Goal: Transaction & Acquisition: Purchase product/service

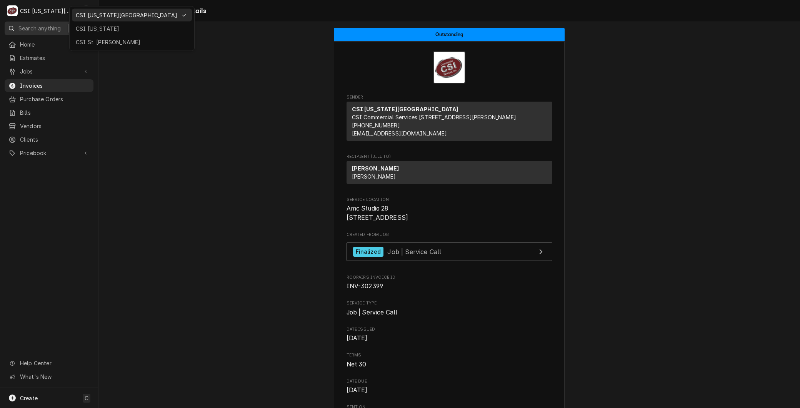
click at [85, 29] on div "CSI [US_STATE]" at bounding box center [132, 29] width 112 height 8
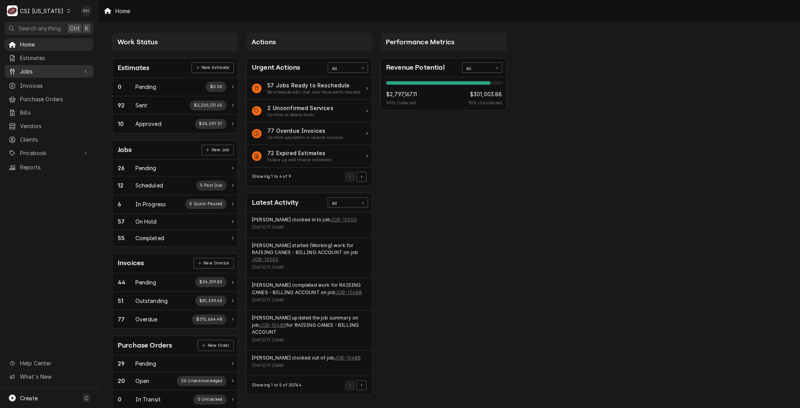
click at [29, 70] on span "Jobs" at bounding box center [49, 71] width 58 height 8
click at [38, 81] on span "Jobs" at bounding box center [55, 85] width 70 height 8
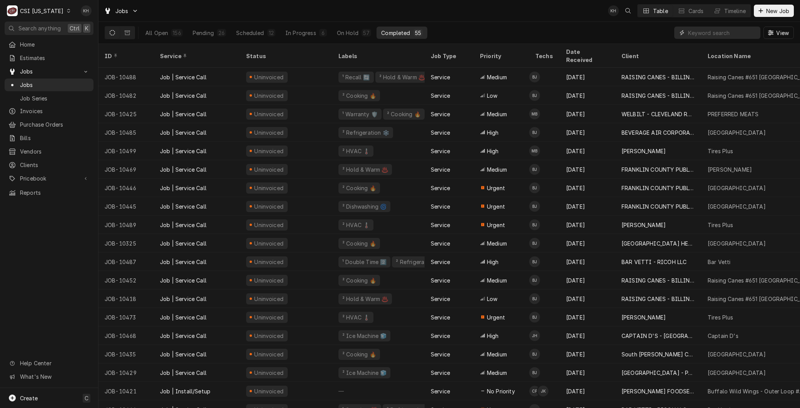
click at [703, 34] on input "Dynamic Content Wrapper" at bounding box center [722, 33] width 68 height 12
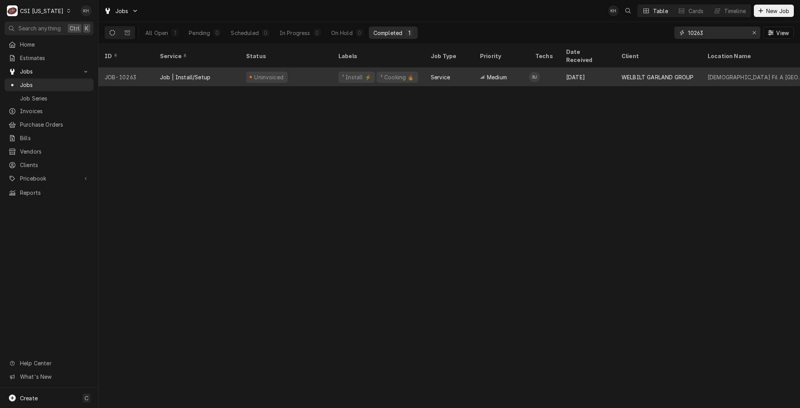
type input "10263"
click at [159, 68] on div "Job | Install/Setup" at bounding box center [197, 77] width 86 height 18
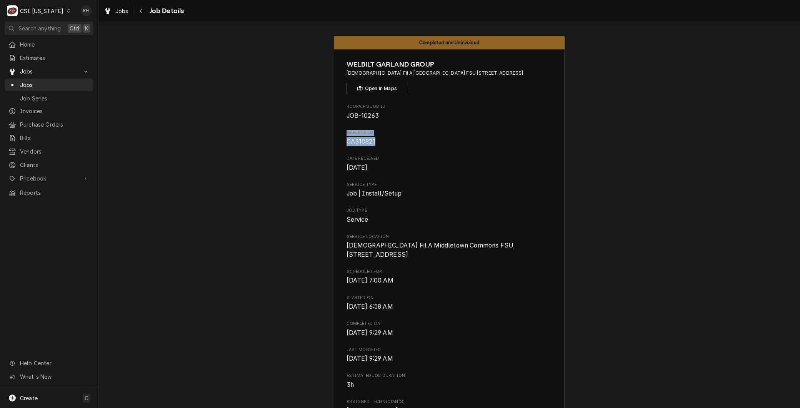
drag, startPoint x: 373, startPoint y: 142, endPoint x: 335, endPoint y: 133, distance: 39.8
copy div "GARLAND ID CA310821"
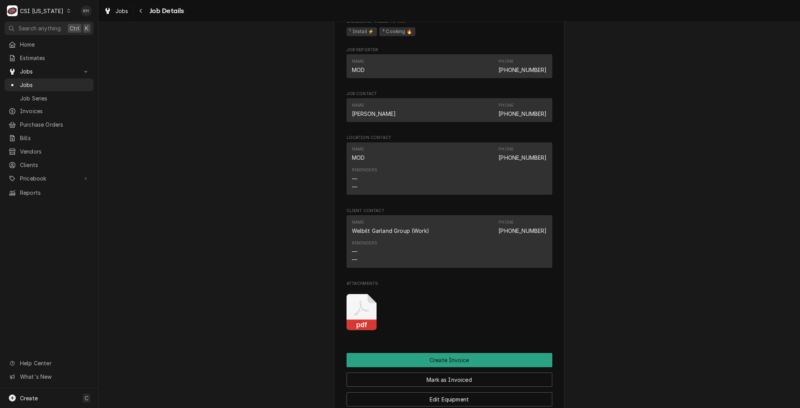
scroll to position [897, 0]
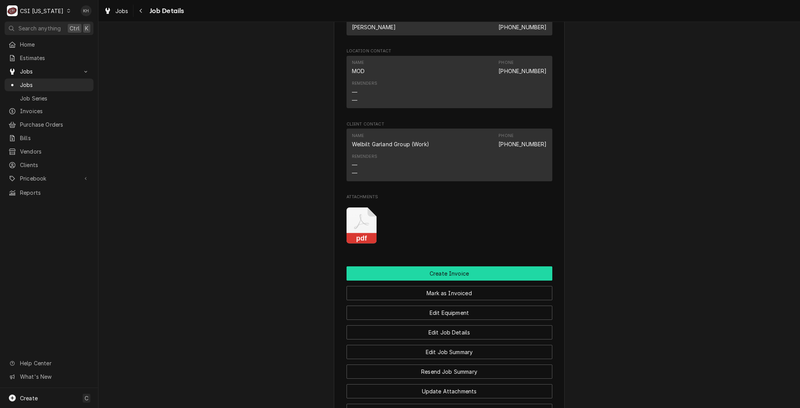
click at [436, 280] on button "Create Invoice" at bounding box center [449, 273] width 206 height 14
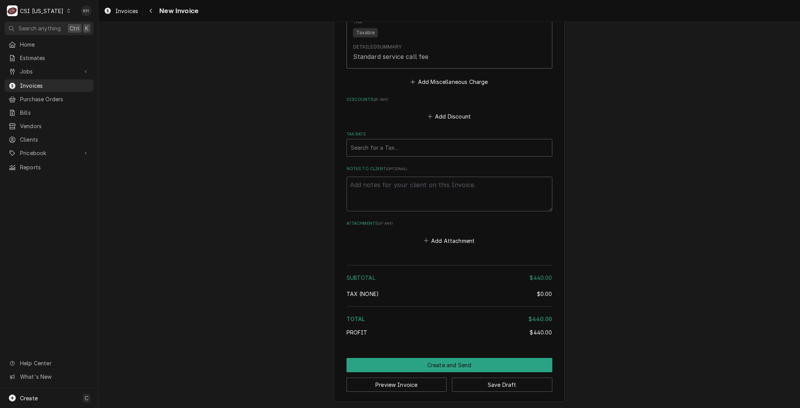
scroll to position [1558, 0]
click at [358, 185] on textarea "Notes to Client ( optional )" at bounding box center [449, 193] width 206 height 35
paste textarea "GARLAND ID CA310821"
type textarea "x"
type textarea "GARLAND ID CA310821"
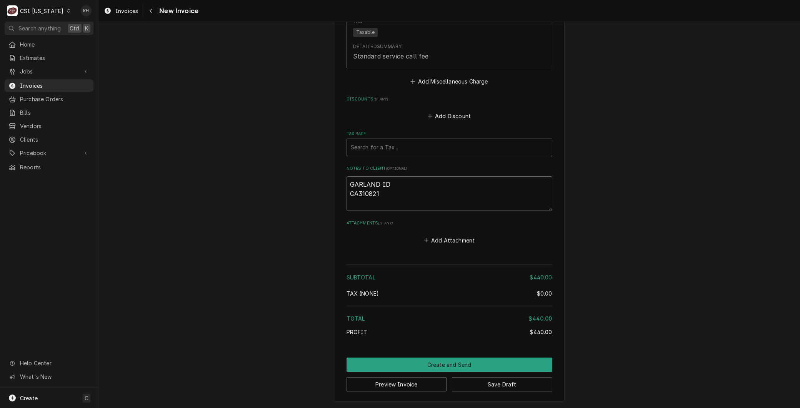
click at [394, 185] on textarea "GARLAND ID CA310821" at bounding box center [449, 193] width 206 height 35
type textarea "x"
type textarea "GARLAND ID: CA310821"
type textarea "x"
type textarea "GARLAND ID:CA310821"
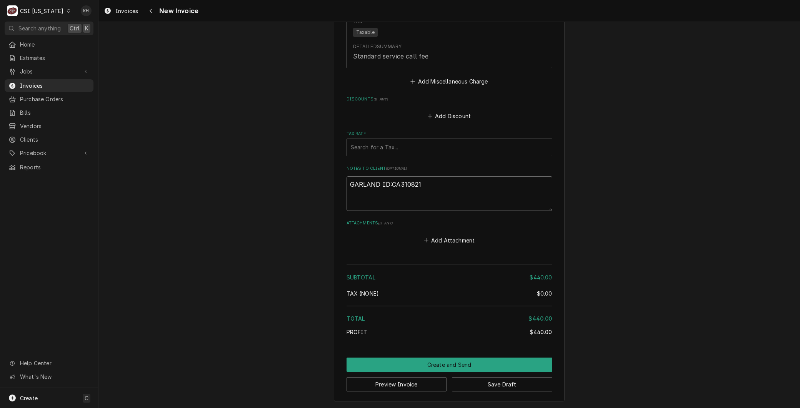
type textarea "x"
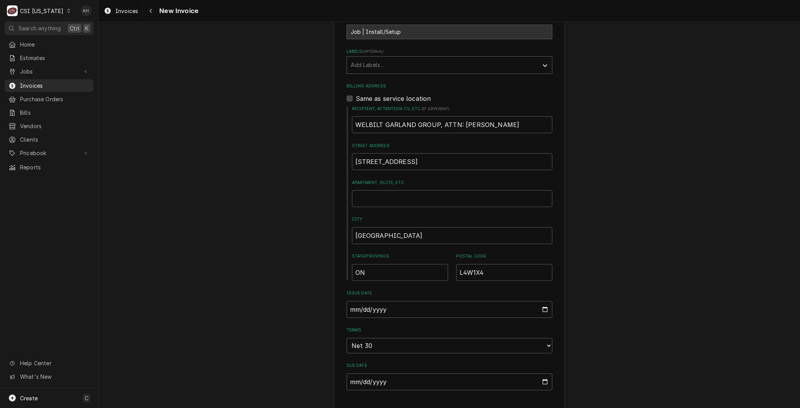
scroll to position [277, 0]
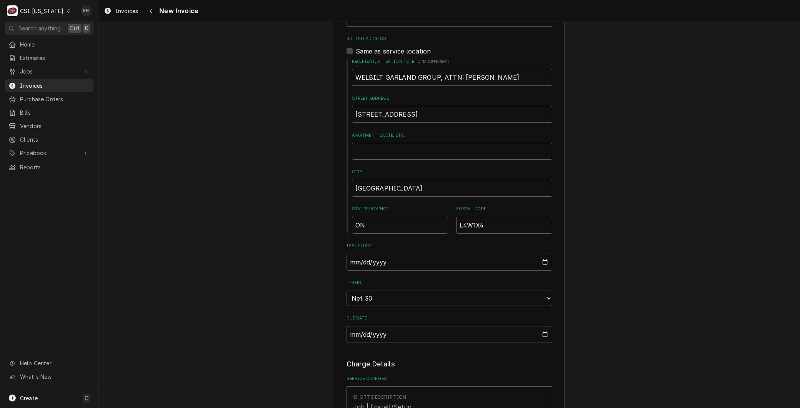
type textarea "GARLAND ID: CA310821"
click at [543, 262] on input "2025-08-20" at bounding box center [449, 261] width 206 height 17
type input "2025-07-31"
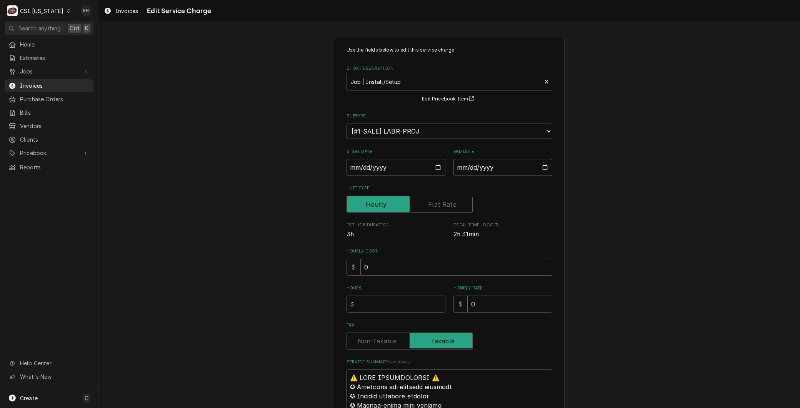
drag, startPoint x: 347, startPoint y: 269, endPoint x: 194, endPoint y: -32, distance: 337.7
click at [194, 0] on html "C CSI Kentucky KH Search anything Ctrl K Home Estimates Jobs Jobs Job Series In…" at bounding box center [400, 204] width 800 height 408
type textarea "x"
type textarea "BGarland M# CXPB12-P S# 2407100100117 Completed start up and submitted form on …"
type textarea "x"
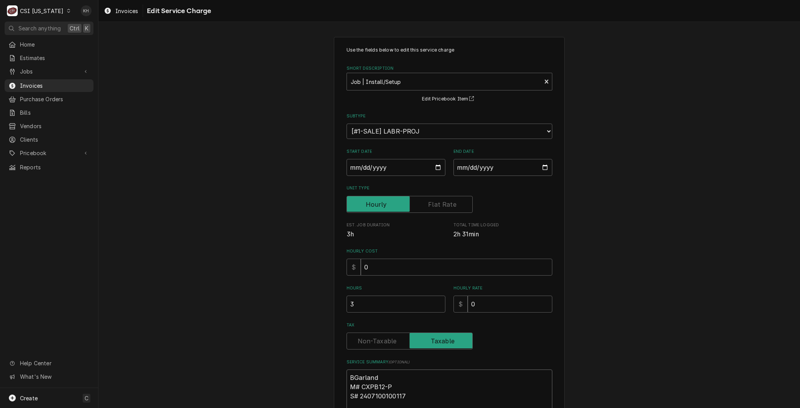
type textarea "BrGarland M# CXPB12-P S# 2407100100117 Completed start up and submitted form on…"
type textarea "x"
type textarea "BraGarland M# CXPB12-P S# 2407100100117 Completed start up and submitted form o…"
type textarea "x"
type textarea "BranGarland M# CXPB12-P S# 2407100100117 Completed start up and submitted form …"
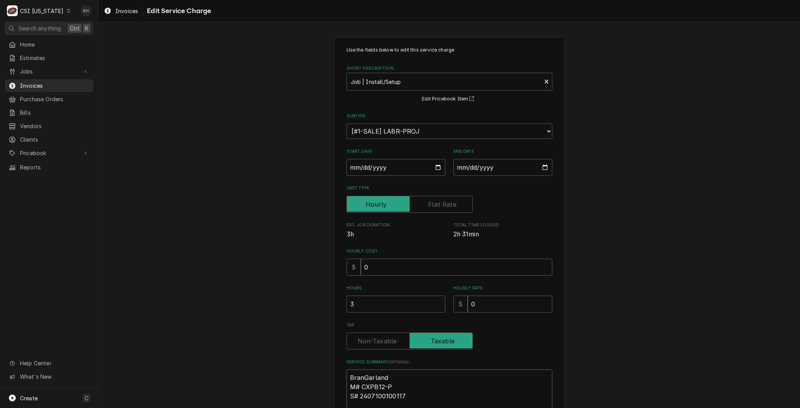
type textarea "x"
type textarea "BrandGarland M# CXPB12-P S# 2407100100117 Completed start up and submitted form…"
type textarea "x"
type textarea "Brand:Garland M# CXPB12-P S# 2407100100117 Completed start up and submitted for…"
type textarea "x"
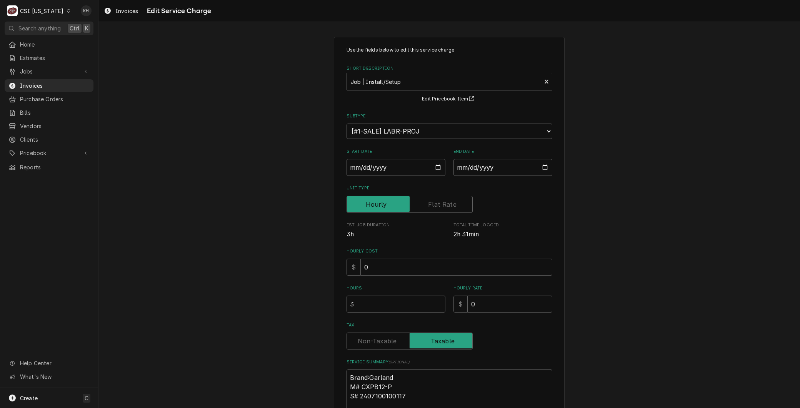
type textarea "Brand: Garland M# CXPB12-P S# 2407100100117 Completed start up and submitted fo…"
type textarea "x"
type textarea "Brand: Garland M CXPB12-P S# 2407100100117 Completed start up and submitted for…"
type textarea "x"
type textarea "Brand: Garland Mo CXPB12-P S# 2407100100117 Completed start up and submitted fo…"
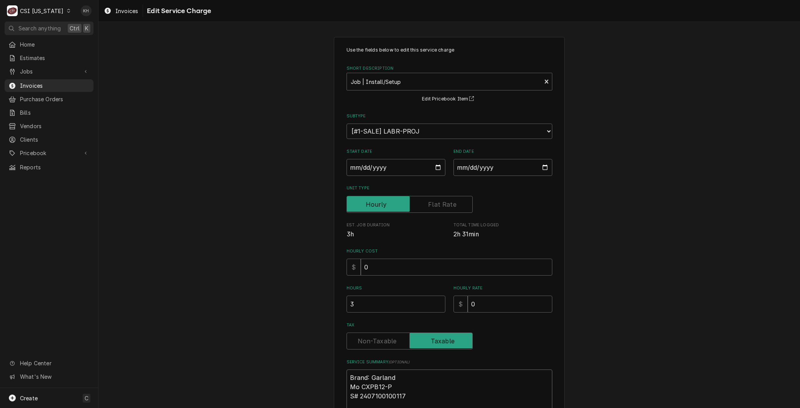
type textarea "x"
type textarea "Brand: Garland Mod CXPB12-P S# 2407100100117 Completed start up and submitted f…"
type textarea "x"
type textarea "Brand: Garland Mode CXPB12-P S# 2407100100117 Completed start up and submitted …"
type textarea "x"
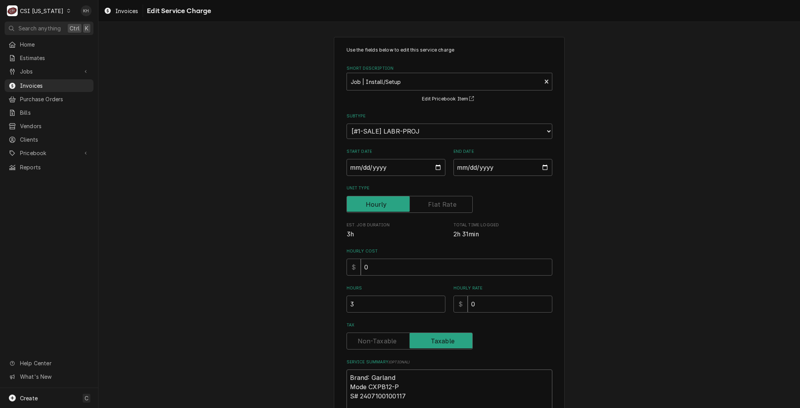
type textarea "Brand: Garland Model CXPB12-P S# 2407100100117 Completed start up and submitted…"
type textarea "x"
type textarea "Brand: Garland Model: CXPB12-P S# 2407100100117 Completed start up and submitte…"
type textarea "x"
type textarea "Brand: Garland Model: CXPB12-P S 2407100100117 Completed start up and submitted…"
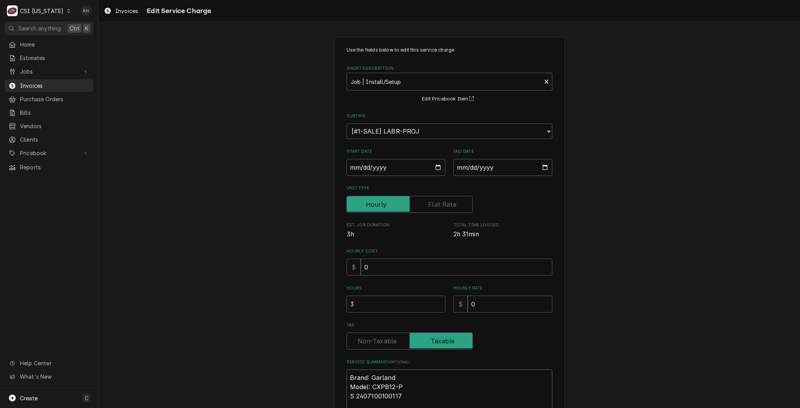
type textarea "x"
type textarea "Brand: Garland Model: CXPB12-P Se 2407100100117 Completed start up and submitte…"
type textarea "x"
type textarea "Brand: Garland Model: CXPB12-P Ser 2407100100117 Completed start up and submitt…"
type textarea "x"
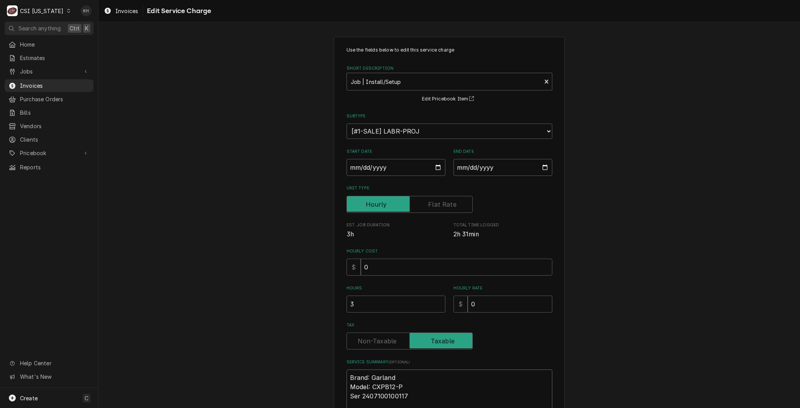
type textarea "Brand: Garland Model: CXPB12-P Seri 2407100100117 Completed start up and submit…"
type textarea "x"
type textarea "Brand: Garland Model: CXPB12-P Seria 2407100100117 Completed start up and submi…"
type textarea "x"
type textarea "Brand: Garland Model: CXPB12-P Serial 2407100100117 Completed start up and subm…"
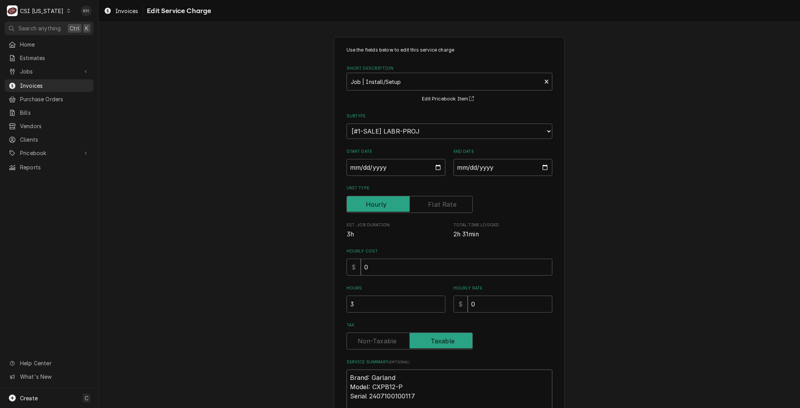
type textarea "x"
type textarea "Brand: Garland Model: CXPB12-P Serial: 2407100100117 Completed start up and sub…"
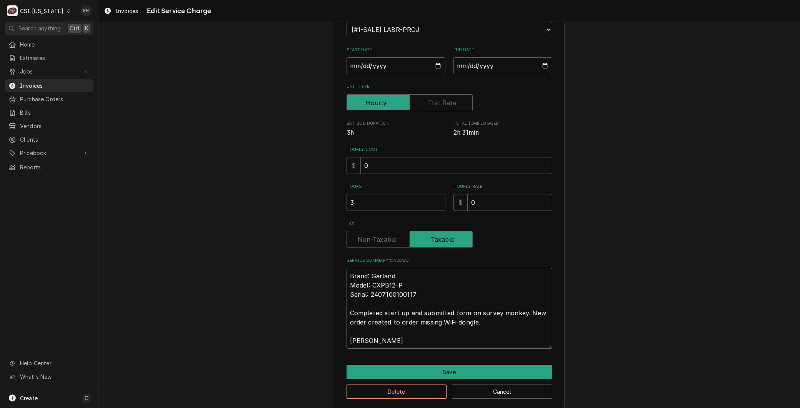
scroll to position [108, 0]
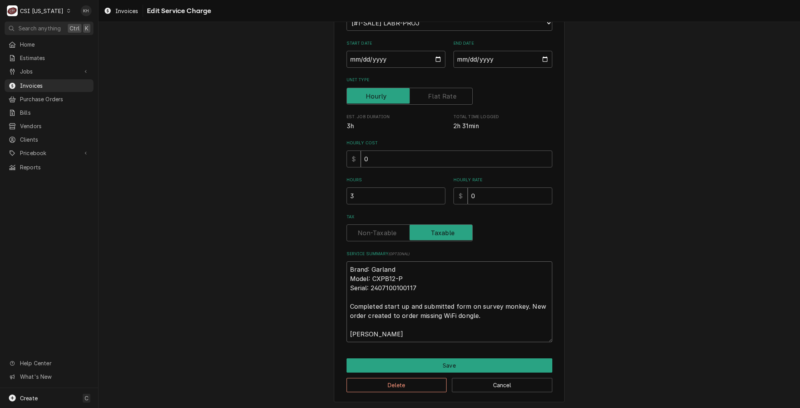
click at [348, 303] on textarea "Brand: Garland Model: CXPB12-P Serial: 2407100100117 Completed start up and sub…" at bounding box center [449, 301] width 206 height 81
type textarea "x"
type textarea "Brand: Garland Model: CXPB12-P Serial: 2407100100117 ACompleted start up and su…"
type textarea "x"
type textarea "Brand: Garland Model: CXPB12-P Serial: 2407100100117 ArCompleted start up and s…"
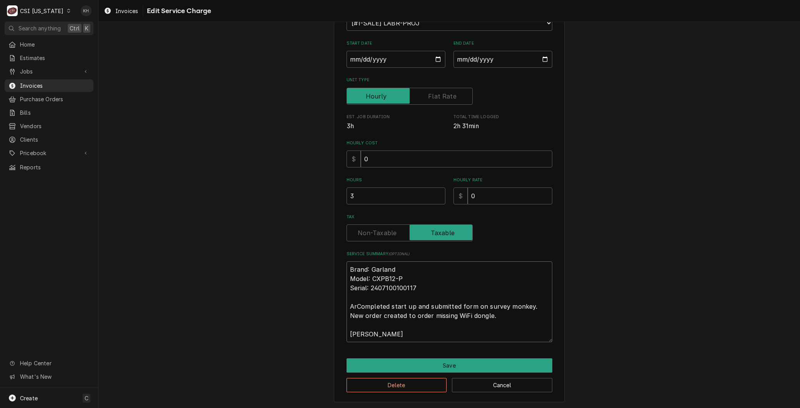
type textarea "x"
type textarea "Brand: Garland Model: CXPB12-P Serial: 2407100100117 ArrCompleted start up and …"
type textarea "x"
type textarea "Brand: Garland Model: CXPB12-P Serial: 2407100100117 ArriCompleted start up and…"
type textarea "x"
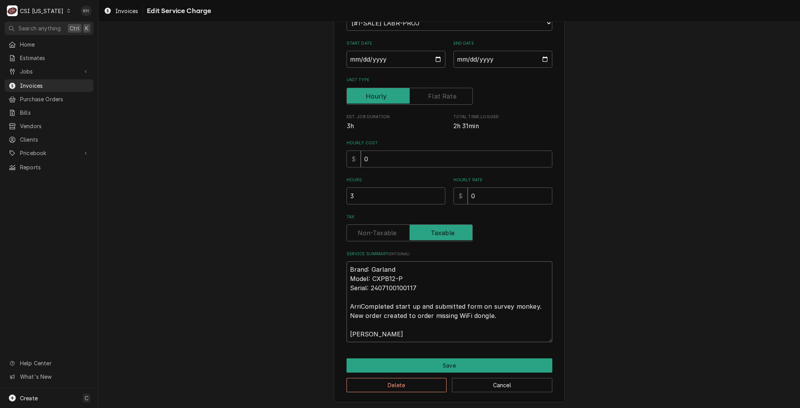
type textarea "Brand: Garland Model: CXPB12-P Serial: 2407100100117 ArrivCompleted start up an…"
type textarea "x"
type textarea "Brand: Garland Model: CXPB12-P Serial: 2407100100117 ArriveCompleted start up a…"
type textarea "x"
type textarea "Brand: Garland Model: CXPB12-P Serial: 2407100100117 ArrivedCompleted start up …"
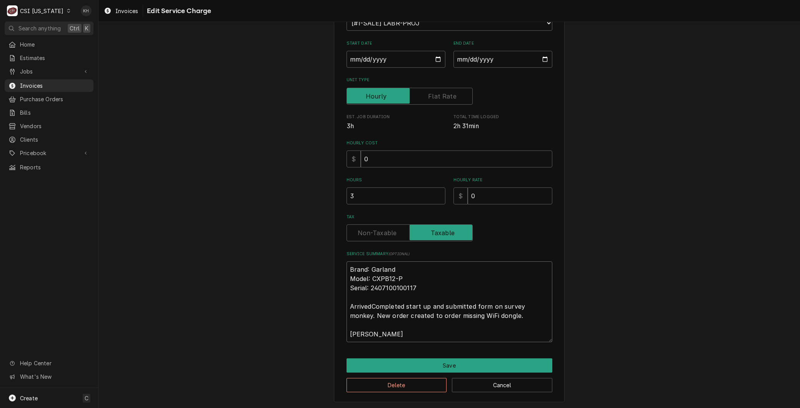
type textarea "x"
type textarea "Brand: Garland Model: CXPB12-P Serial: 2407100100117 Arrived Completed start up…"
type textarea "x"
type textarea "Brand: Garland Model: CXPB12-P Serial: 2407100100117 Arrived oCompleted start u…"
type textarea "x"
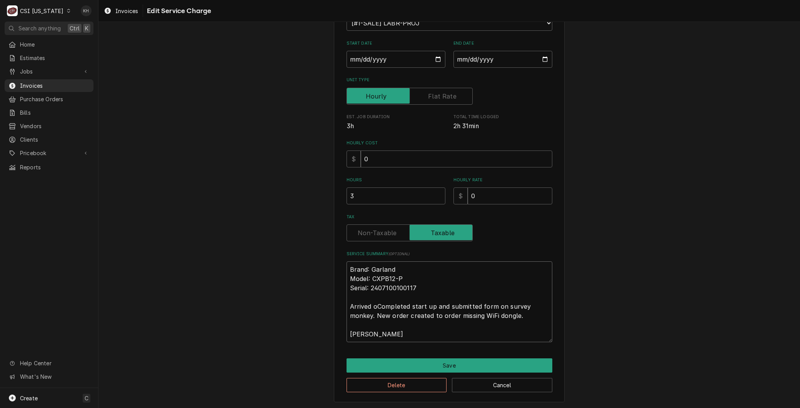
type textarea "Brand: Garland Model: CXPB12-P Serial: 2407100100117 Arrived onCompleted start …"
type textarea "x"
type textarea "Brand: Garland Model: CXPB12-P Serial: 2407100100117 Arrived on Completed start…"
type textarea "x"
type textarea "Brand: Garland Model: CXPB12-P Serial: 2407100100117 Arrived on sCompleted star…"
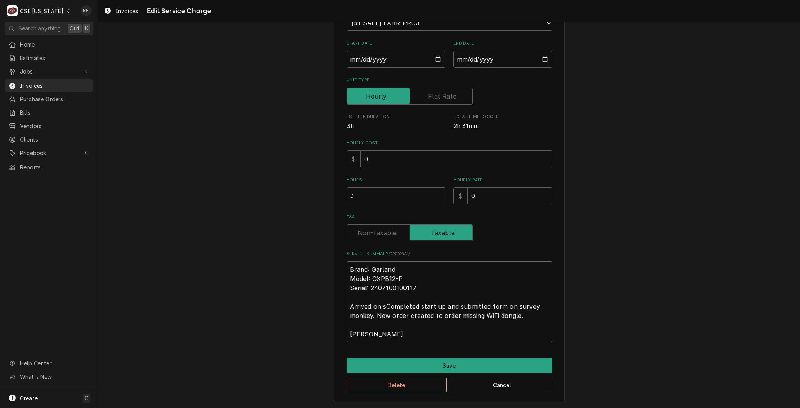
type textarea "x"
type textarea "Brand: Garland Model: CXPB12-P Serial: 2407100100117 Arrived on siCompleted sta…"
type textarea "x"
type textarea "Brand: Garland Model: CXPB12-P Serial: 2407100100117 Arrived on sitCompleted st…"
type textarea "x"
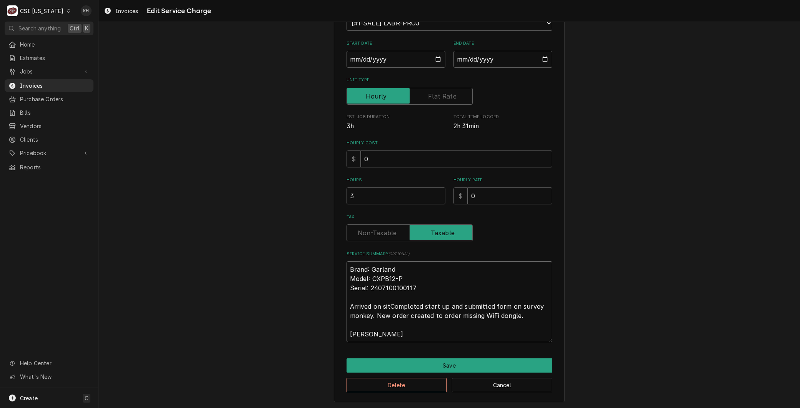
type textarea "Brand: Garland Model: CXPB12-P Serial: 2407100100117 Arrived on siteCompleted s…"
type textarea "x"
type textarea "Brand: Garland Model: CXPB12-P Serial: 2407100100117 Arrived on site Completed …"
type textarea "x"
type textarea "Brand: Garland Model: CXPB12-P Serial: 2407100100117 Arrived on site aCompleted…"
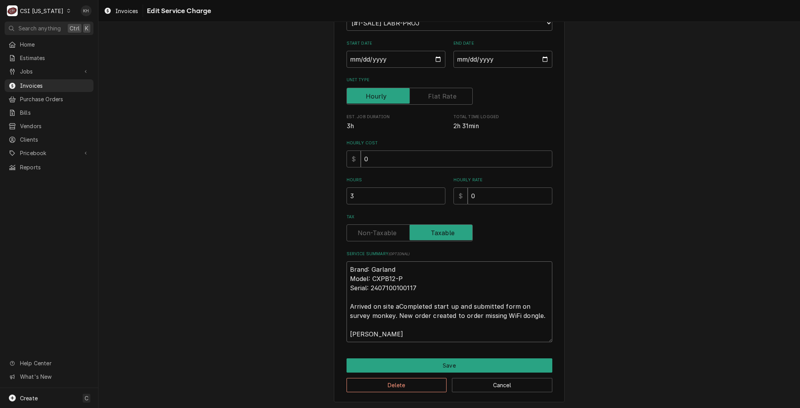
type textarea "x"
type textarea "Brand: Garland Model: CXPB12-P Serial: 2407100100117 Arrived on site anComplete…"
type textarea "x"
type textarea "Brand: Garland Model: CXPB12-P Serial: 2407100100117 Arrived on site andComplet…"
type textarea "x"
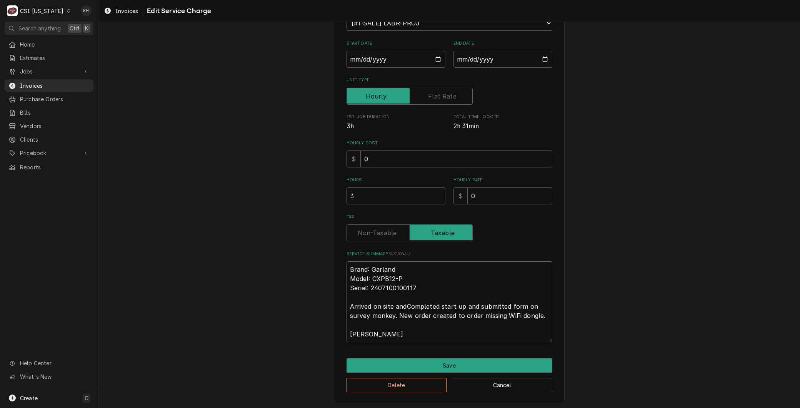
type textarea "Brand: Garland Model: CXPB12-P Serial: 2407100100117 Arrived on site and Comple…"
type textarea "x"
type textarea "Brand: Garland Model: CXPB12-P Serial: 2407100100117 Arrived on site and omplet…"
type textarea "x"
type textarea "Brand: Garland Model: CXPB12-P Serial: 2407100100117 Arrived on site and comple…"
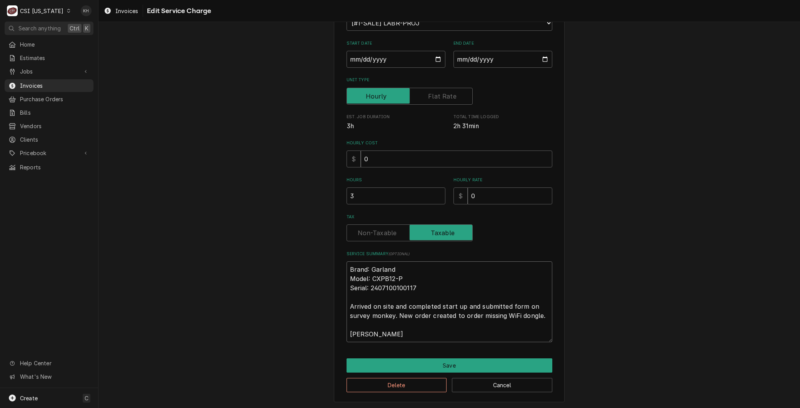
drag, startPoint x: 460, startPoint y: 305, endPoint x: 534, endPoint y: 356, distance: 89.7
click at [534, 356] on div "Use the fields below to edit this service charge Short Description Job | Instal…" at bounding box center [449, 165] width 231 height 473
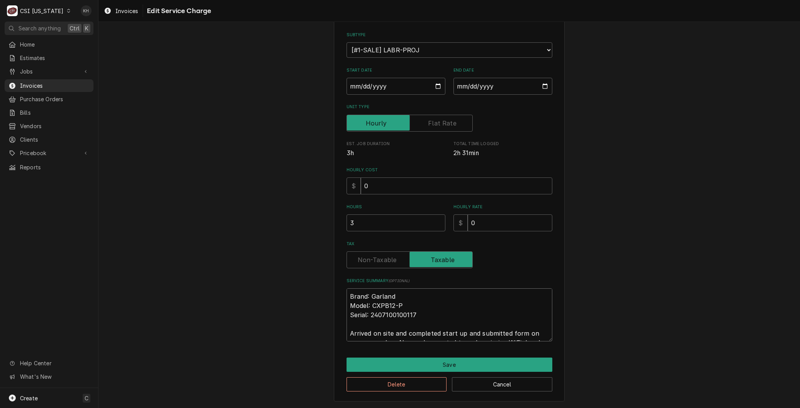
type textarea "x"
type textarea "Brand: Garland Model: CXPB12-P Serial: 2407100100117 Arrived on site and comple…"
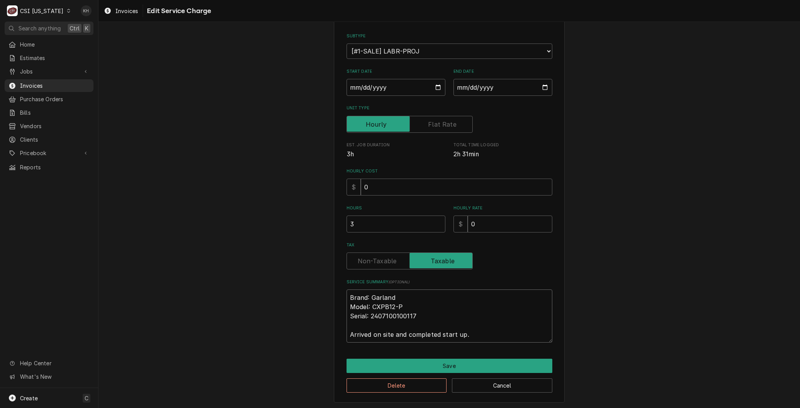
type textarea "x"
type textarea "Brand: Garland Model: CXPB12-P Serial: 2407100100117 Arrived on site and comple…"
click at [466, 364] on button "Save" at bounding box center [449, 365] width 206 height 14
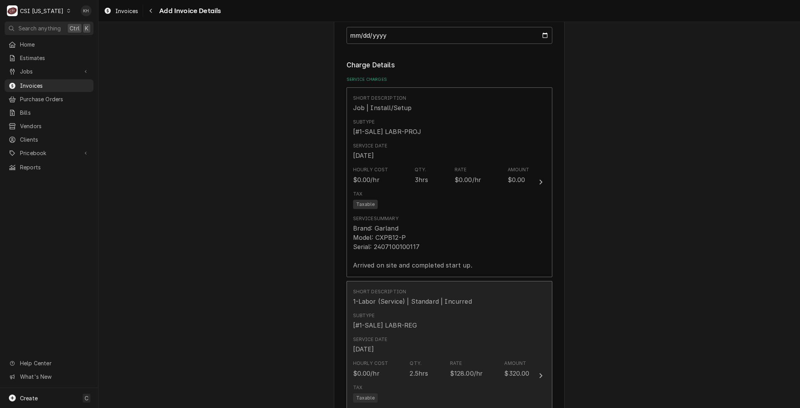
scroll to position [567, 0]
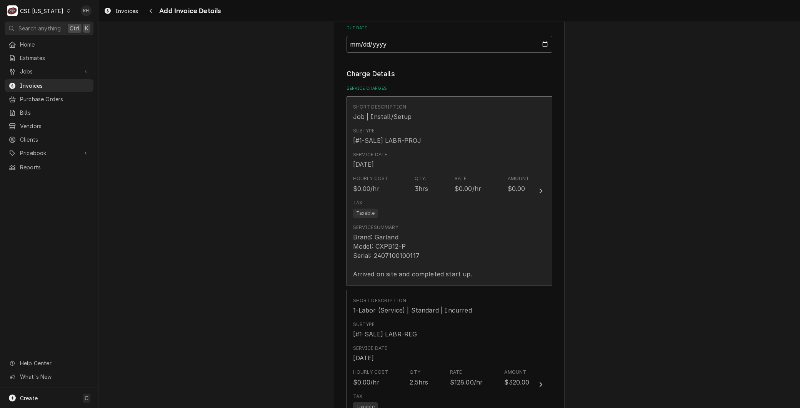
click at [426, 263] on div "Brand: Garland Model: CXPB12-P Serial: 2407100100117 Arrived on site and comple…" at bounding box center [412, 255] width 119 height 46
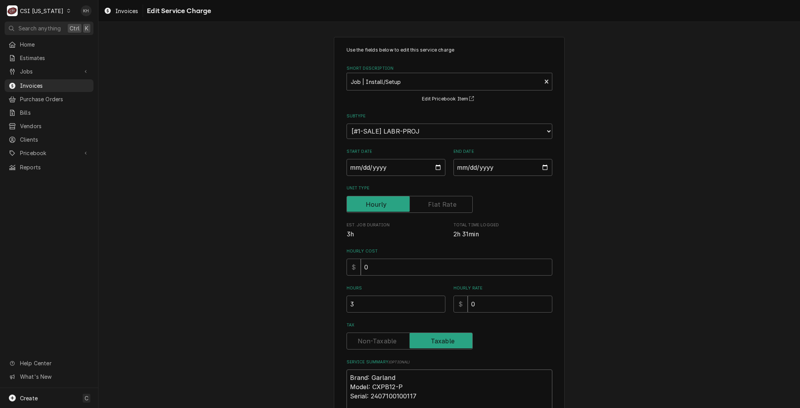
drag, startPoint x: 379, startPoint y: 393, endPoint x: 378, endPoint y: 382, distance: 11.2
click at [378, 389] on textarea "Brand: Garland Model: CXPB12-P Serial: 2407100100117 Arrived on site and comple…" at bounding box center [449, 395] width 206 height 53
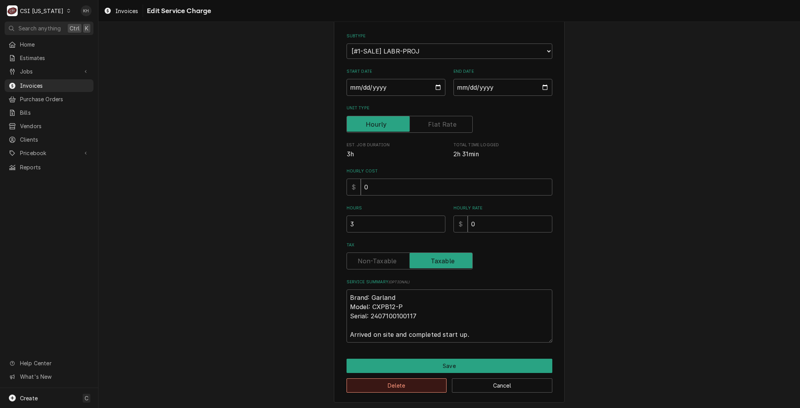
click at [400, 378] on button "Delete" at bounding box center [396, 385] width 100 height 14
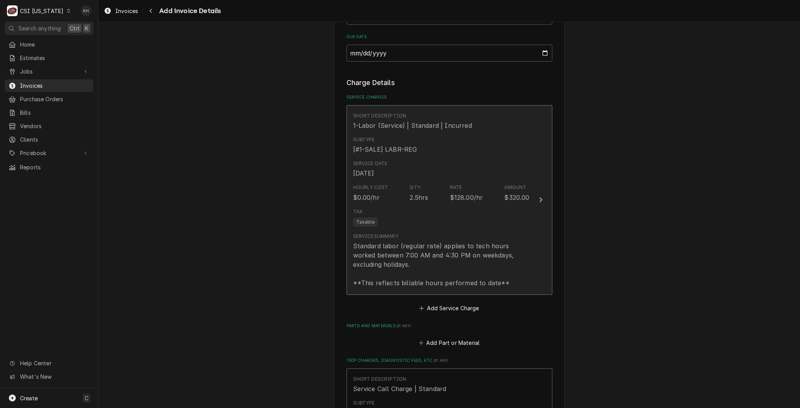
click at [396, 253] on div "Standard labor (regular rate) applies to tech hours worked between 7:00 AM and …" at bounding box center [441, 264] width 176 height 46
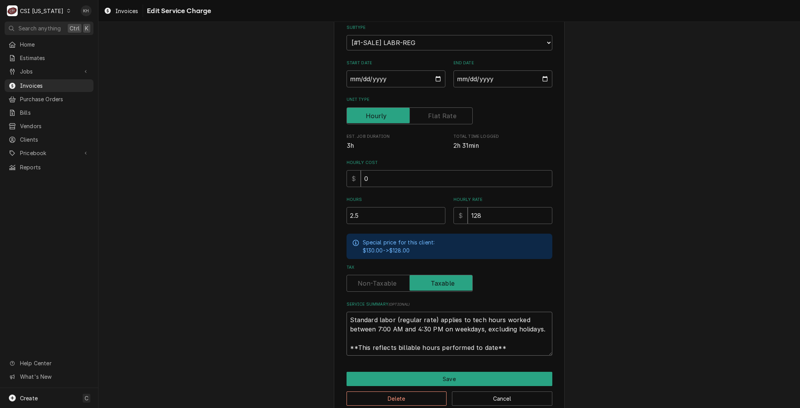
drag, startPoint x: 505, startPoint y: 350, endPoint x: 158, endPoint y: 267, distance: 357.0
click at [158, 267] on div "Use the fields below to edit this service charge Short Description 1-Labor (Ser…" at bounding box center [448, 182] width 701 height 480
paste textarea "Brand: Garland Model: CXPB12-P Serial: 2407100100117 Arrived on site and comple…"
type textarea "x"
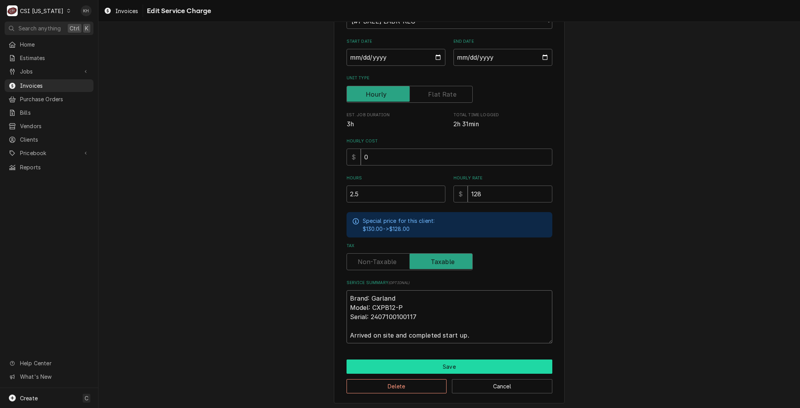
type textarea "Brand: Garland Model: CXPB12-P Serial: 2407100100117 Arrived on site and comple…"
click at [405, 360] on button "Save" at bounding box center [449, 366] width 206 height 14
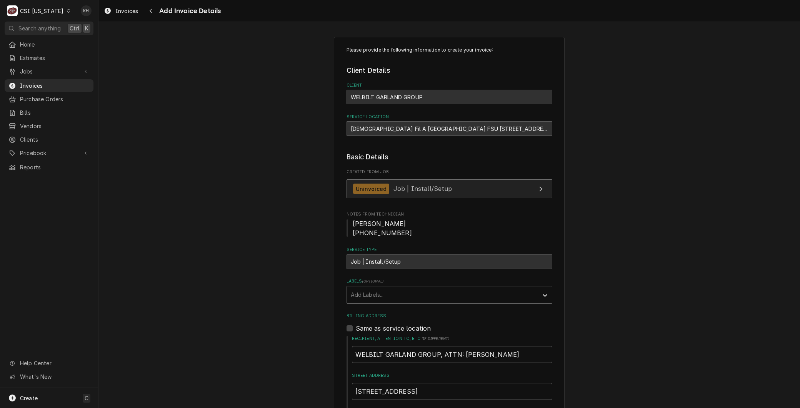
click at [402, 184] on div "Uninvoiced Job | Install/Setup" at bounding box center [402, 188] width 99 height 10
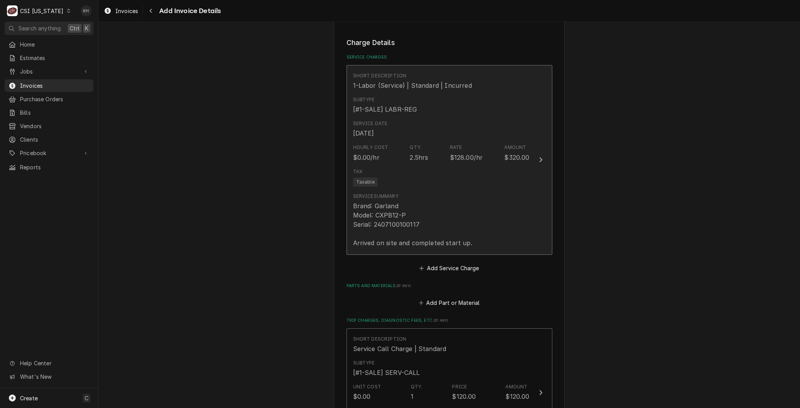
click at [415, 217] on div "Brand: Garland Model: CXPB12-P Serial: 2407100100117 Arrived on site and comple…" at bounding box center [412, 224] width 119 height 46
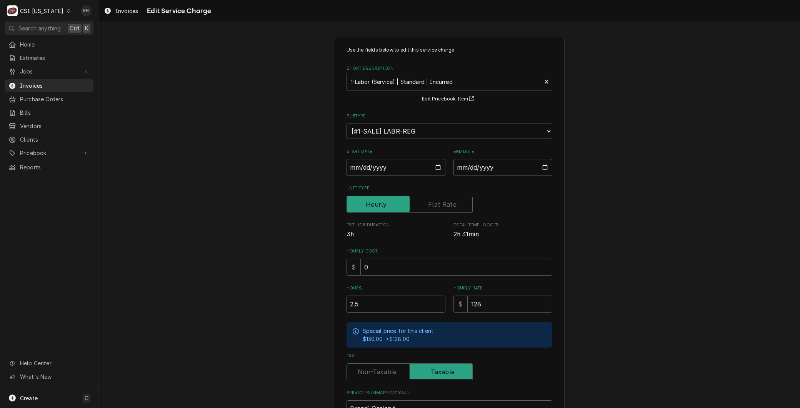
drag, startPoint x: 369, startPoint y: 298, endPoint x: 264, endPoint y: 291, distance: 105.6
click at [264, 291] on div "Use the fields below to edit this service charge Short Description 1-Labor (Ser…" at bounding box center [448, 274] width 701 height 489
click at [368, 301] on input "2.5" at bounding box center [395, 303] width 99 height 17
drag, startPoint x: 282, startPoint y: 299, endPoint x: 267, endPoint y: 297, distance: 14.7
click at [276, 298] on div "Use the fields below to edit this service charge Short Description 1-Labor (Ser…" at bounding box center [448, 274] width 701 height 489
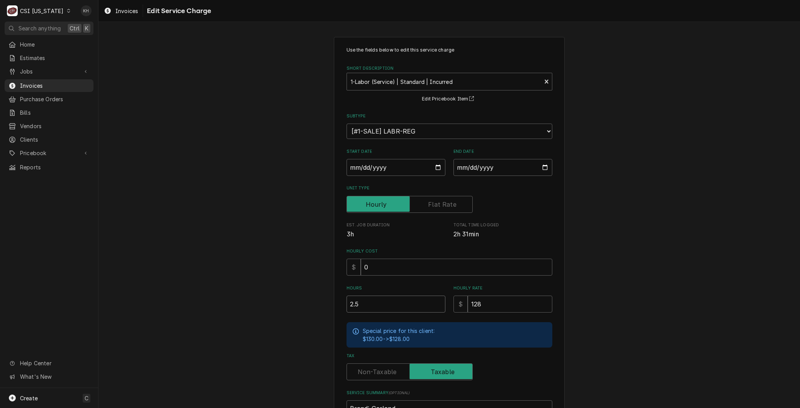
type textarea "x"
type input "1"
type textarea "x"
type input "4"
type textarea "x"
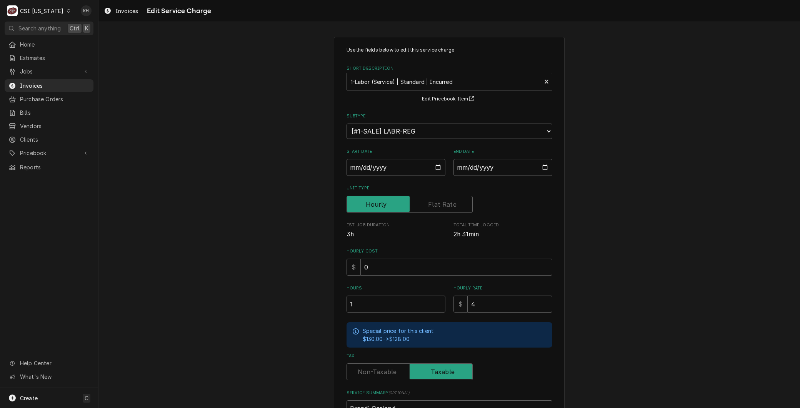
type input "41"
type textarea "x"
type input "414"
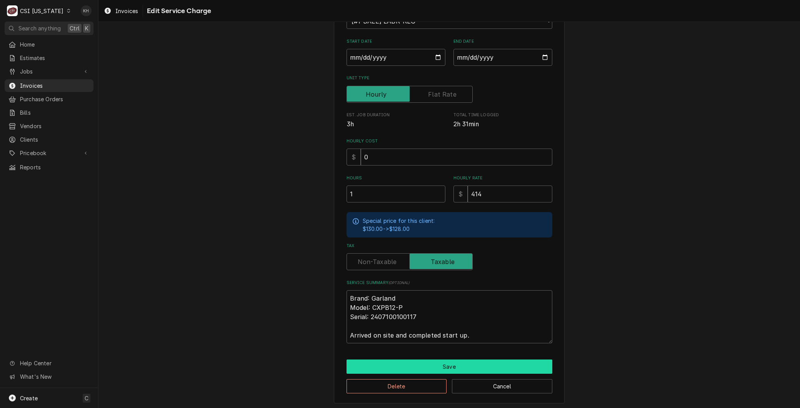
click at [379, 363] on button "Save" at bounding box center [449, 366] width 206 height 14
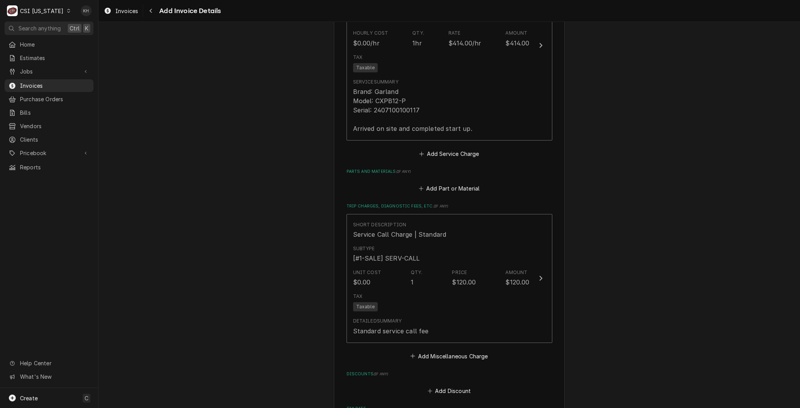
scroll to position [717, 0]
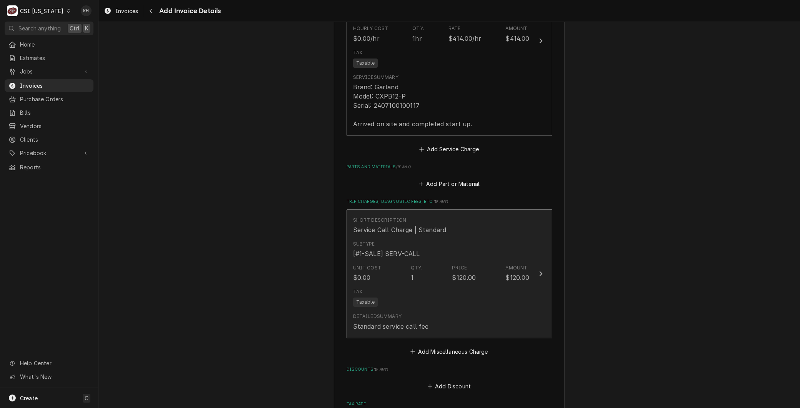
click at [388, 273] on div "Unit Cost $0.00 Qty. 1 Price $120.00 Amount $120.00" at bounding box center [441, 273] width 176 height 24
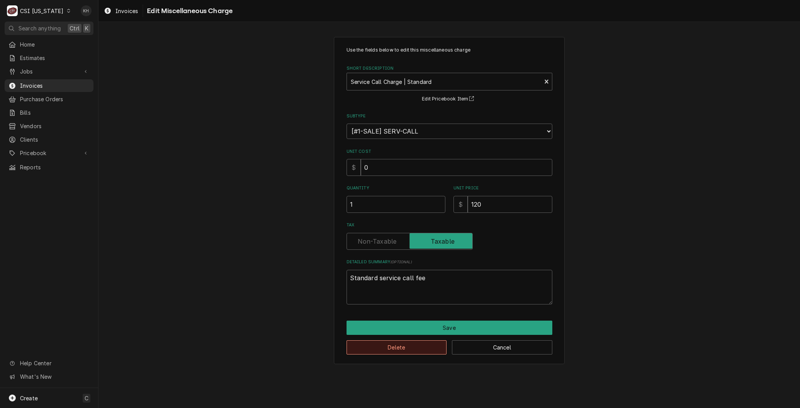
click at [394, 345] on button "Delete" at bounding box center [396, 347] width 100 height 14
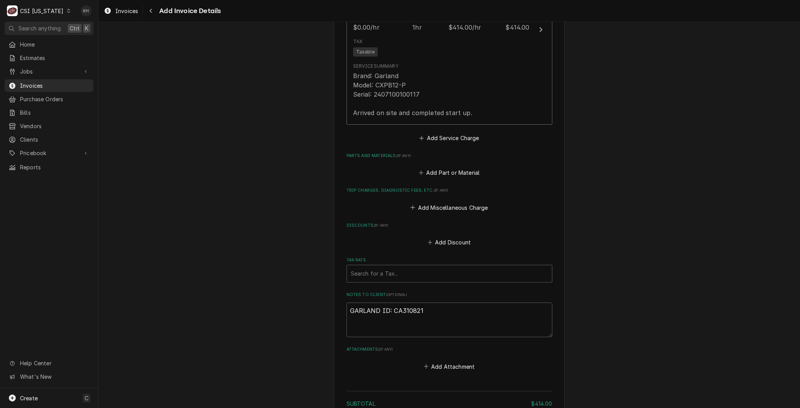
scroll to position [854, 0]
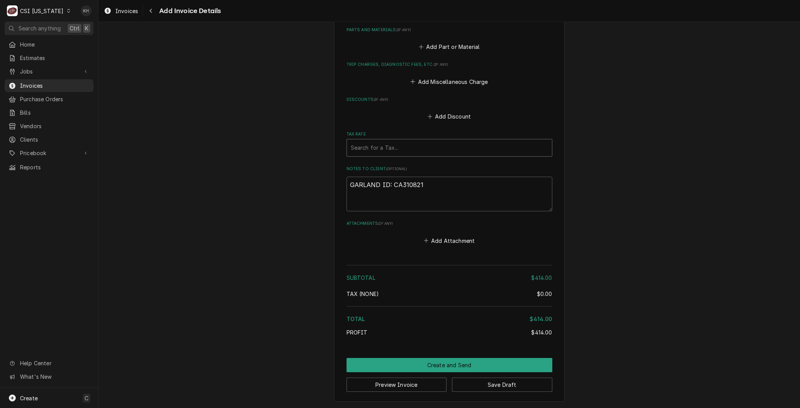
click at [368, 151] on div "Tax Rate" at bounding box center [449, 148] width 197 height 14
click at [370, 171] on div "[0%] TAX EXEMPT" at bounding box center [449, 176] width 205 height 12
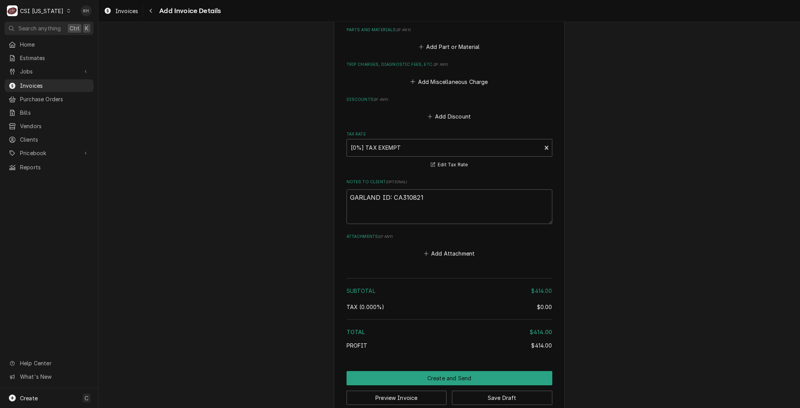
scroll to position [866, 0]
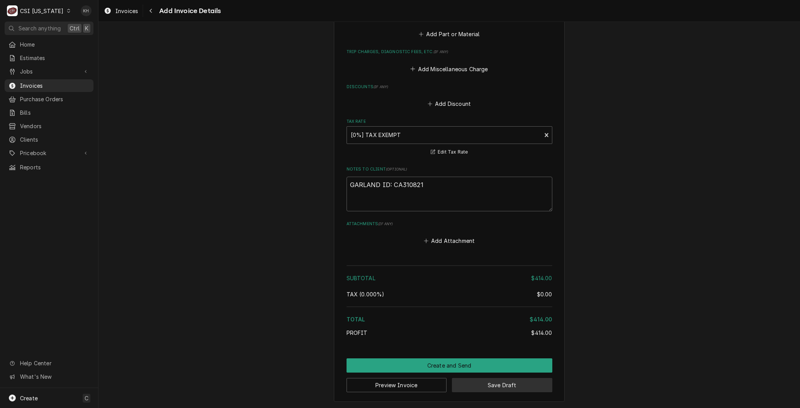
click at [471, 382] on button "Save Draft" at bounding box center [502, 385] width 100 height 14
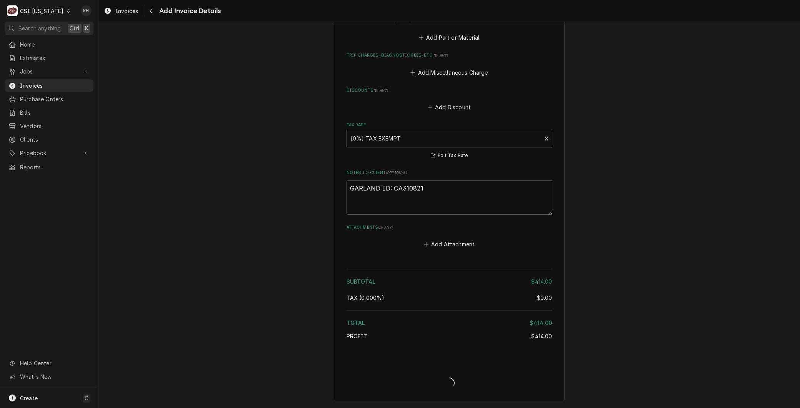
scroll to position [862, 0]
type textarea "x"
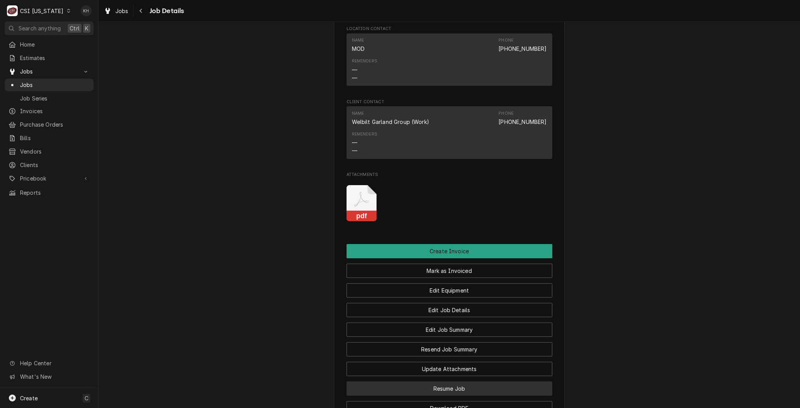
scroll to position [1025, 0]
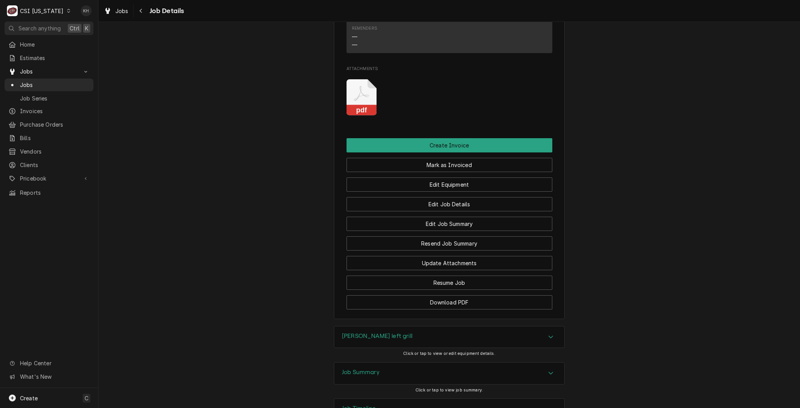
click at [353, 110] on icon "Attachments" at bounding box center [361, 97] width 30 height 37
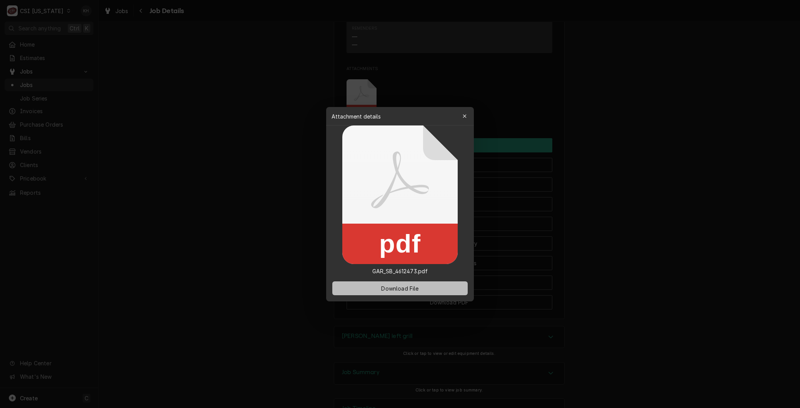
click at [382, 292] on button "Download File" at bounding box center [399, 288] width 135 height 14
click at [465, 117] on icon "button" at bounding box center [464, 115] width 3 height 3
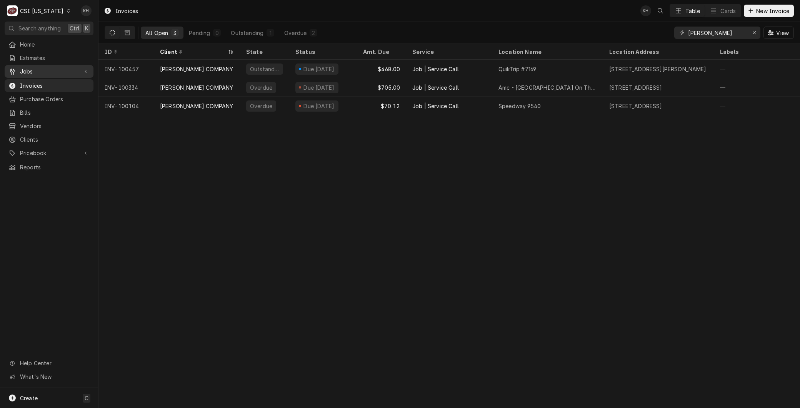
drag, startPoint x: 33, startPoint y: 70, endPoint x: 35, endPoint y: 75, distance: 5.6
click at [33, 70] on span "Jobs" at bounding box center [49, 71] width 58 height 8
click at [35, 81] on span "Jobs" at bounding box center [55, 85] width 70 height 8
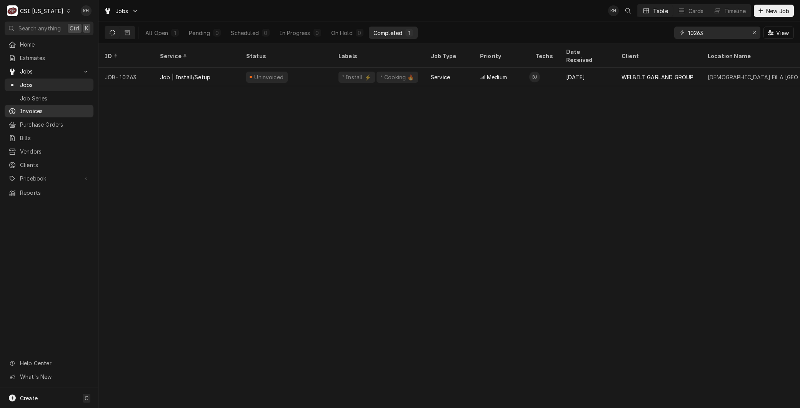
click at [33, 108] on span "Invoices" at bounding box center [55, 111] width 70 height 8
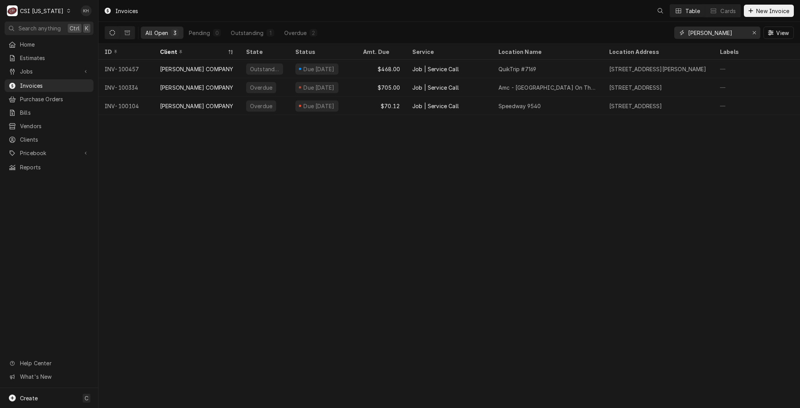
drag, startPoint x: 707, startPoint y: 35, endPoint x: 612, endPoint y: 25, distance: 95.5
click at [612, 25] on div "All Open 3 Pending 0 Outstanding 1 Overdue 2 [PERSON_NAME] View" at bounding box center [449, 33] width 689 height 22
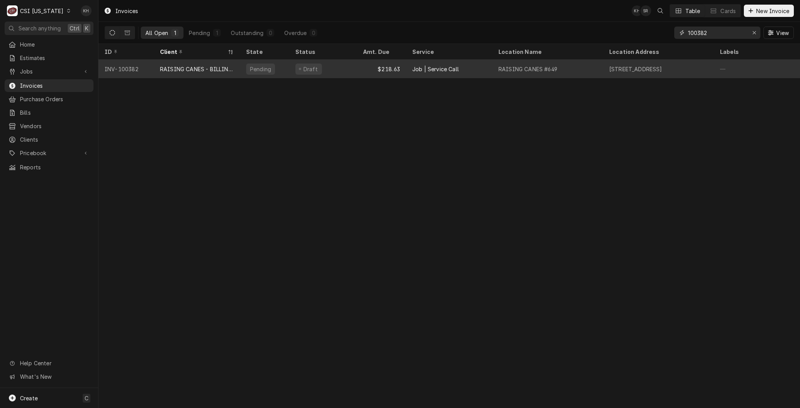
type input "100382"
click at [161, 65] on div "RAISING CANES - BILLING ACCOUNT" at bounding box center [197, 69] width 74 height 8
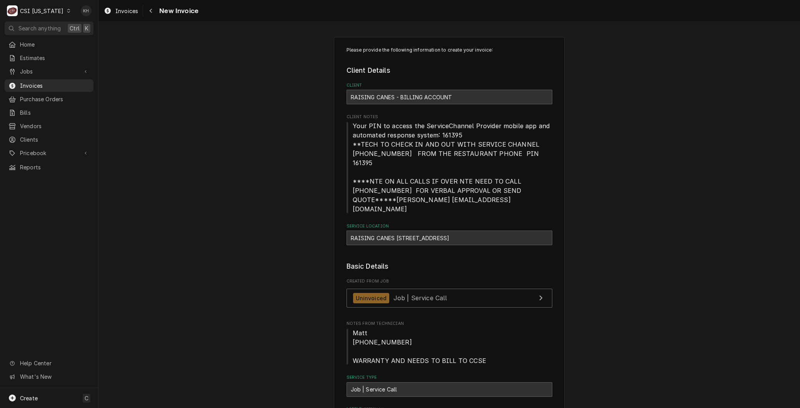
click at [378, 230] on div "RAISING CANES #649 / 1250 Bardstown Rd, Louisville, KY 40204" at bounding box center [449, 237] width 206 height 15
click at [378, 230] on div "RAISING CANES [STREET_ADDRESS]" at bounding box center [449, 237] width 206 height 15
copy div "CANES"
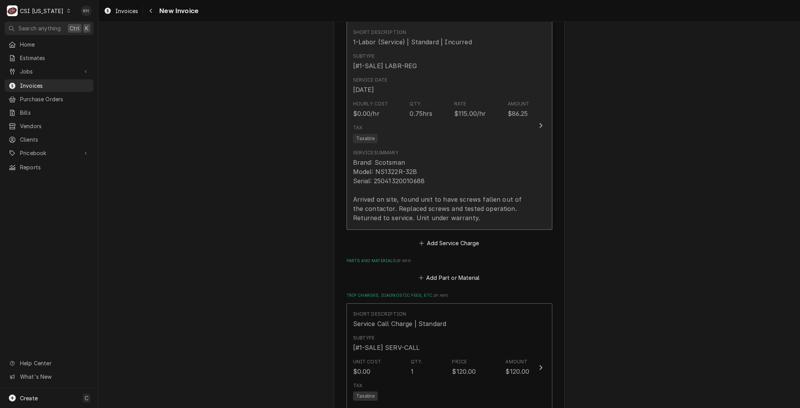
click at [390, 193] on div "Brand: Scotsman Model: NS1322R-32B Serial: 25041320010688 Arrived on site, foun…" at bounding box center [441, 190] width 176 height 65
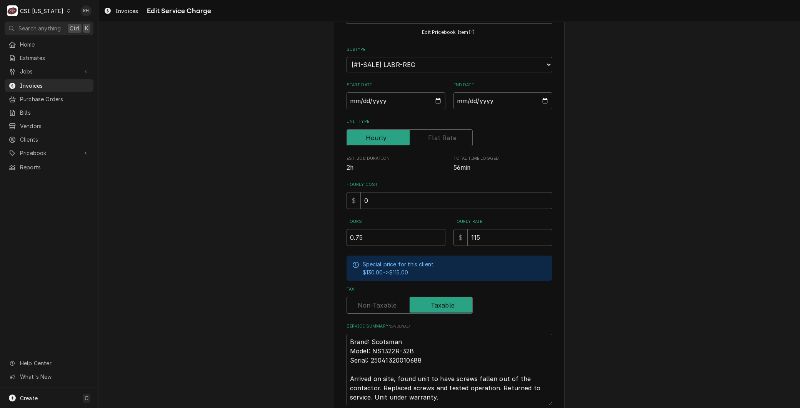
scroll to position [128, 0]
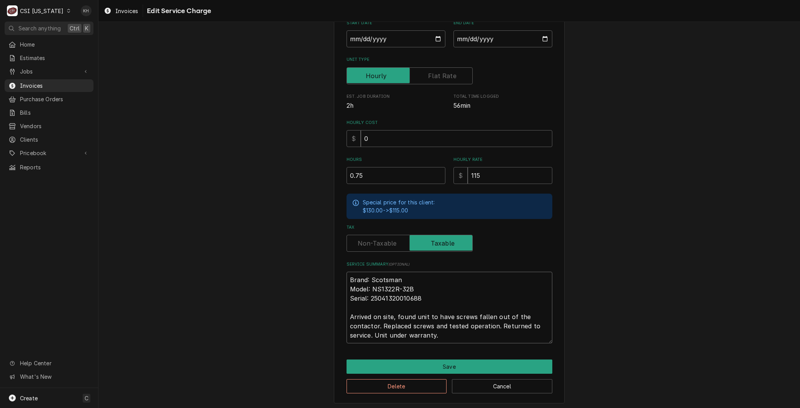
drag, startPoint x: 447, startPoint y: 335, endPoint x: 262, endPoint y: 241, distance: 207.6
click at [262, 241] on div "Use the fields below to edit this service charge Short Description 1-Labor (Ser…" at bounding box center [448, 156] width 701 height 508
click at [466, 382] on button "Cancel" at bounding box center [502, 386] width 100 height 14
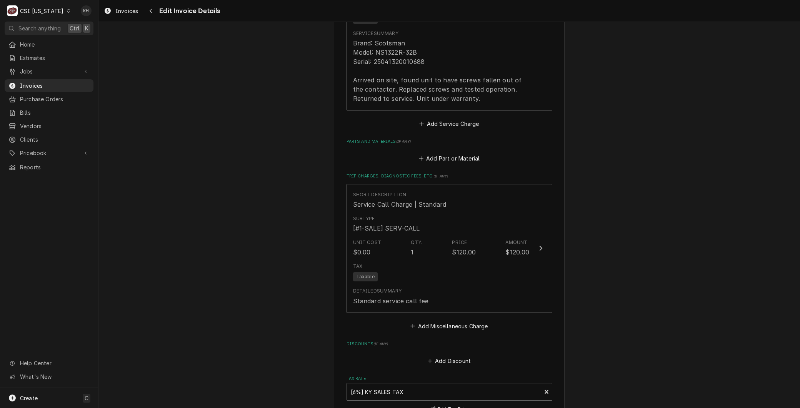
scroll to position [1016, 0]
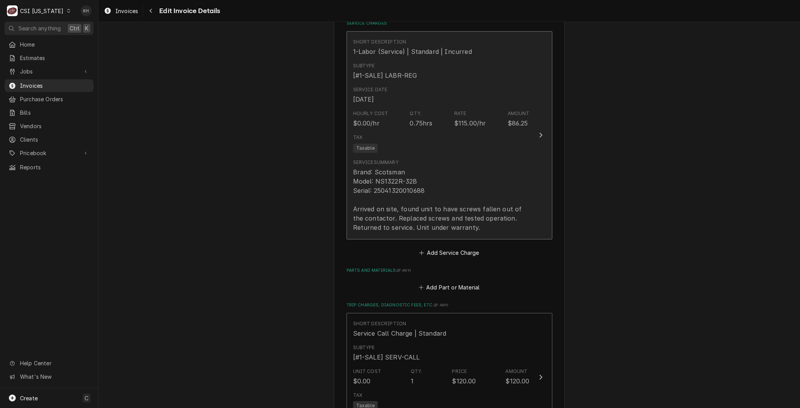
click at [449, 167] on div "Brand: Scotsman Model: NS1322R-32B Serial: 25041320010688 Arrived on site, foun…" at bounding box center [441, 199] width 176 height 65
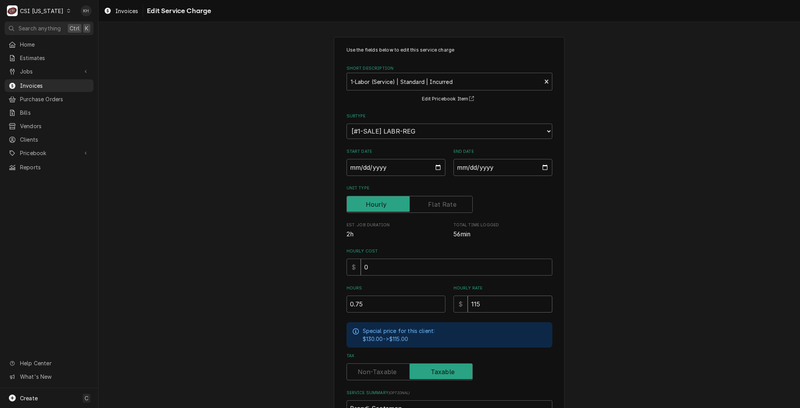
drag, startPoint x: 481, startPoint y: 298, endPoint x: 322, endPoint y: 306, distance: 159.8
click at [322, 306] on div "Use the fields below to edit this service charge Short Description 1-Labor (Ser…" at bounding box center [448, 284] width 701 height 508
type textarea "x"
type input "0"
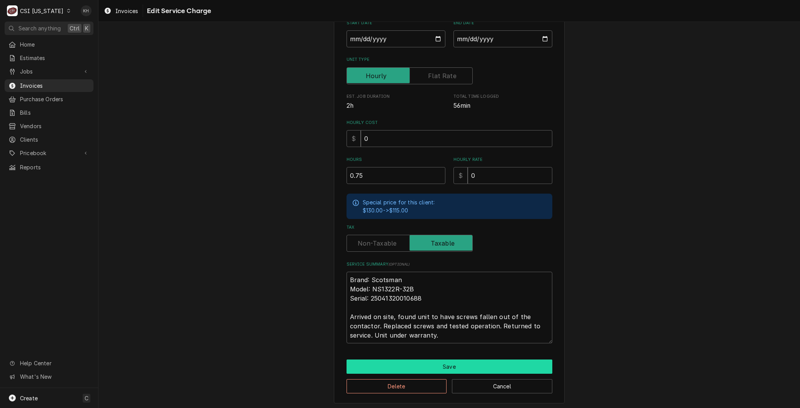
click at [374, 365] on button "Save" at bounding box center [449, 366] width 206 height 14
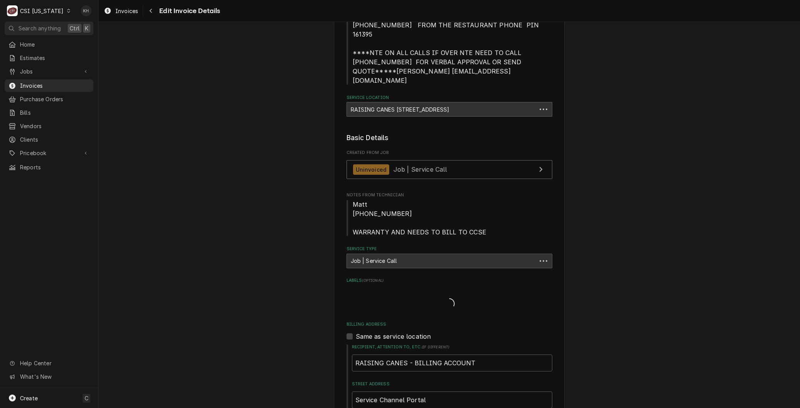
scroll to position [750, 0]
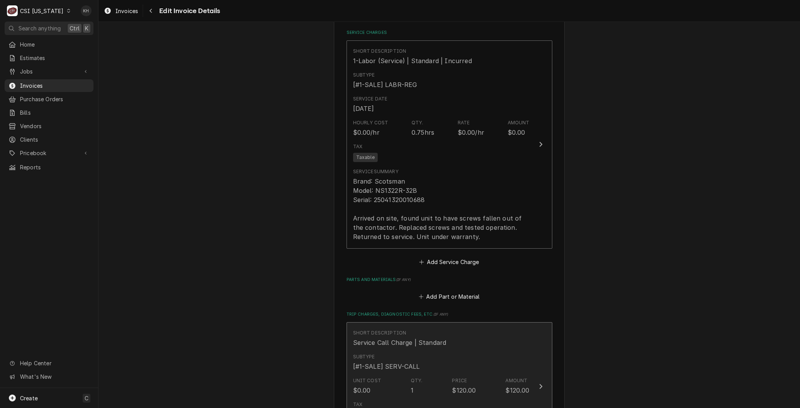
click at [463, 350] on div "Subtype [#1-SALE] SERV-CALL" at bounding box center [441, 362] width 176 height 24
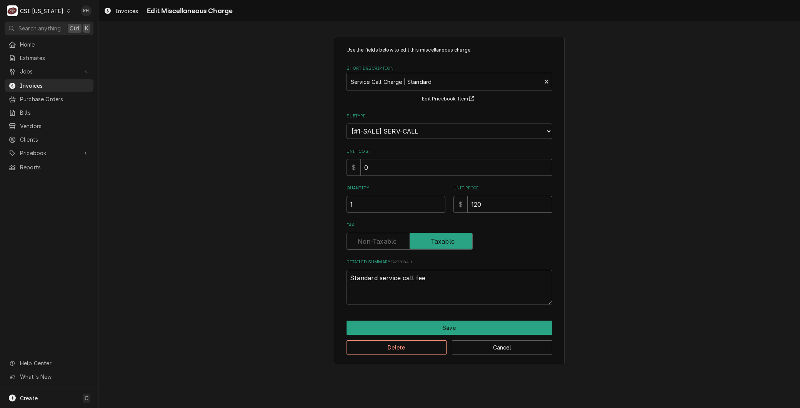
drag, startPoint x: 488, startPoint y: 207, endPoint x: 418, endPoint y: 200, distance: 69.5
click at [418, 200] on div "Quantity 1 Unit Price $ 120" at bounding box center [449, 198] width 206 height 27
type textarea "x"
type input "0"
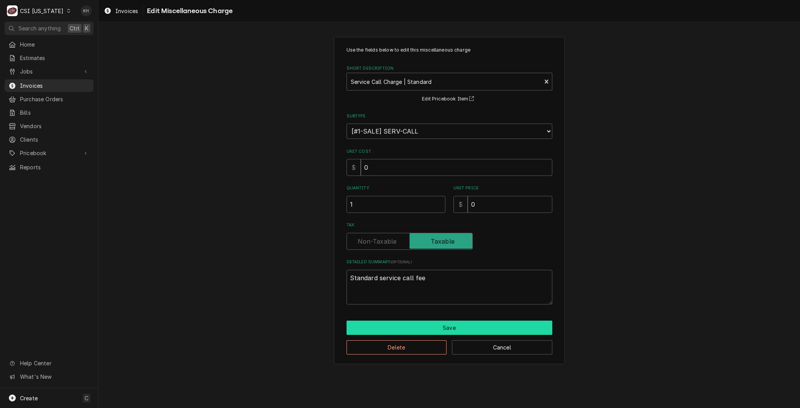
click at [471, 324] on button "Save" at bounding box center [449, 327] width 206 height 14
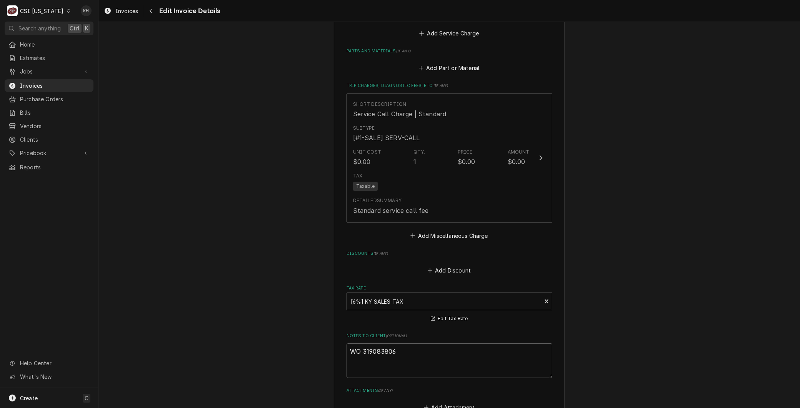
scroll to position [997, 0]
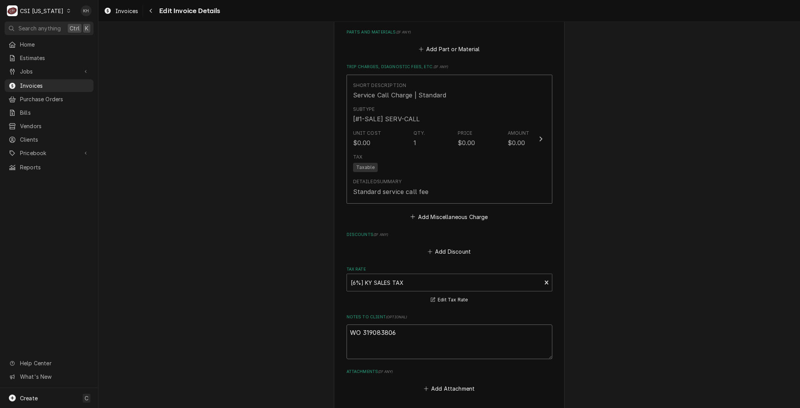
click at [408, 325] on textarea "WO 319083806" at bounding box center [449, 341] width 206 height 35
type textarea "x"
type textarea "WO 319083806"
type textarea "x"
type textarea "WO 319083806 -"
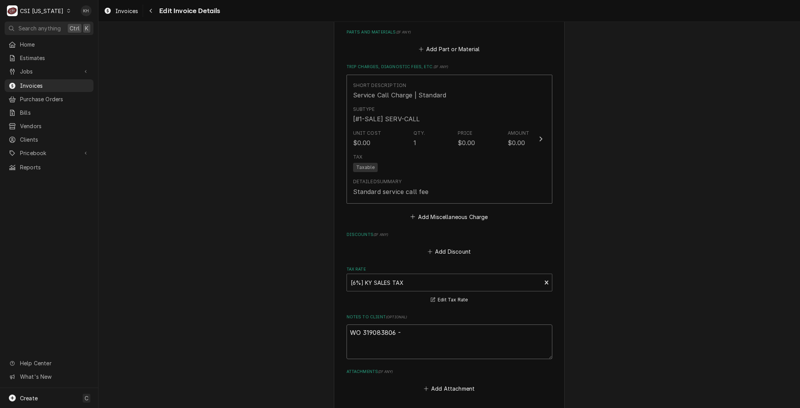
type textarea "x"
type textarea "WO 319083806 - R"
type textarea "x"
type textarea "WO 319083806 - Re"
type textarea "x"
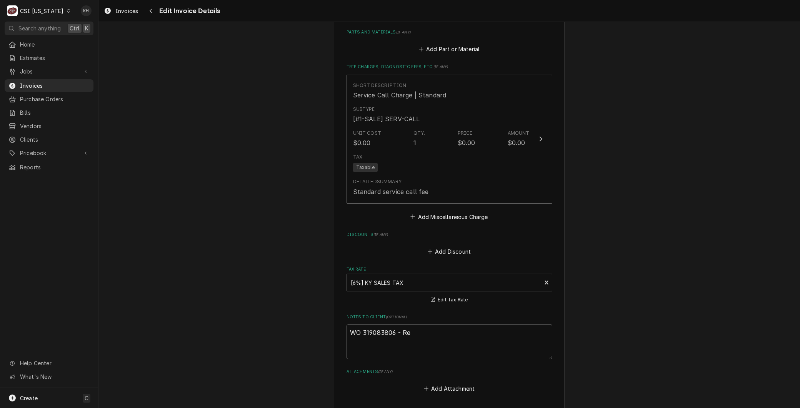
type textarea "WO 319083806 - Reb"
type textarea "x"
type textarea "WO 319083806 - Rebi"
type textarea "x"
type textarea "WO 319083806 - Rebil"
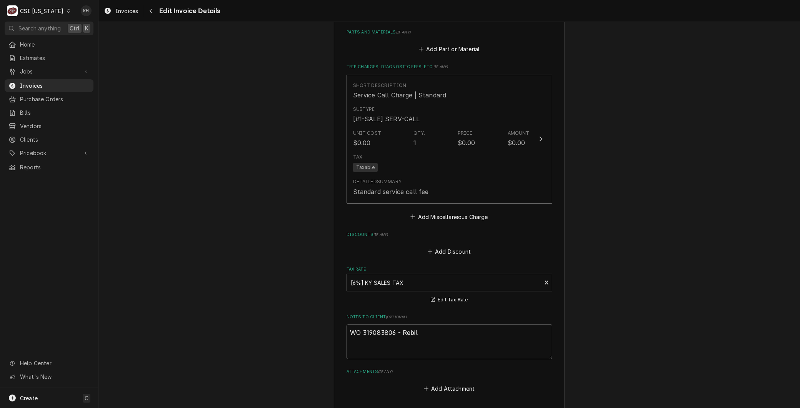
type textarea "x"
type textarea "WO 319083806 - Rebill"
type textarea "x"
type textarea "WO 319083806 - Rebille"
type textarea "x"
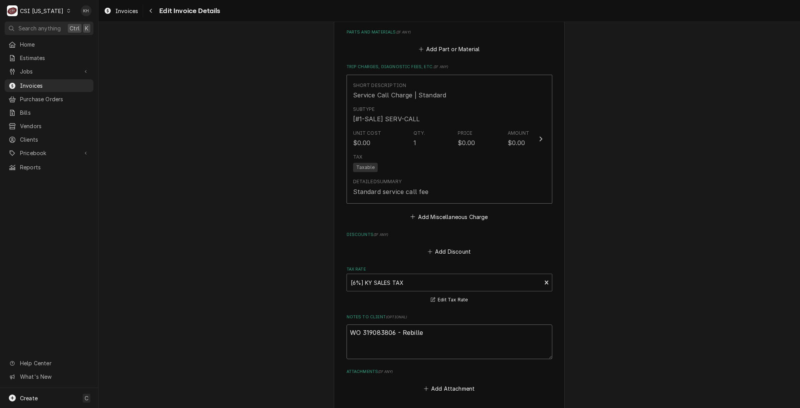
type textarea "WO 319083806 - Rebilled"
type textarea "x"
type textarea "WO 319083806 - Rebilled"
type textarea "x"
type textarea "WO 319083806 - Rebilled o"
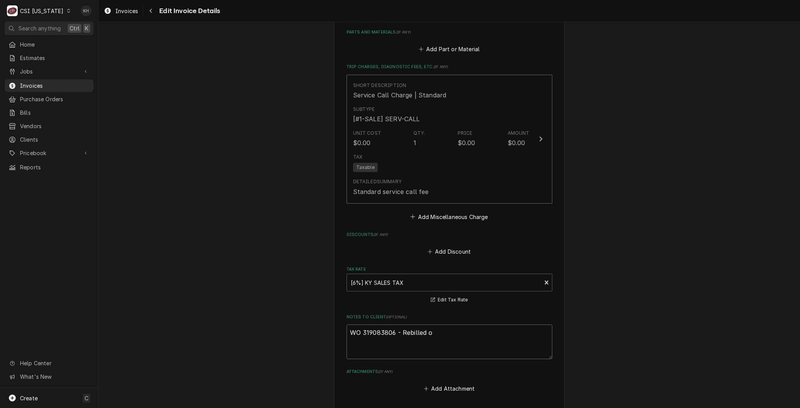
type textarea "x"
type textarea "WO 319083806 - Rebilled on"
type textarea "x"
type textarea "WO 319083806 - Rebilled on"
type textarea "x"
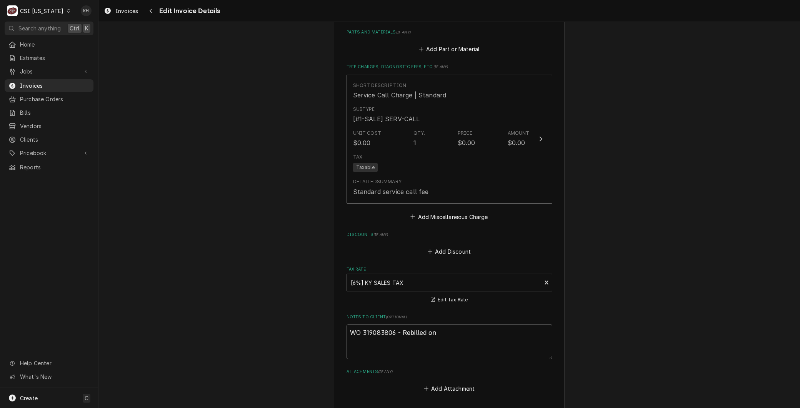
type textarea "WO 319083806 - Rebilled on I"
type textarea "x"
type textarea "WO 319083806 - Rebilled on IN"
type textarea "x"
type textarea "WO 319083806 - Rebilled on INV"
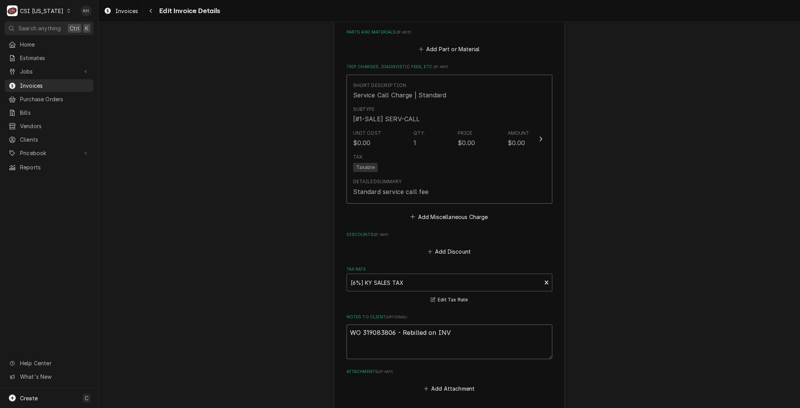
type textarea "x"
type textarea "WO 319083806 - Rebilled on INV"
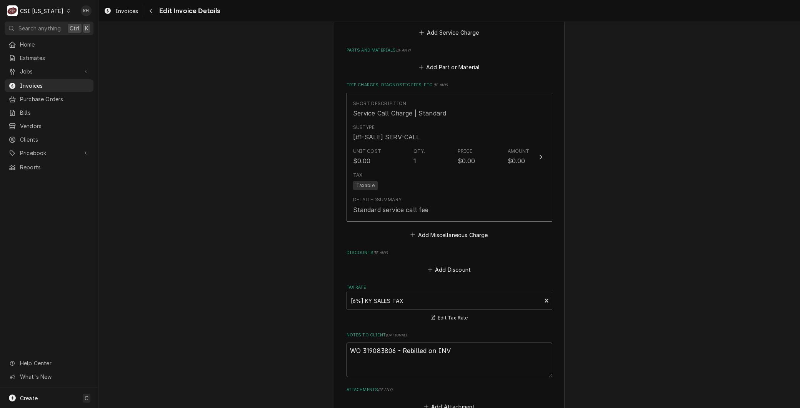
scroll to position [970, 0]
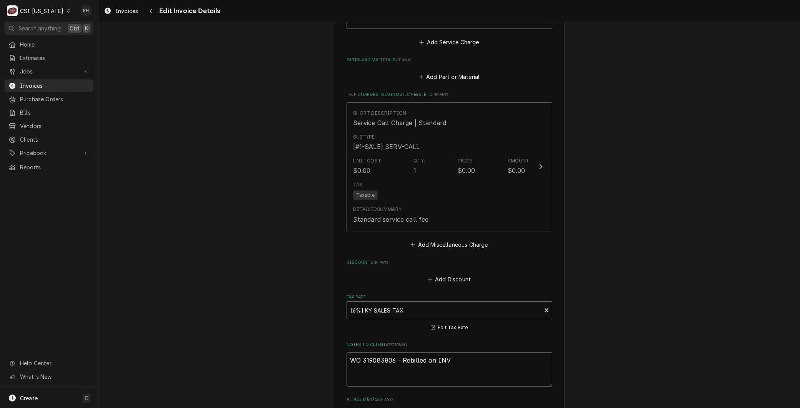
type textarea "x"
type textarea "WO 319083806 - Rebilled on INV 1"
type textarea "x"
type textarea "WO 319083806 - Rebilled on INV 10"
type textarea "x"
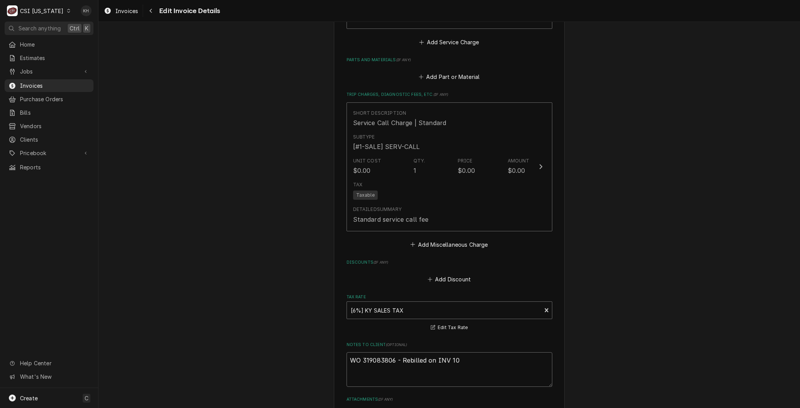
type textarea "WO 319083806 - Rebilled on INV 100"
type textarea "x"
type textarea "WO 319083806 - Rebilled on INV 1005"
type textarea "x"
type textarea "WO 319083806 - Rebilled on INV 10059"
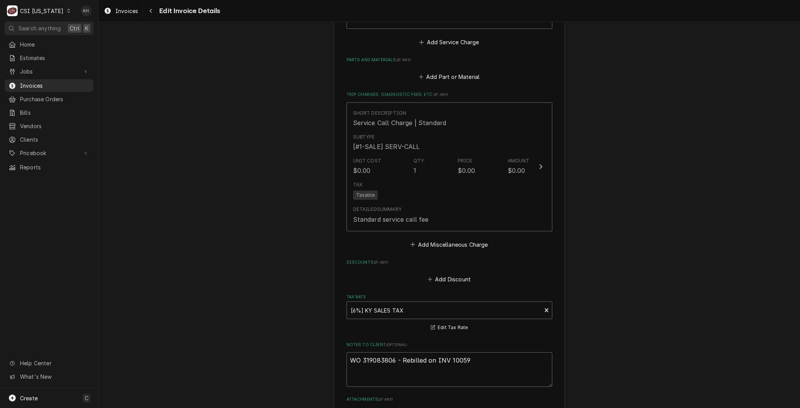
type textarea "x"
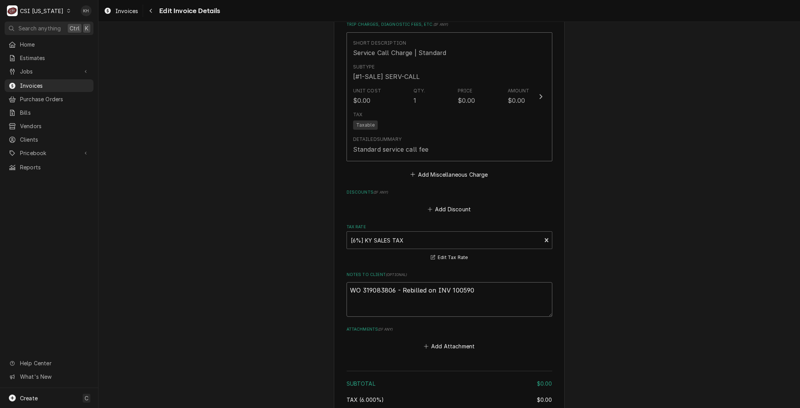
scroll to position [1183, 0]
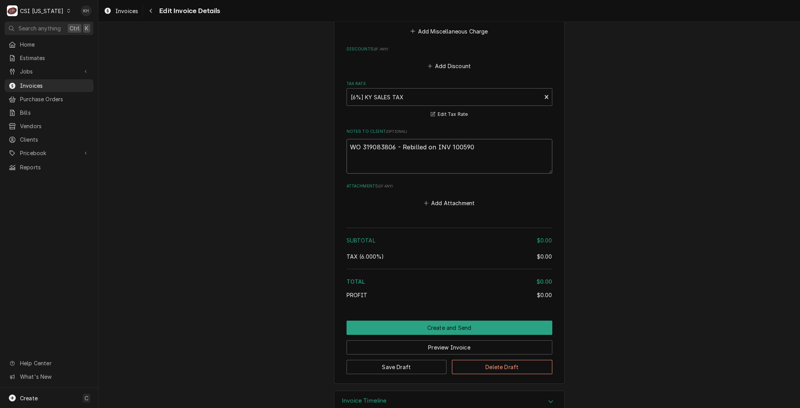
drag, startPoint x: 391, startPoint y: 130, endPoint x: 288, endPoint y: 124, distance: 102.8
type textarea "WO 319083806 - Rebilled on INV 100590"
click at [379, 360] on button "Save Draft" at bounding box center [396, 367] width 100 height 14
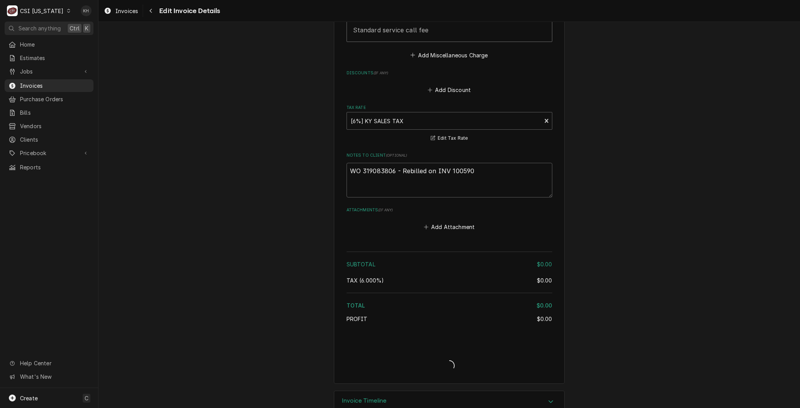
type textarea "x"
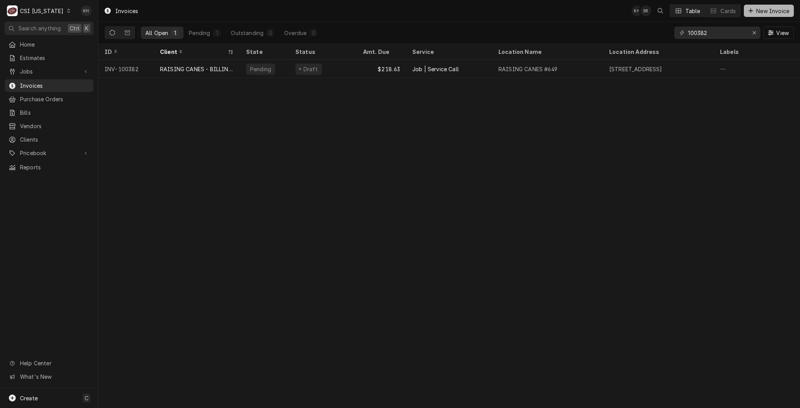
click at [757, 15] on button "New Invoice" at bounding box center [769, 11] width 50 height 12
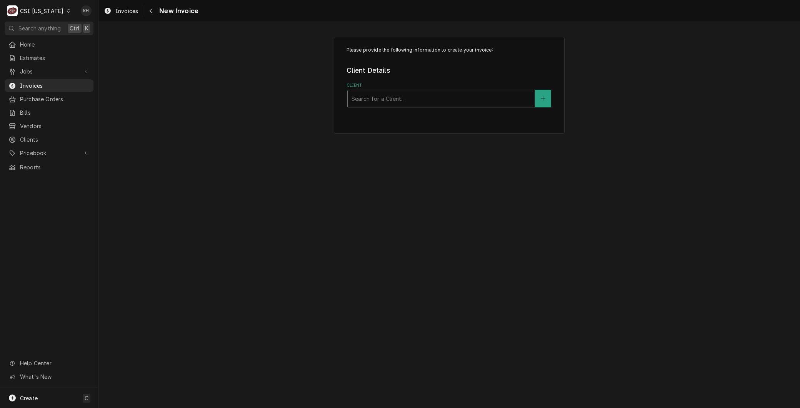
click at [384, 98] on div "Client" at bounding box center [440, 99] width 179 height 14
type input "ccse"
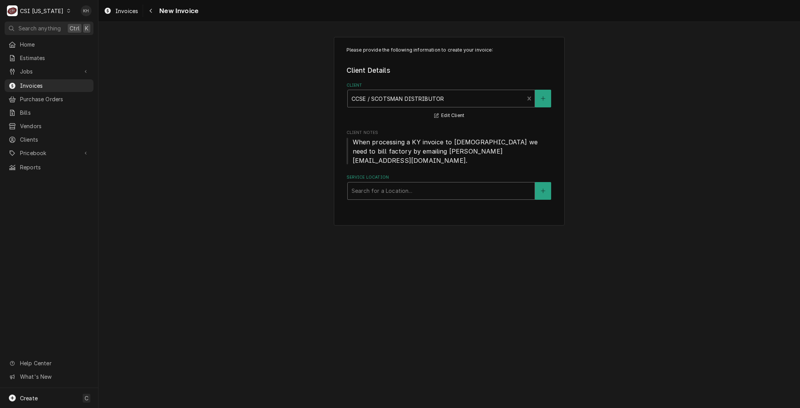
click at [449, 186] on div "Service Location" at bounding box center [440, 191] width 179 height 14
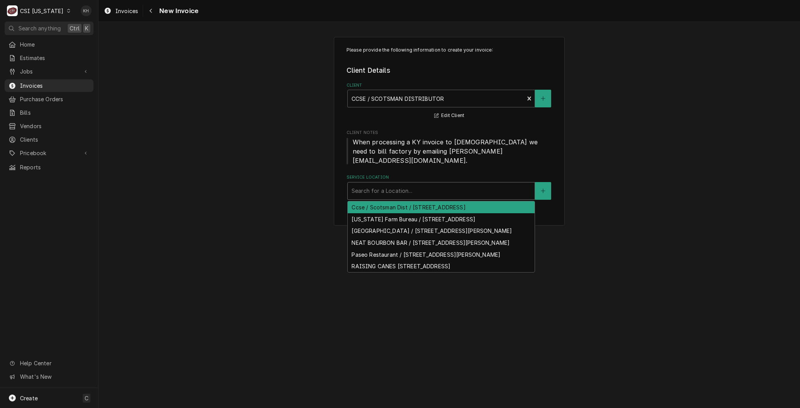
paste input "RAISING CANES [STREET_ADDRESS]"
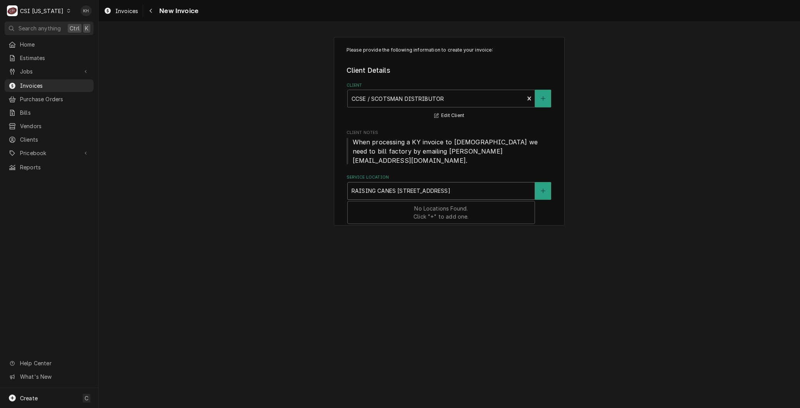
drag, startPoint x: 416, startPoint y: 181, endPoint x: 205, endPoint y: 187, distance: 210.8
click at [205, 187] on div "Please provide the following information to create your invoice: Client Details…" at bounding box center [448, 131] width 701 height 202
type input "[STREET_ADDRESS]"
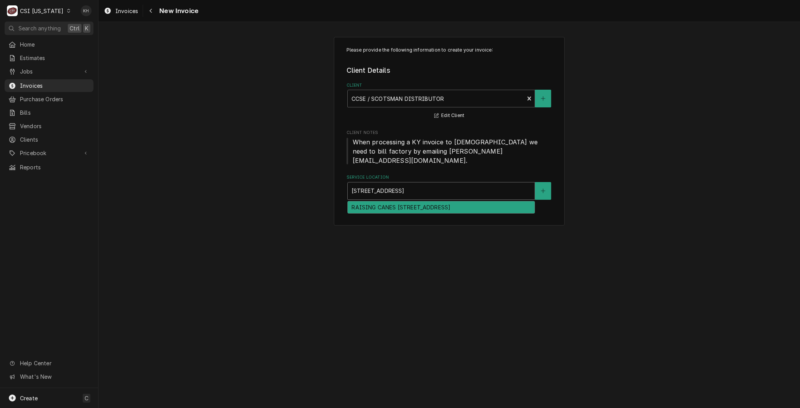
click at [378, 201] on div "RAISING CANES [STREET_ADDRESS]" at bounding box center [441, 207] width 187 height 12
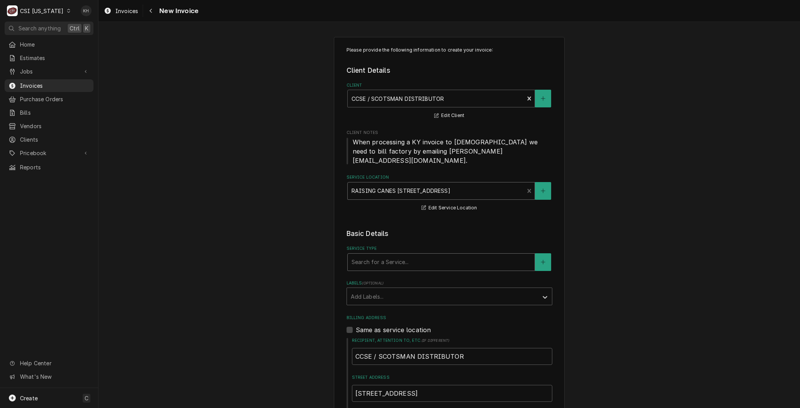
click at [385, 255] on div "Service Type" at bounding box center [440, 262] width 179 height 14
type input "service call"
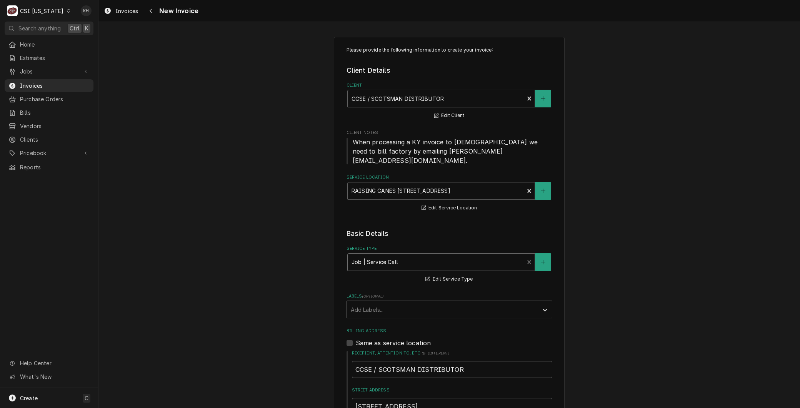
click at [356, 302] on div "Labels" at bounding box center [442, 309] width 183 height 14
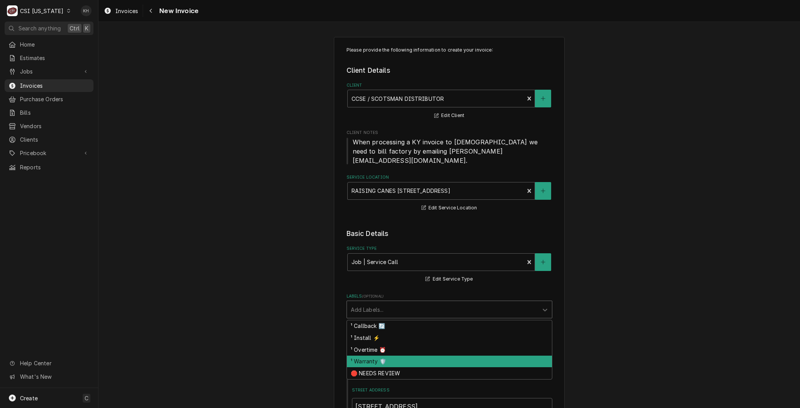
click at [362, 355] on div "¹ Warranty 🛡️" at bounding box center [449, 361] width 205 height 12
type textarea "x"
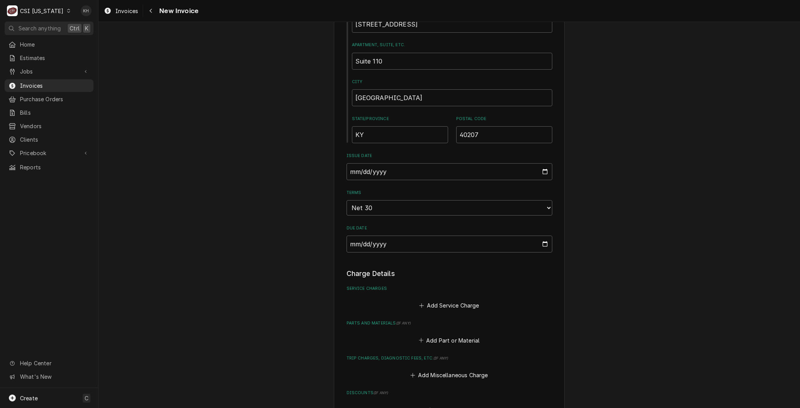
scroll to position [470, 0]
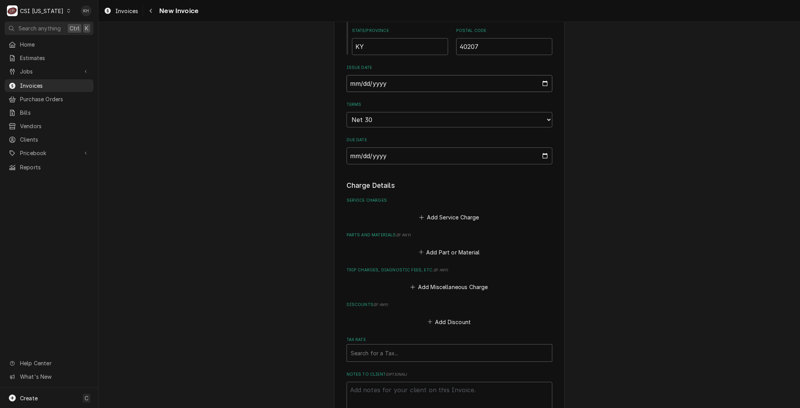
click at [543, 75] on input "[DATE]" at bounding box center [449, 83] width 206 height 17
type input "[DATE]"
type textarea "x"
type input "[DATE]"
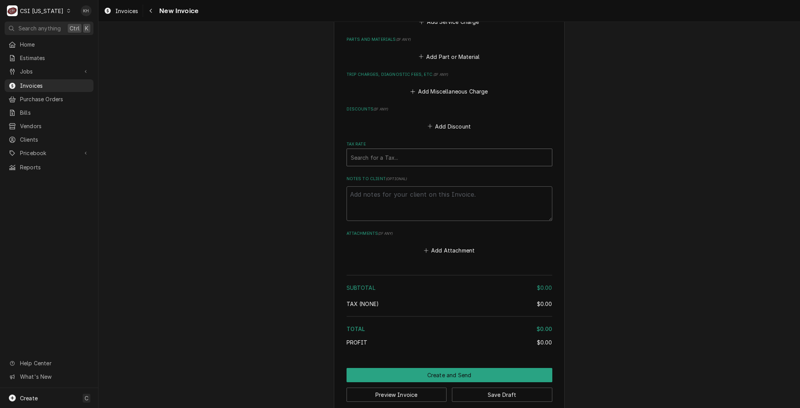
scroll to position [537, 0]
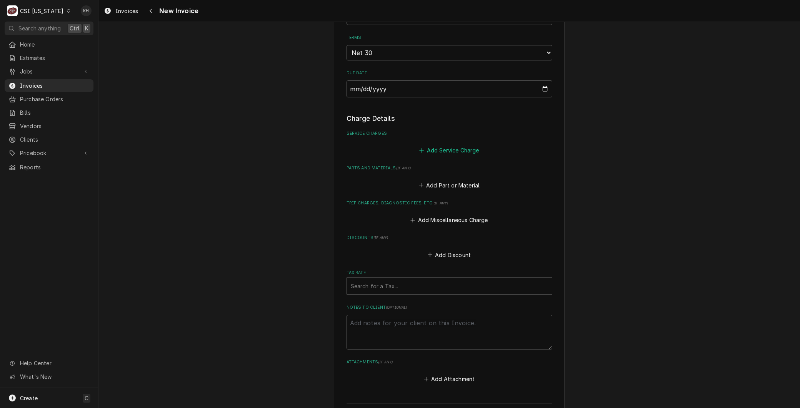
click at [438, 145] on button "Add Service Charge" at bounding box center [449, 150] width 62 height 11
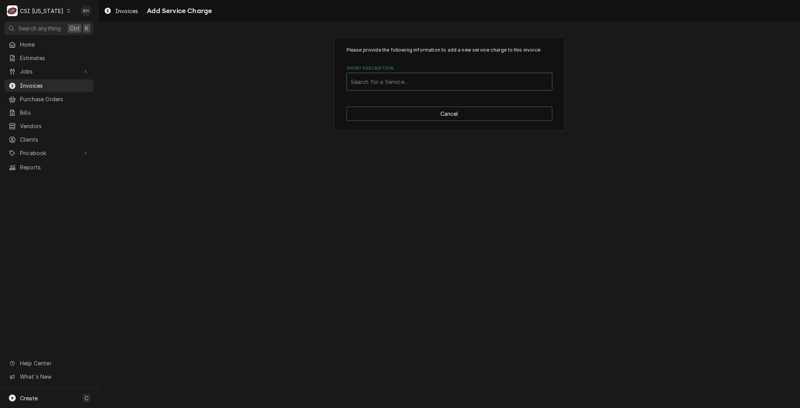
click at [387, 76] on div "Short Description" at bounding box center [449, 82] width 197 height 14
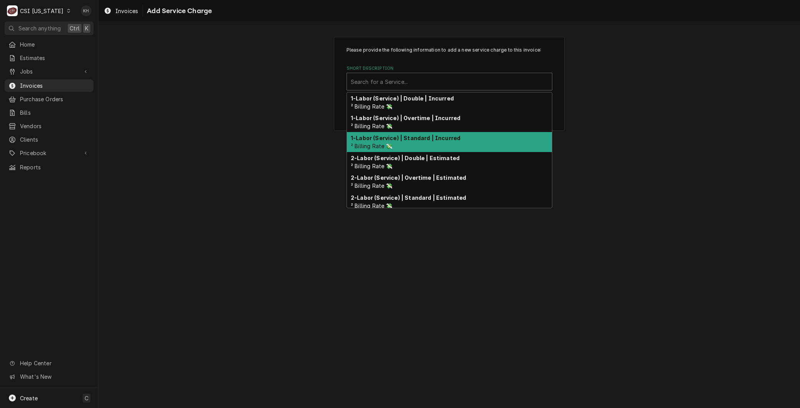
click at [382, 141] on div "1-Labor (Service) | Standard | Incurred ² Billing Rate 💸" at bounding box center [449, 142] width 205 height 20
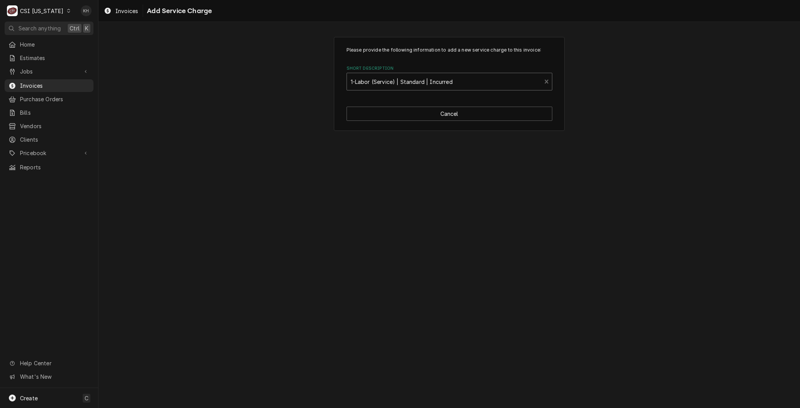
type textarea "x"
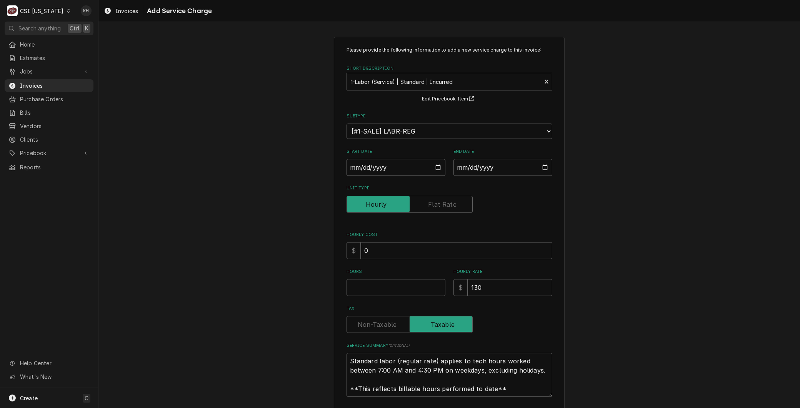
click at [434, 168] on input "Start Date" at bounding box center [395, 167] width 99 height 17
type input "2025-08-08"
click at [539, 166] on input "End Date" at bounding box center [502, 167] width 99 height 17
type textarea "x"
type input "2025-07-20"
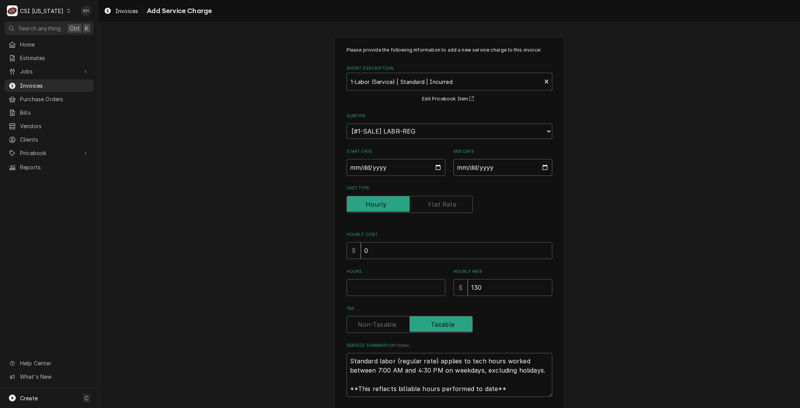
type textarea "x"
type input "2025-07-08"
click at [434, 168] on input "2025-08-08" at bounding box center [395, 167] width 99 height 17
type textarea "x"
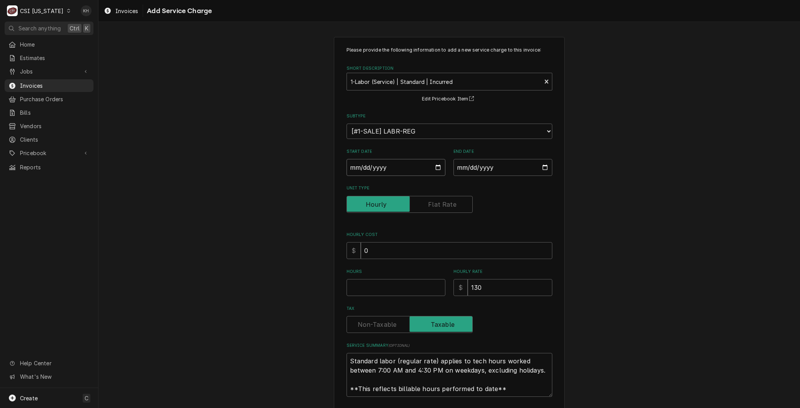
type input "2025-07-08"
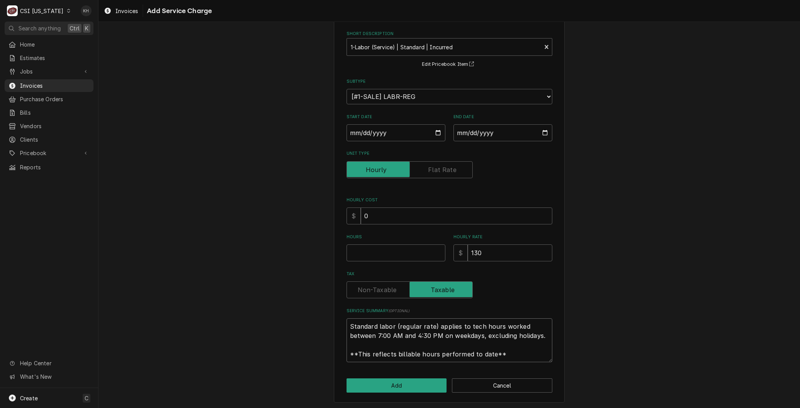
drag, startPoint x: 498, startPoint y: 357, endPoint x: 220, endPoint y: 287, distance: 286.7
click at [220, 287] on div "Please provide the following information to add a new service charge to this in…" at bounding box center [448, 201] width 701 height 413
paste textarea "Brand: Scotsman Model: NS1322R-32B Serial: 25041320010688 Arrived on site, foun…"
type textarea "x"
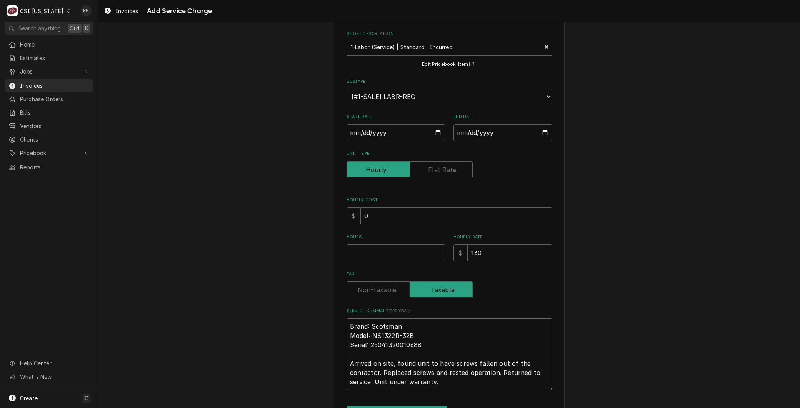
type textarea "Brand: Scotsman Model: NS1322R-32B Serial: 25041320010688 Arrived on site, foun…"
click at [349, 245] on input "Hours" at bounding box center [395, 252] width 99 height 17
type textarea "x"
type input ".7"
type textarea "x"
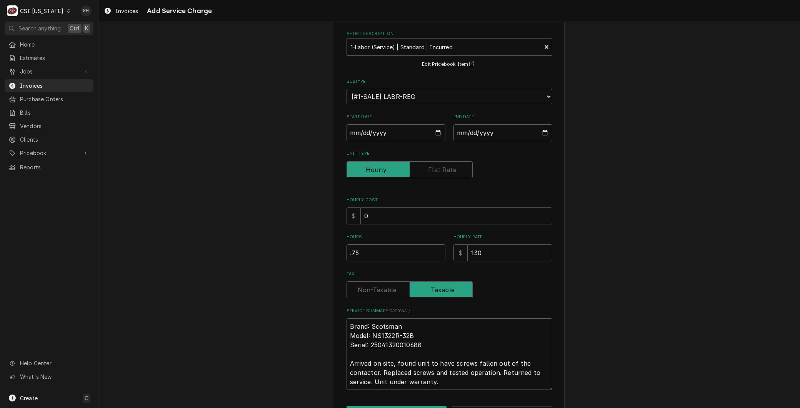
type input ".75"
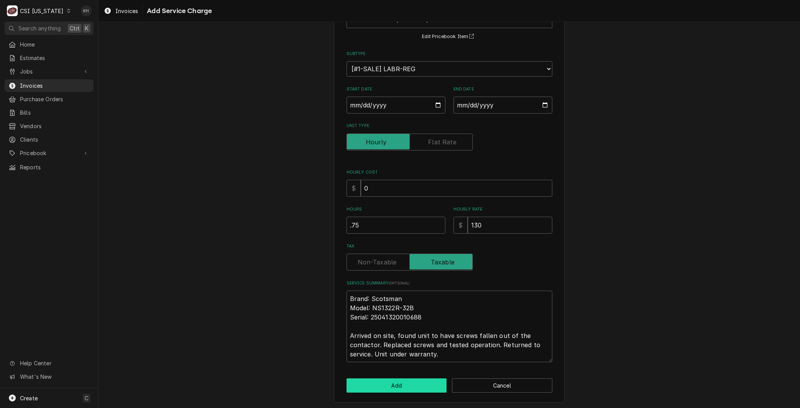
click at [393, 391] on button "Add" at bounding box center [396, 385] width 100 height 14
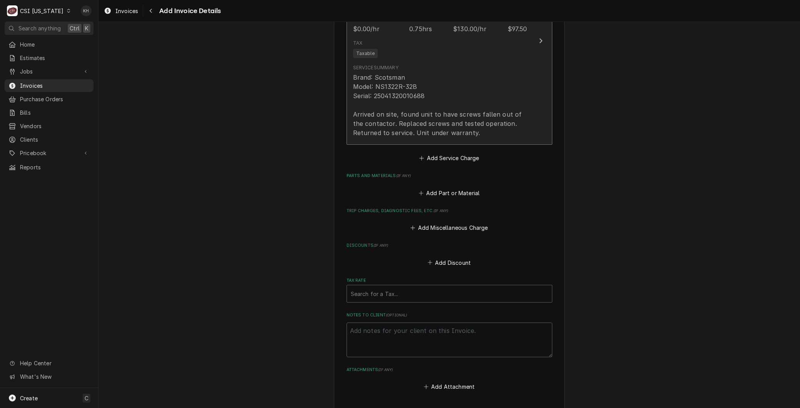
scroll to position [528, 0]
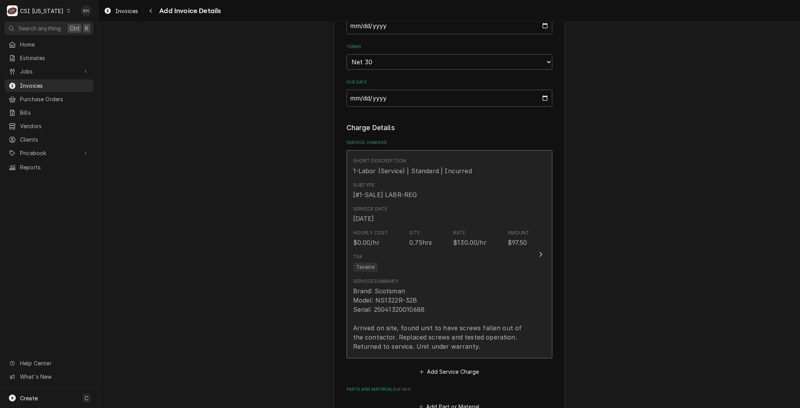
click at [467, 238] on div "$130.00/hr" at bounding box center [469, 242] width 33 height 9
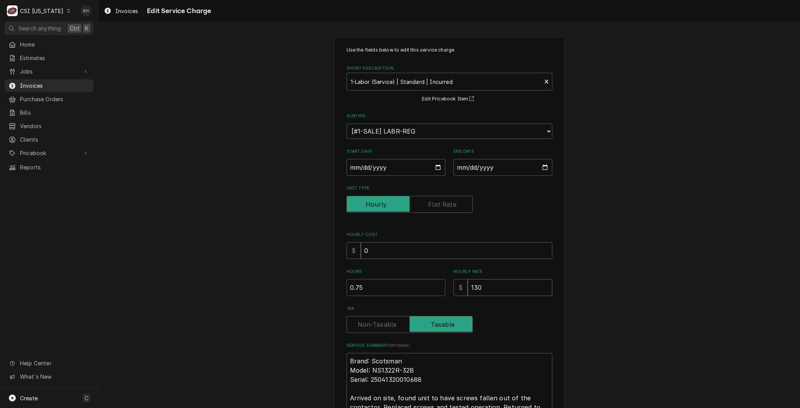
drag, startPoint x: 486, startPoint y: 286, endPoint x: 380, endPoint y: 275, distance: 107.4
click at [380, 275] on div "Hours 0.75 Hourly Rate $ 130" at bounding box center [449, 281] width 206 height 27
type textarea "x"
type input "1"
type textarea "x"
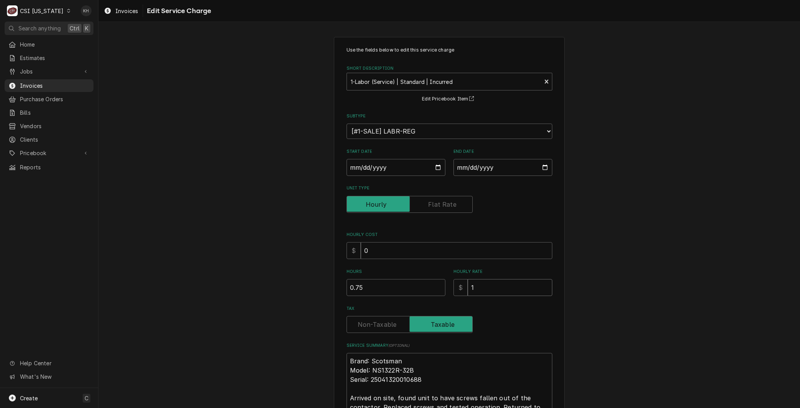
type input "11"
type textarea "x"
type input "115"
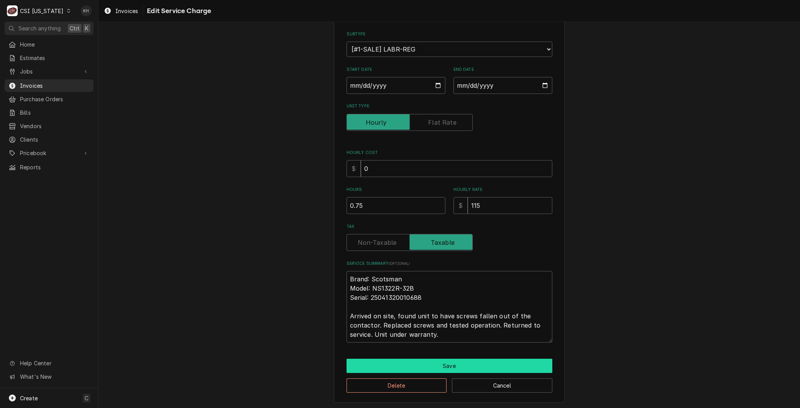
click at [411, 364] on button "Save" at bounding box center [449, 365] width 206 height 14
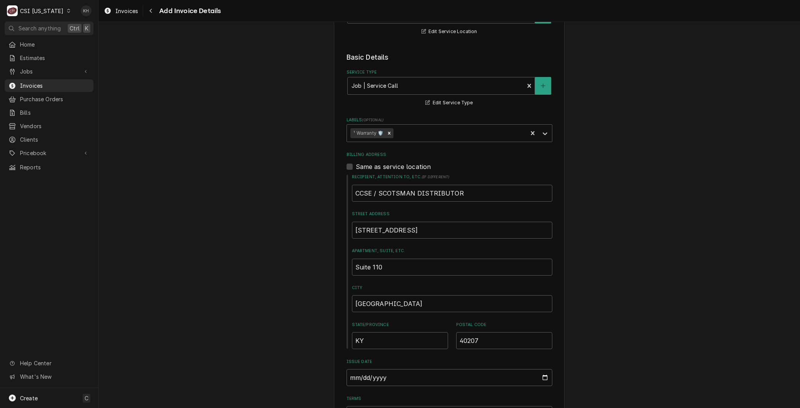
scroll to position [133, 0]
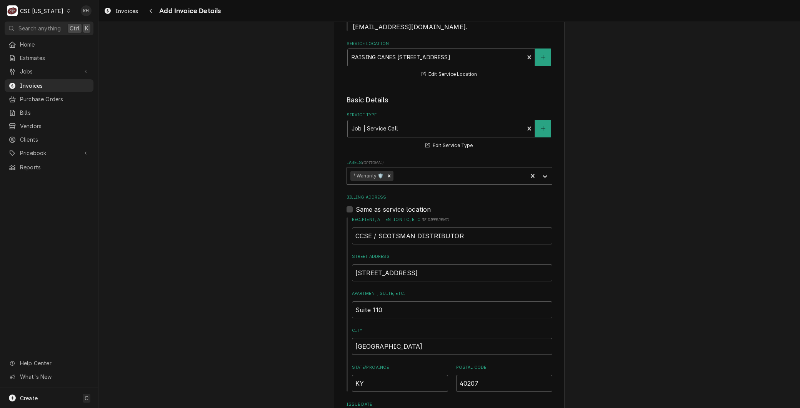
drag, startPoint x: 258, startPoint y: 251, endPoint x: 166, endPoint y: 223, distance: 96.0
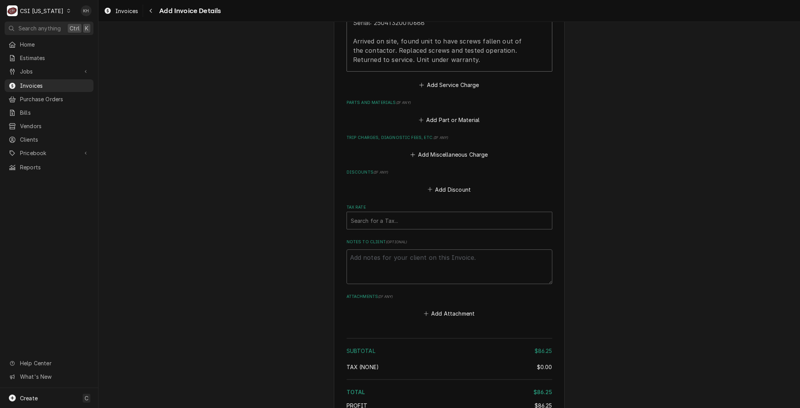
scroll to position [817, 0]
click at [371, 210] on div "Tax Rate" at bounding box center [449, 217] width 197 height 14
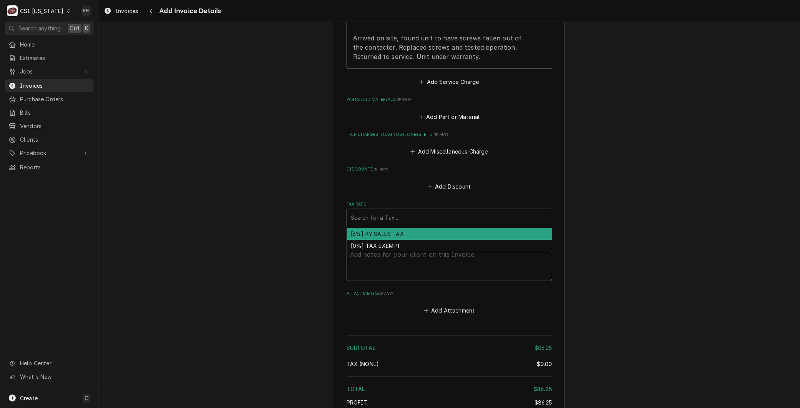
click at [375, 228] on div "[6%] KY SALES TAX" at bounding box center [449, 234] width 205 height 12
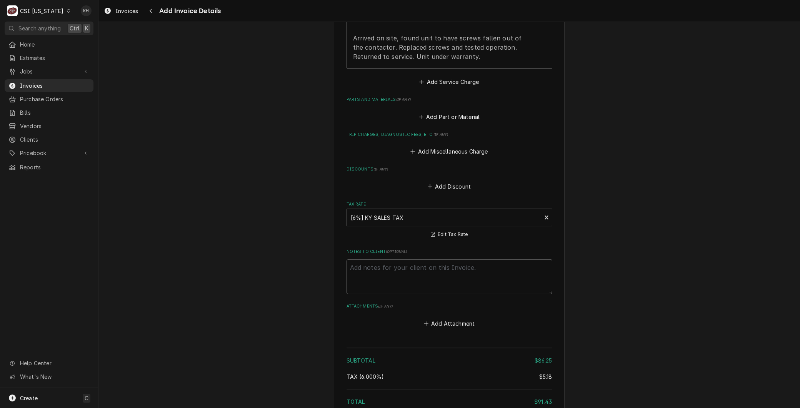
click at [366, 271] on textarea "Notes to Client ( optional )" at bounding box center [449, 276] width 206 height 35
type textarea "x"
type textarea "R"
type textarea "x"
type textarea "Re"
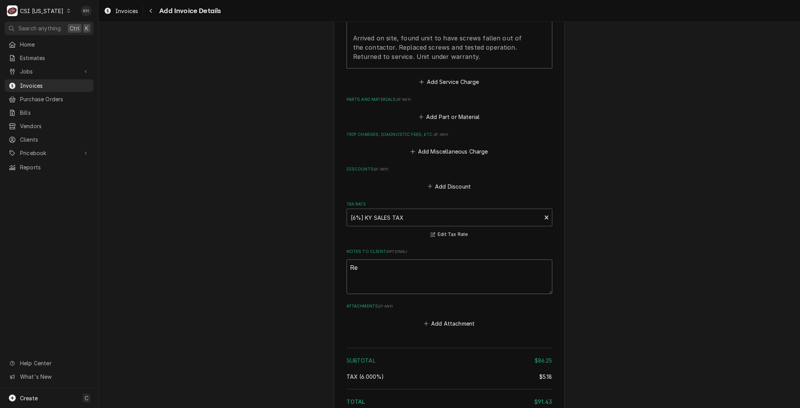
type textarea "x"
type textarea "Reb"
type textarea "x"
type textarea "Rebi"
type textarea "x"
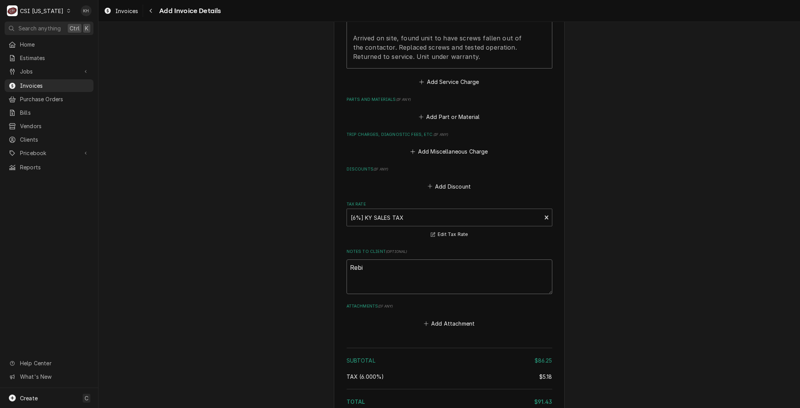
type textarea "Rebil"
type textarea "x"
type textarea "Rebill"
type textarea "x"
type textarea "Rebille"
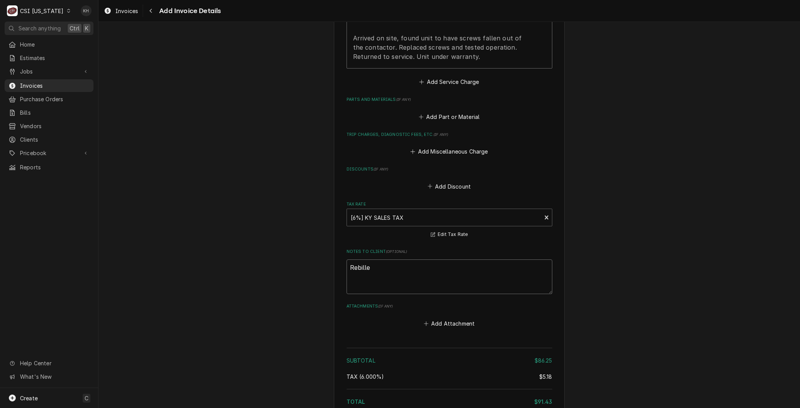
type textarea "x"
type textarea "Rebill"
type textarea "x"
type textarea "Rebill"
type textarea "x"
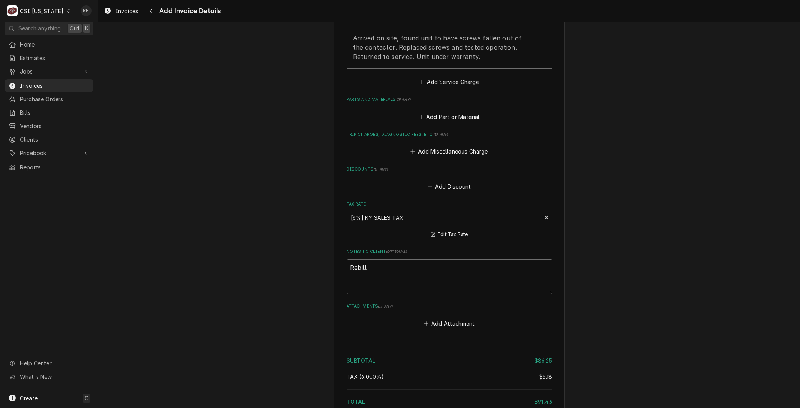
type textarea "Rebill d"
type textarea "x"
type textarea "Rebill df"
type textarea "x"
type textarea "Rebill d"
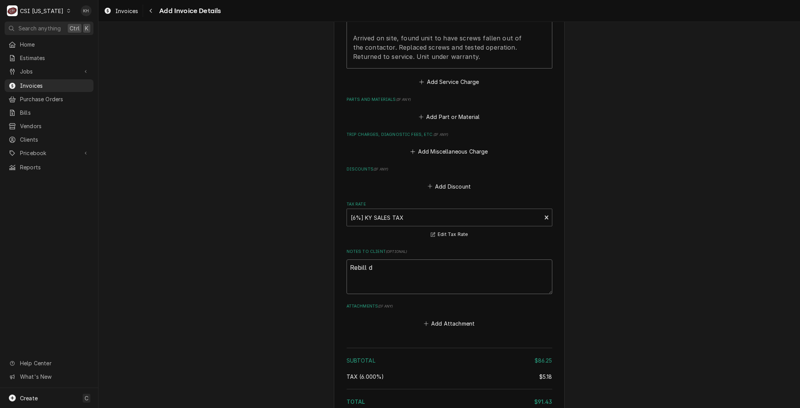
type textarea "x"
type textarea "Rebill"
type textarea "x"
type textarea "Rebill f"
type textarea "x"
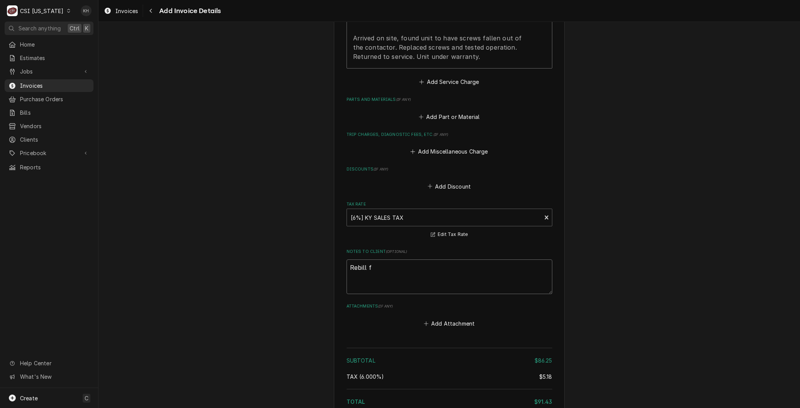
type textarea "Rebill fr"
type textarea "x"
type textarea "Rebill fro"
type textarea "x"
type textarea "Rebill from"
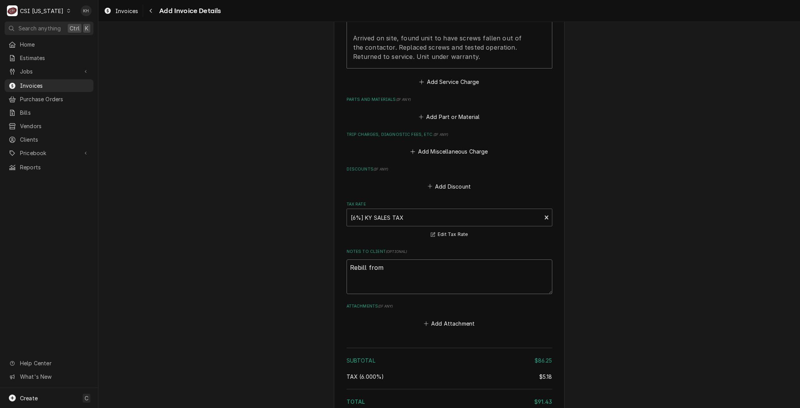
type textarea "x"
type textarea "Rebill from"
type textarea "x"
type textarea "Rebill from I"
type textarea "x"
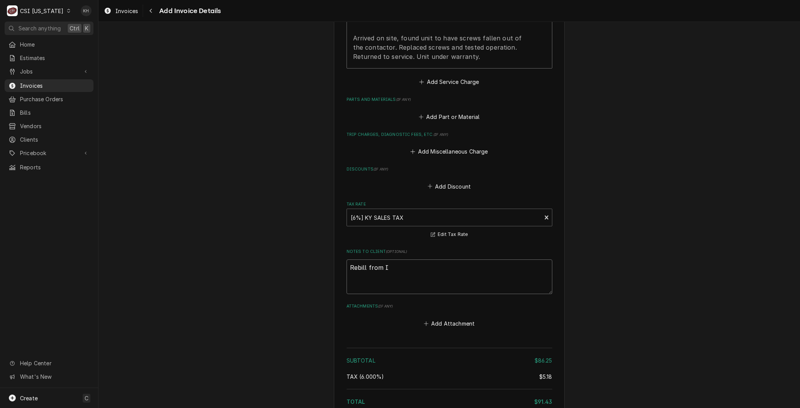
type textarea "Rebill from IN"
type textarea "x"
type textarea "Rebill from INV"
type textarea "x"
type textarea "Rebill from INV"
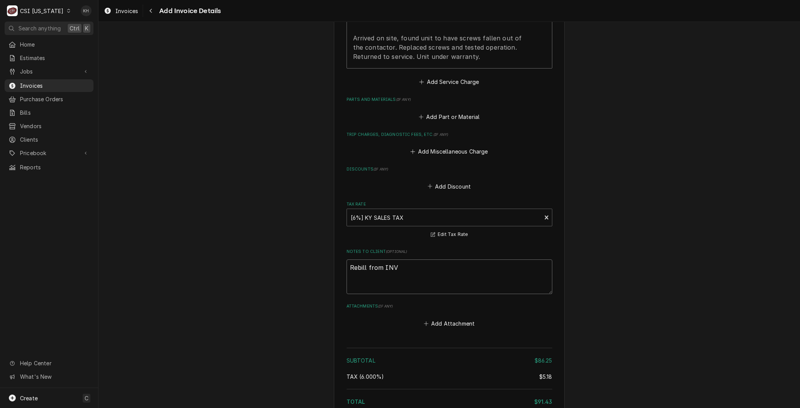
click at [468, 259] on textarea "Rebill from INV" at bounding box center [449, 276] width 206 height 35
type textarea "x"
type textarea "Rebill from INV 1"
type textarea "x"
type textarea "Rebill from INV 10"
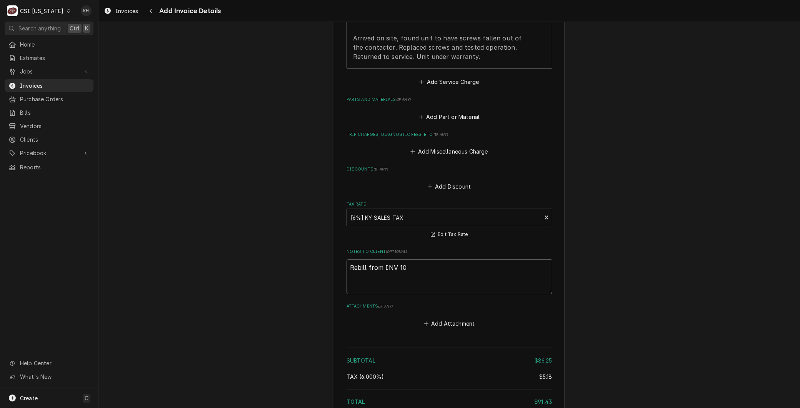
type textarea "x"
type textarea "Rebill from INV 100"
type textarea "x"
type textarea "Rebill from INV 1000"
type textarea "x"
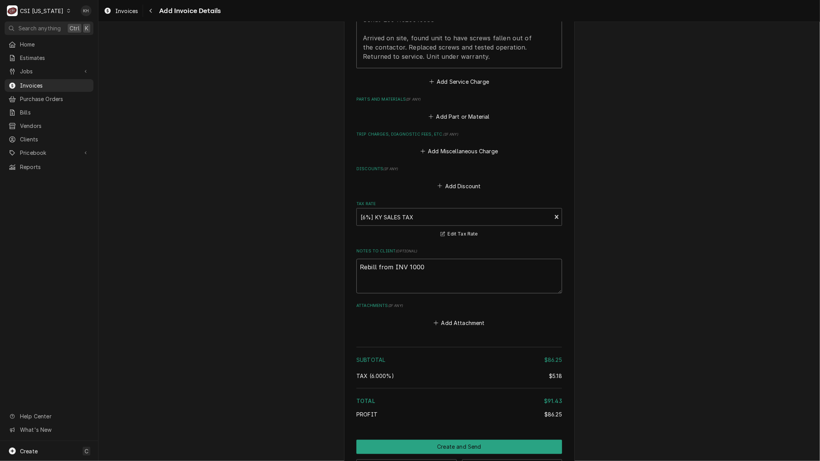
type textarea "Rebill from INV 1000"
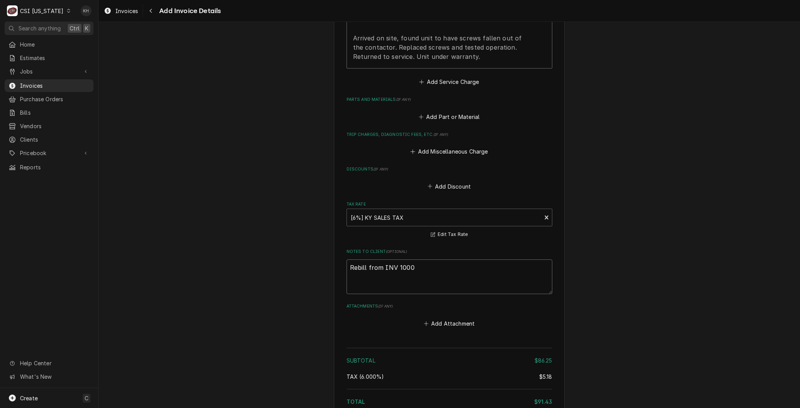
type textarea "x"
type textarea "Rebill from INV 100"
type textarea "x"
type textarea "Rebill from INV 1003"
type textarea "x"
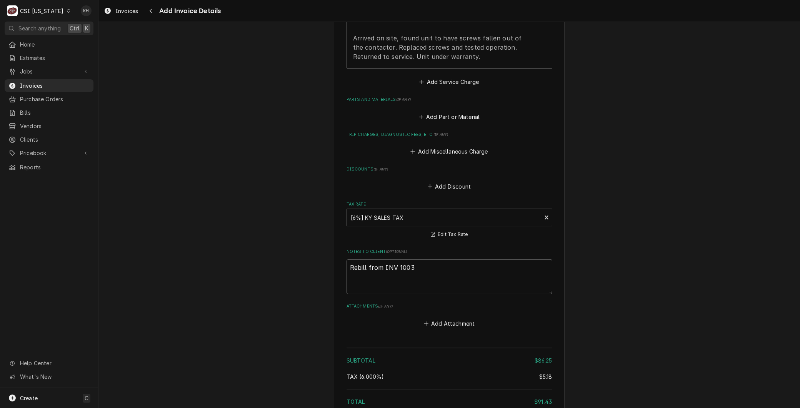
type textarea "Rebill from INV 10038"
type textarea "x"
type textarea "Rebill from INV 100382"
type textarea "x"
type textarea "Rebill from INV 100382"
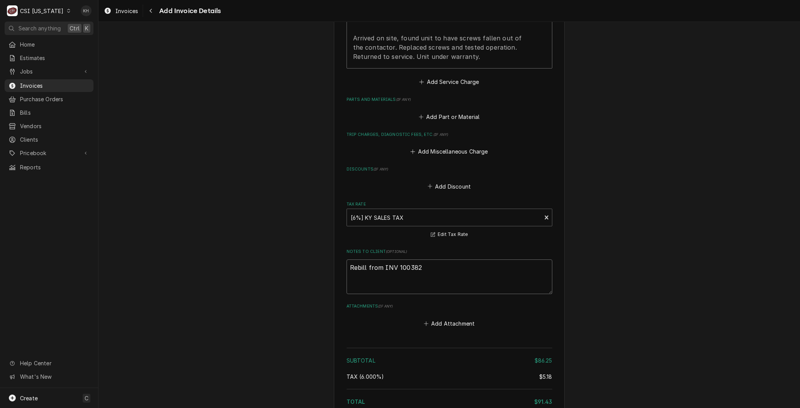
type textarea "x"
type textarea "Rebill from INV 100382 -"
type textarea "x"
type textarea "Rebill from INV 100382 -="
type textarea "x"
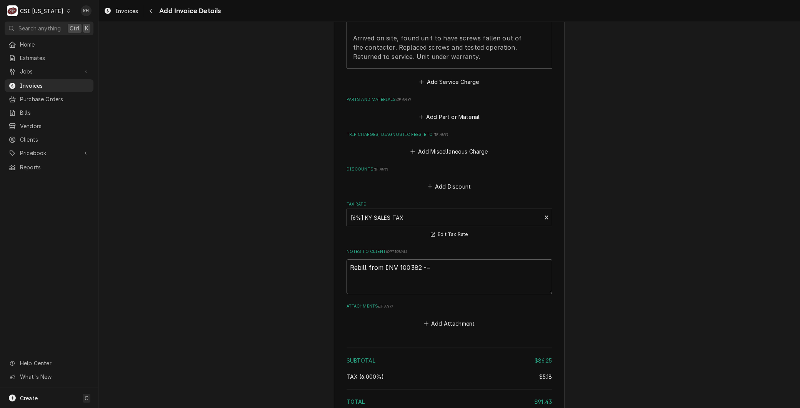
type textarea "Rebill from INV 100382 -="
type textarea "x"
type textarea "Rebill from INV 100382 -="
type textarea "x"
type textarea "Rebill from INV 100382 -"
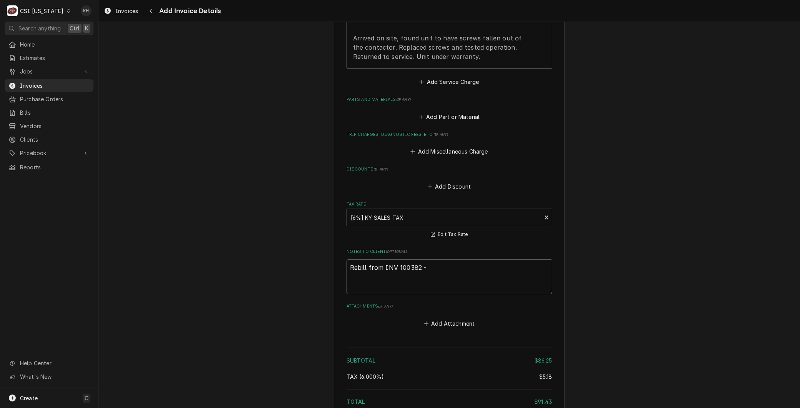
type textarea "x"
type textarea "Rebill from INV 100382 -"
type textarea "x"
type textarea "Rebill from INV 100382 - U"
type textarea "x"
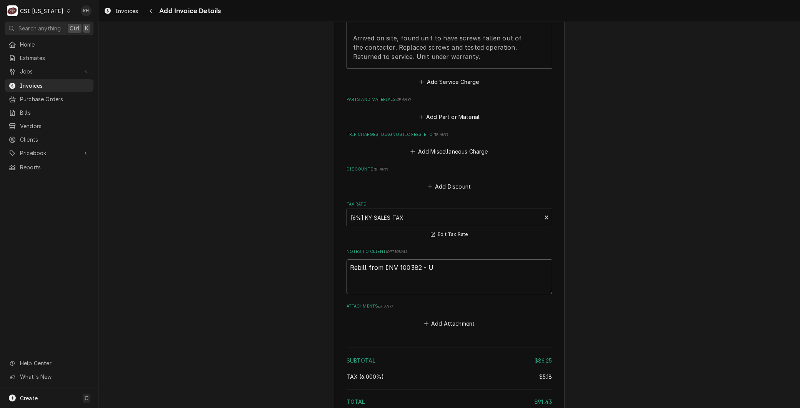
type textarea "Rebill from INV 100382 - Un"
type textarea "x"
type textarea "Rebill from INV 100382 - Uni"
type textarea "x"
type textarea "Rebill from INV 100382 - Unit"
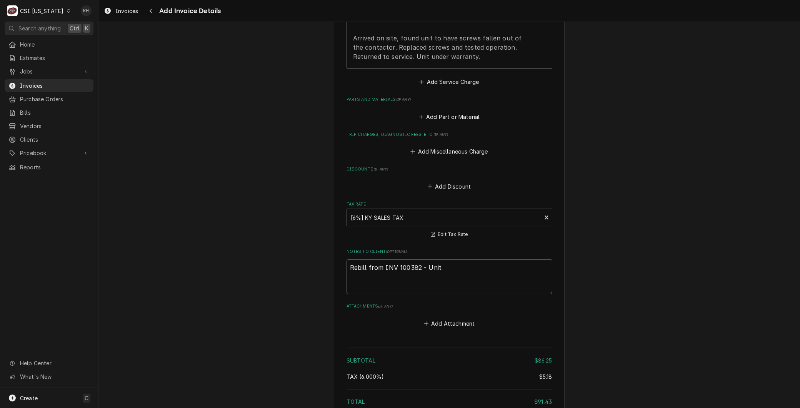
type textarea "x"
type textarea "Rebill from INV 100382 - Unit u"
type textarea "x"
type textarea "Rebill from INV 100382 - Unit un"
type textarea "x"
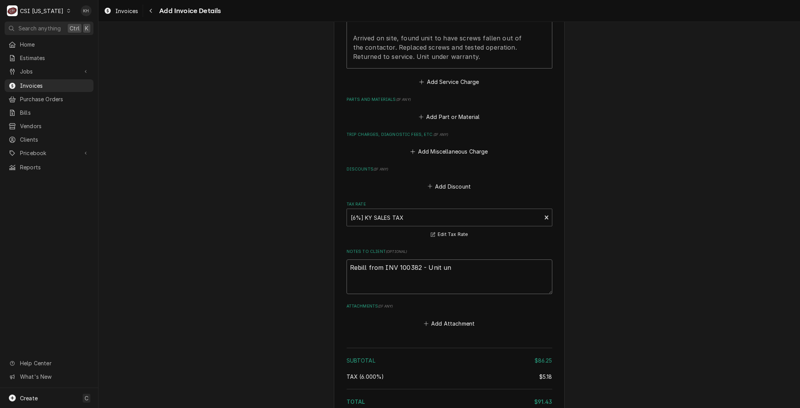
type textarea "Rebill from INV 100382 - Unit und"
type textarea "x"
type textarea "Rebill from INV 100382 - Unit unde"
type textarea "x"
type textarea "Rebill from INV 100382 - Unit under"
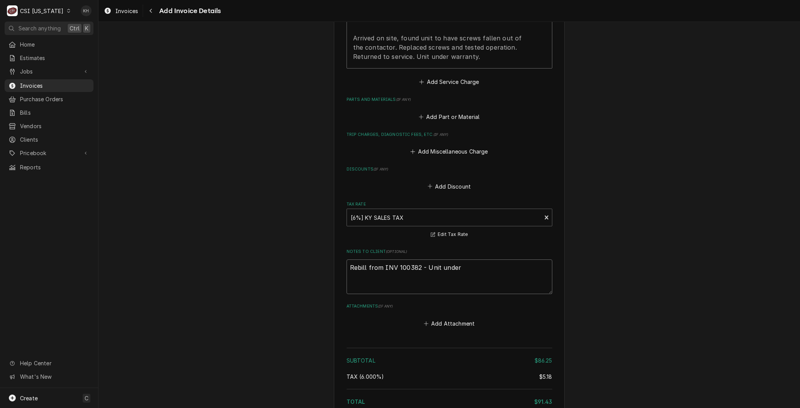
type textarea "x"
type textarea "Rebill from INV 100382 - Unit under"
type textarea "x"
type textarea "Rebill from INV 100382 - Unit under w"
type textarea "x"
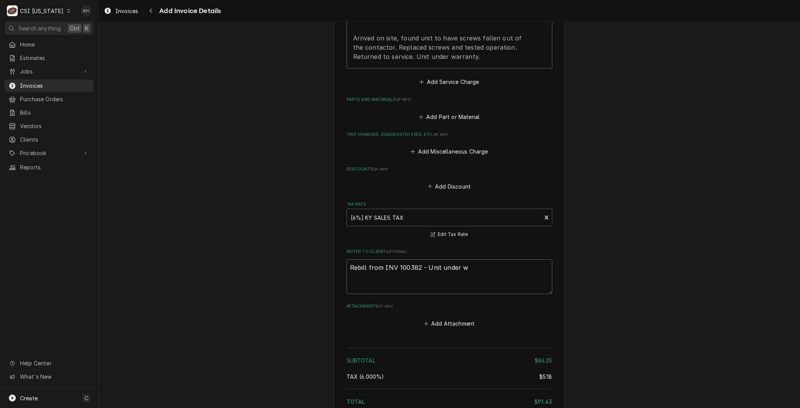
type textarea "Rebill from INV 100382 - Unit under wa"
type textarea "x"
type textarea "Rebill from INV 100382 - Unit under war"
type textarea "x"
type textarea "Rebill from INV 100382 - Unit under warr"
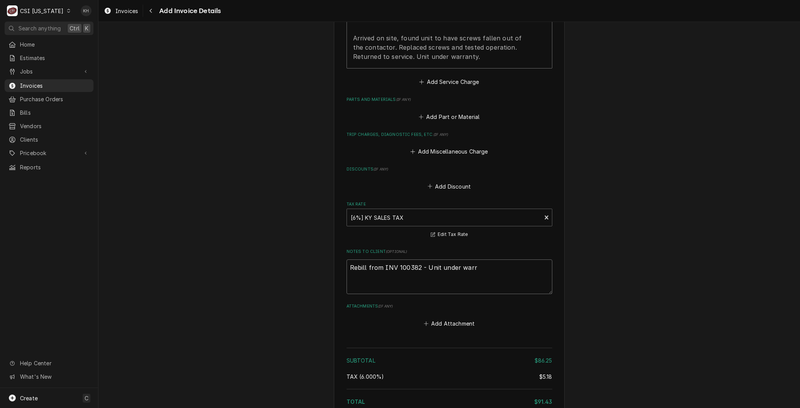
type textarea "x"
type textarea "Rebill from INV 100382 - Unit under warra"
type textarea "x"
type textarea "Rebill from INV 100382 - Unit under warran"
type textarea "x"
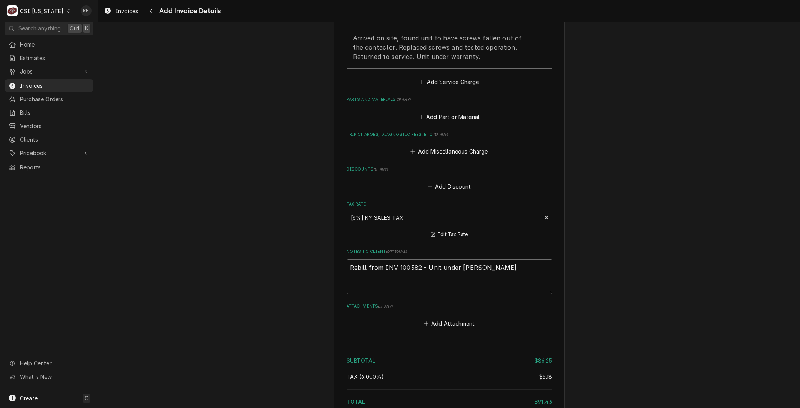
type textarea "Rebill from INV 100382 - Unit under warrant"
type textarea "x"
drag, startPoint x: 489, startPoint y: 257, endPoint x: 5, endPoint y: 205, distance: 486.5
click at [5, 205] on div "C CSI Kentucky KH Search anything Ctrl K Home Estimates Jobs Jobs Job Series In…" at bounding box center [400, 204] width 800 height 408
type textarea "Rebill from INV 100382 - Unit under warranty"
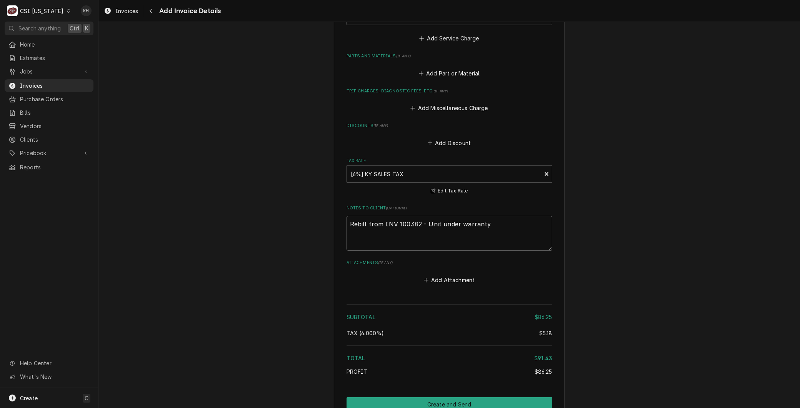
scroll to position [890, 0]
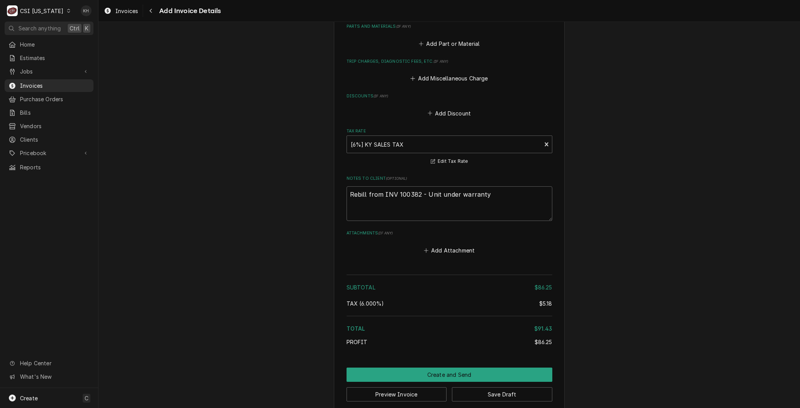
click at [510, 175] on div "Notes to Client ( optional ) Rebill from INV 100382 - Unit under warranty" at bounding box center [449, 197] width 206 height 45
drag, startPoint x: 502, startPoint y: 188, endPoint x: 111, endPoint y: 154, distance: 392.5
click at [432, 188] on textarea "Rebill from INV 100382 - Unit under warranty" at bounding box center [449, 203] width 206 height 35
drag, startPoint x: 416, startPoint y: 185, endPoint x: 380, endPoint y: 183, distance: 36.2
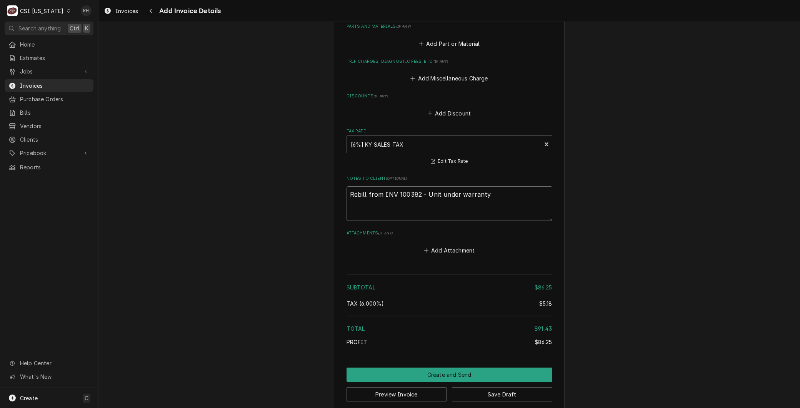
click at [380, 186] on textarea "Rebill from INV 100382 - Unit under warranty" at bounding box center [449, 203] width 206 height 35
click at [472, 387] on button "Save Draft" at bounding box center [502, 394] width 100 height 14
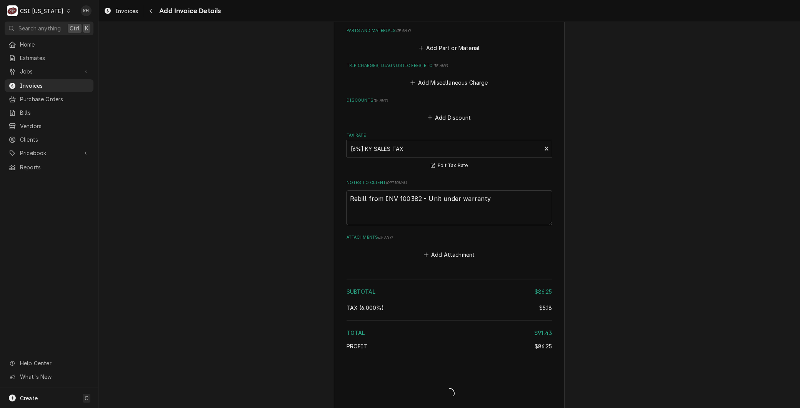
type textarea "x"
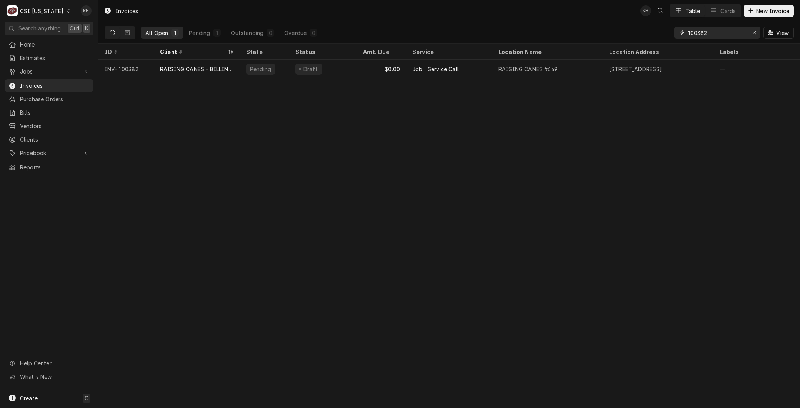
drag, startPoint x: 648, startPoint y: 22, endPoint x: 469, endPoint y: 18, distance: 179.2
click at [477, 17] on div "Invoices KH Table Cards New Invoice All Open 1 Pending 1 Outstanding 0 Overdue …" at bounding box center [448, 22] width 701 height 44
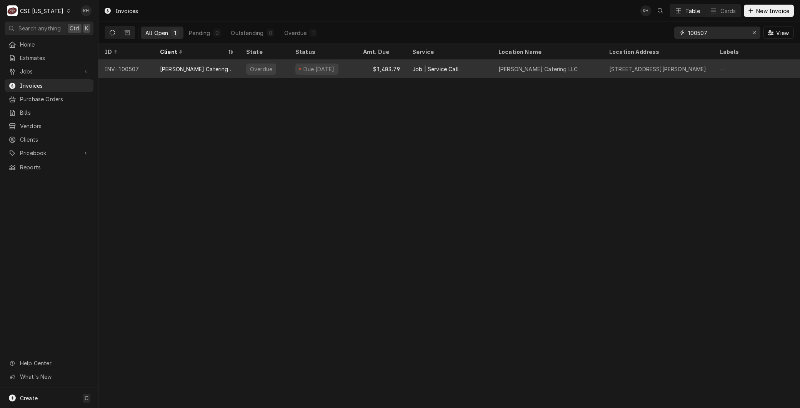
type input "100507"
click at [185, 63] on div "[PERSON_NAME] Catering LLC" at bounding box center [197, 69] width 86 height 18
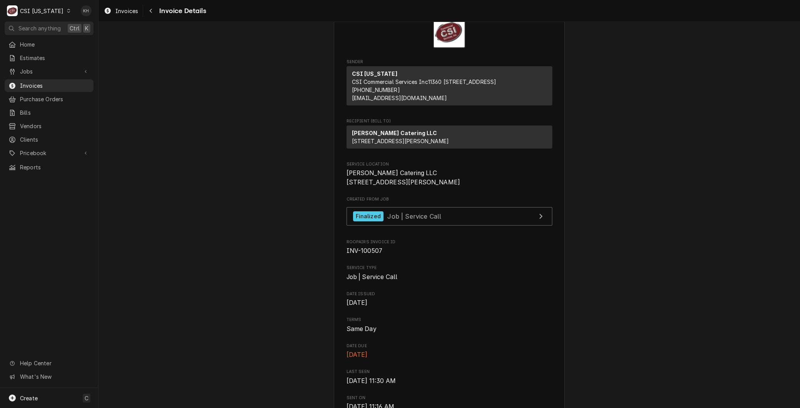
scroll to position [43, 0]
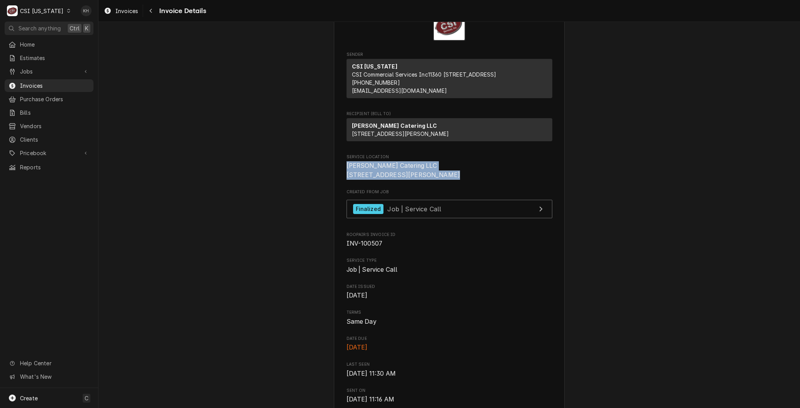
drag, startPoint x: 407, startPoint y: 202, endPoint x: 331, endPoint y: 183, distance: 78.0
copy span "Ruth's Catering LLC 937 Phillips Ln Louisville, KY 40209"
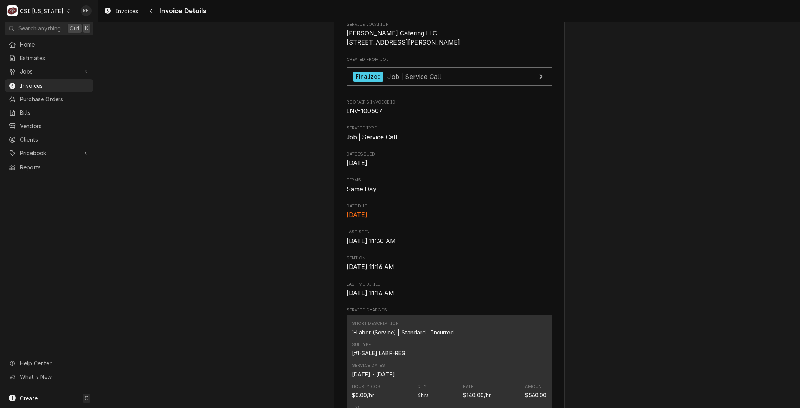
scroll to position [341, 0]
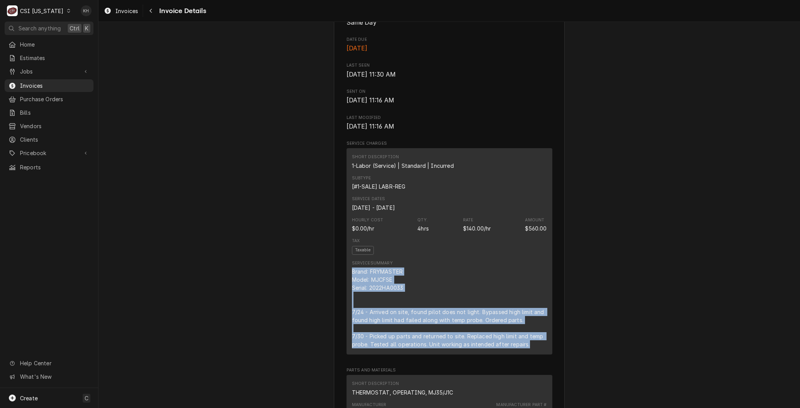
drag, startPoint x: 526, startPoint y: 368, endPoint x: 346, endPoint y: 294, distance: 194.7
click at [346, 294] on div "Short Description 1-Labor (Service) | Standard | Incurred Subtype [#1-SALE] LAB…" at bounding box center [449, 251] width 206 height 206
copy div "Brand: FRYMASTER Model: MJCFSE Serial: 2022HA0033 7/24 - Arrived on site, found…"
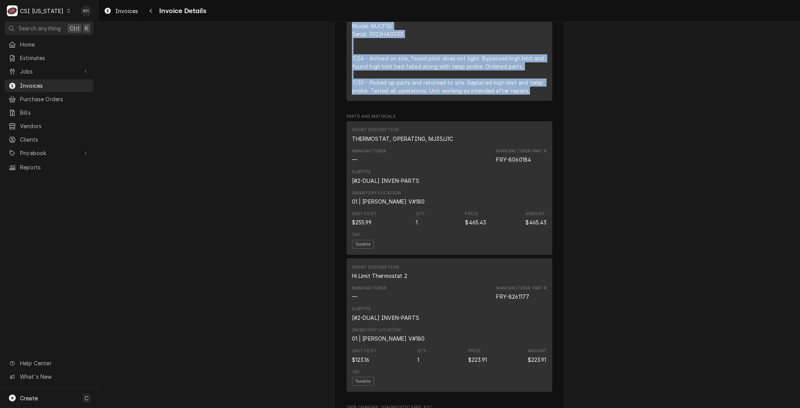
scroll to position [598, 0]
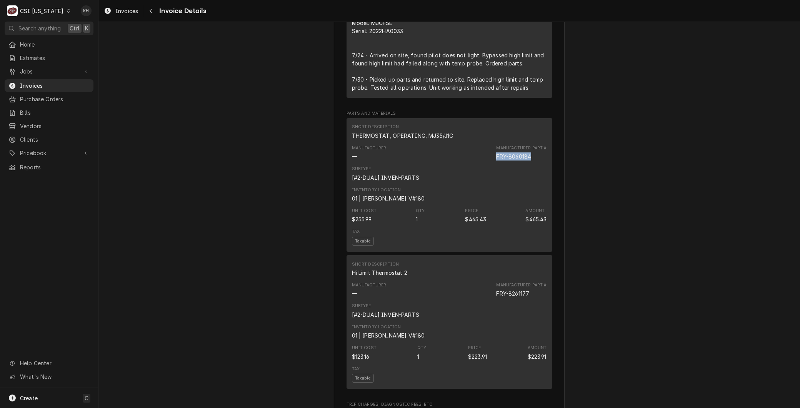
drag, startPoint x: 493, startPoint y: 181, endPoint x: 529, endPoint y: 180, distance: 36.5
click at [529, 163] on div "Manufacturer — Manufacturer Part # FRY-8060184" at bounding box center [449, 152] width 195 height 21
copy div "FRY-8060184"
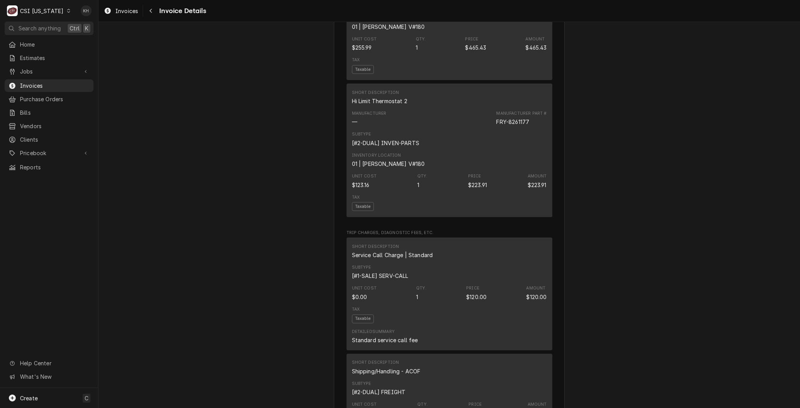
scroll to position [769, 0]
drag, startPoint x: 490, startPoint y: 145, endPoint x: 528, endPoint y: 148, distance: 38.1
click at [528, 129] on div "Manufacturer — Manufacturer Part # FRY-8261177" at bounding box center [449, 118] width 195 height 21
copy div "FRY-8261177"
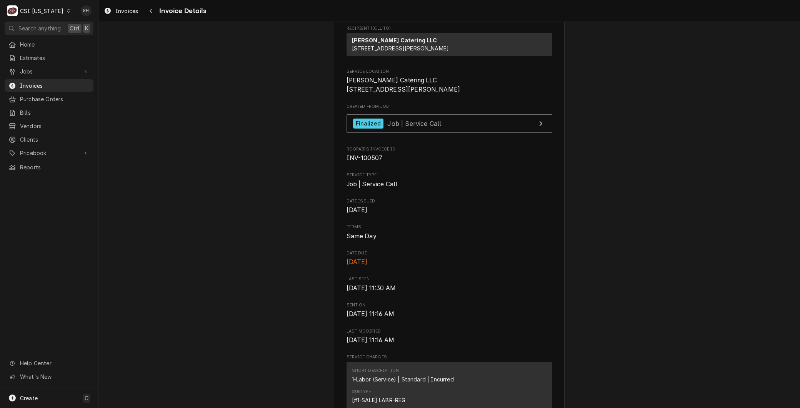
scroll to position [0, 0]
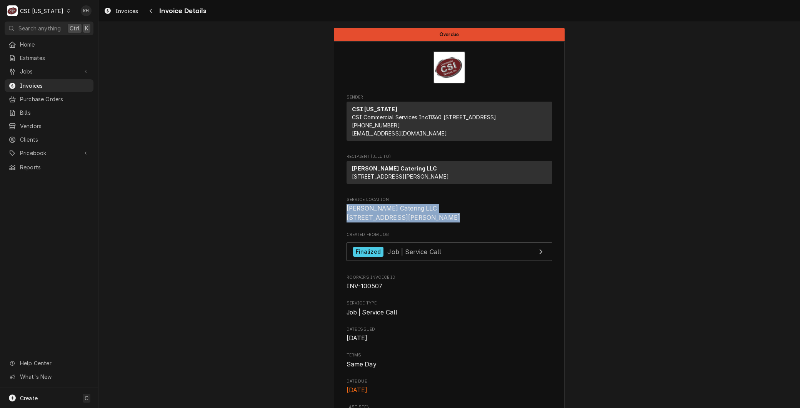
drag, startPoint x: 388, startPoint y: 236, endPoint x: 337, endPoint y: 222, distance: 52.1
copy span "Ruth's Catering LLC 937 Phillips Ln Louisville, KY 40209"
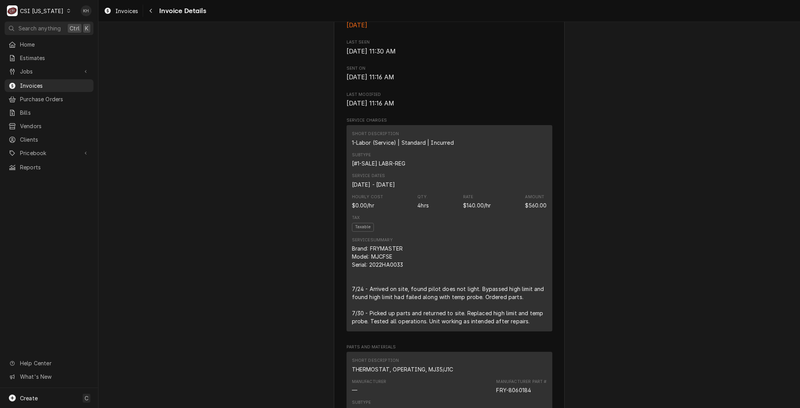
scroll to position [427, 0]
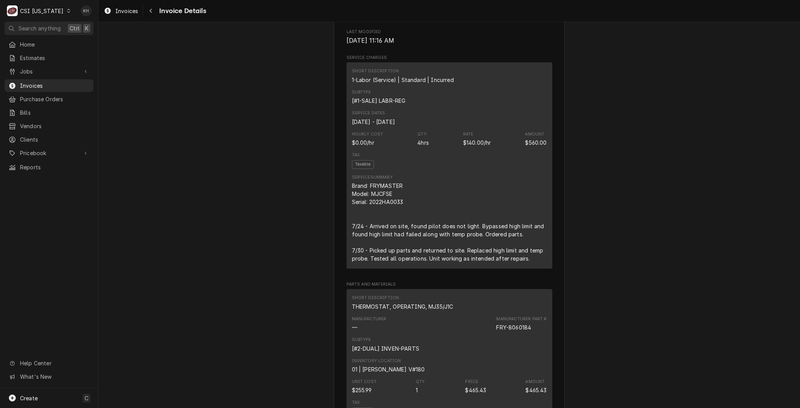
drag, startPoint x: 285, startPoint y: 228, endPoint x: 210, endPoint y: 250, distance: 78.2
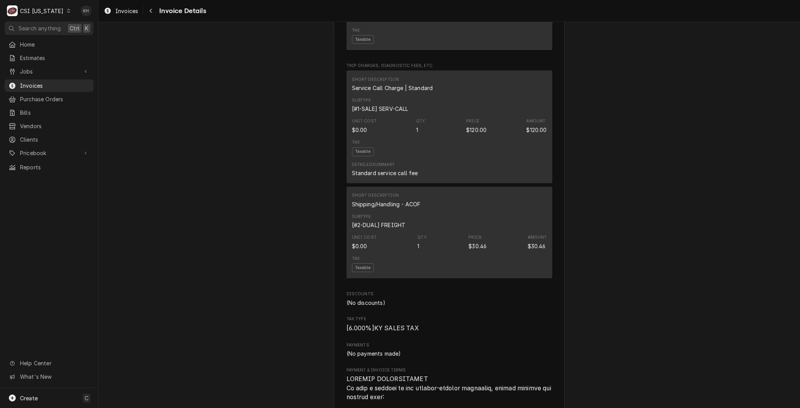
scroll to position [940, 0]
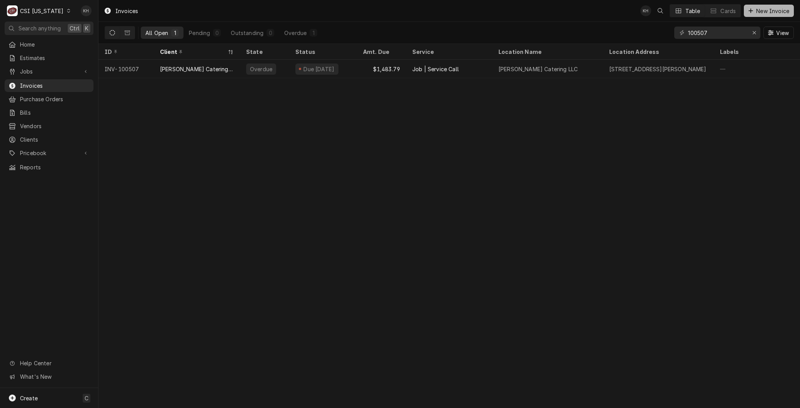
click at [776, 8] on span "New Invoice" at bounding box center [772, 11] width 36 height 8
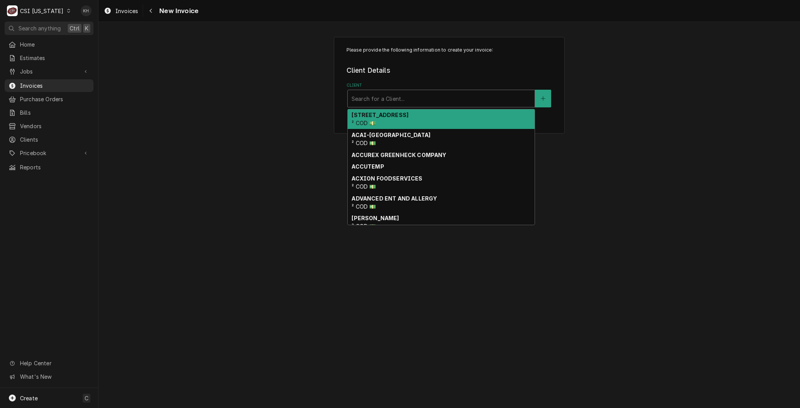
click at [390, 97] on div "Client" at bounding box center [440, 99] width 179 height 14
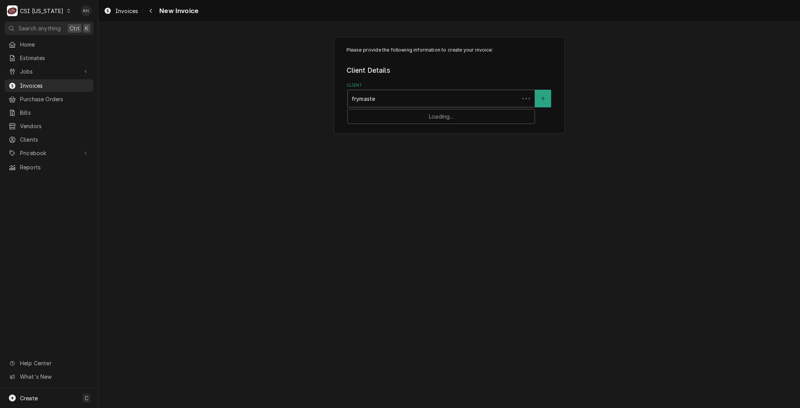
type input "frymaster"
click at [391, 154] on div "Search for a Location..." at bounding box center [441, 146] width 187 height 17
type input "r"
type input "9"
click at [538, 146] on button "Service Location" at bounding box center [543, 146] width 16 height 18
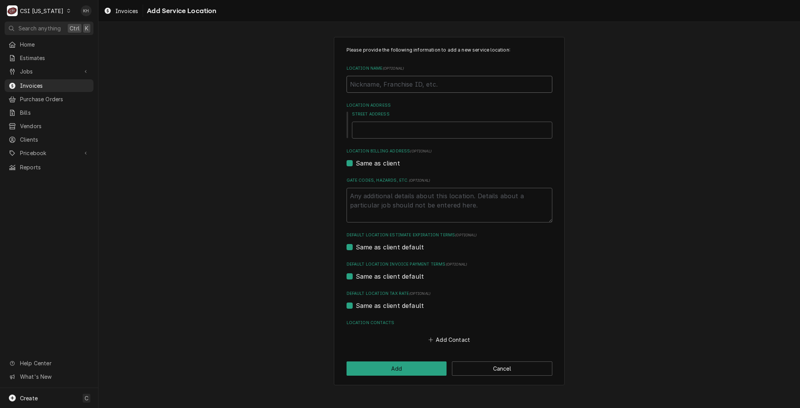
click at [360, 80] on input "Location Name ( optional )" at bounding box center [449, 84] width 206 height 17
paste input "Ruth's Catering LLC 937 Phillips Ln Louisville, KY 40209"
type textarea "x"
type input "Ruth's Catering LLC 937 Phillips Ln Louisville, KY 40209"
drag, startPoint x: 410, startPoint y: 85, endPoint x: 547, endPoint y: 82, distance: 136.5
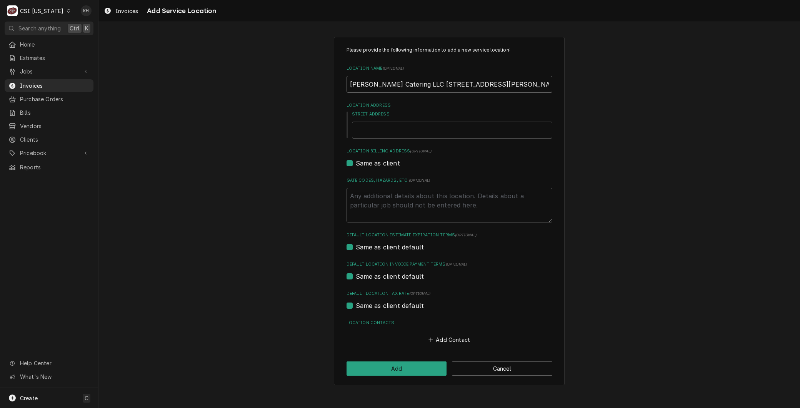
click at [547, 82] on input "Ruth's Catering LLC 937 Phillips Ln Louisville, KY 40209" at bounding box center [449, 84] width 206 height 17
type textarea "x"
type input "[PERSON_NAME] Catering LLC"
click at [401, 128] on input "Street Address" at bounding box center [452, 130] width 200 height 17
paste input "937 Phillips Ln Louisville, KY 40209"
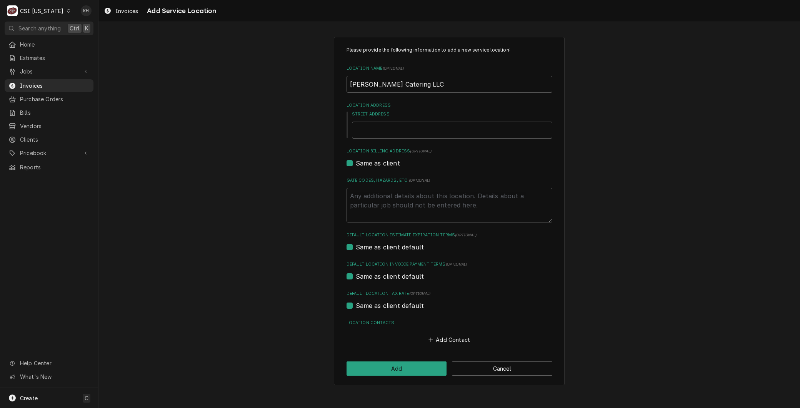
type textarea "x"
type input "937 Phillips Ln Louisville, KY 40209"
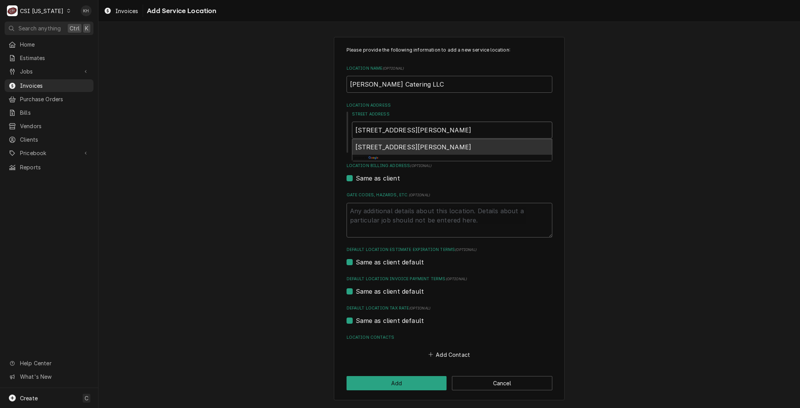
click at [388, 145] on span "937 Phillips Ln, Louisville, KY 40209, USA" at bounding box center [413, 147] width 116 height 8
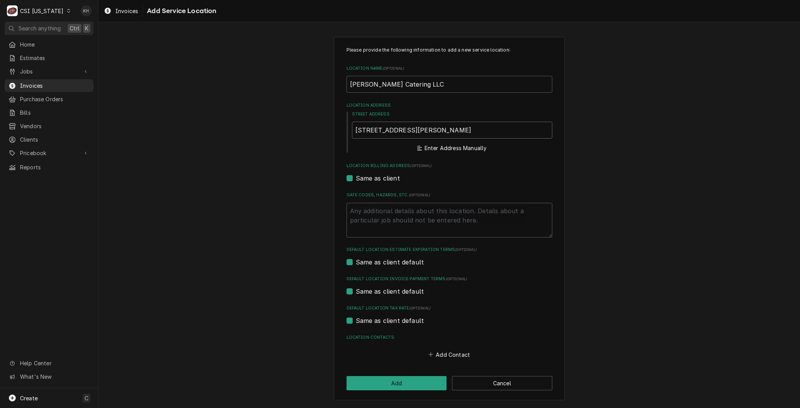
type textarea "x"
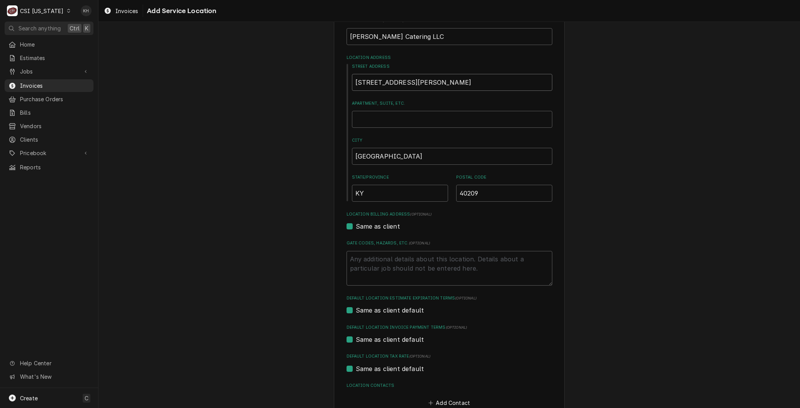
scroll to position [94, 0]
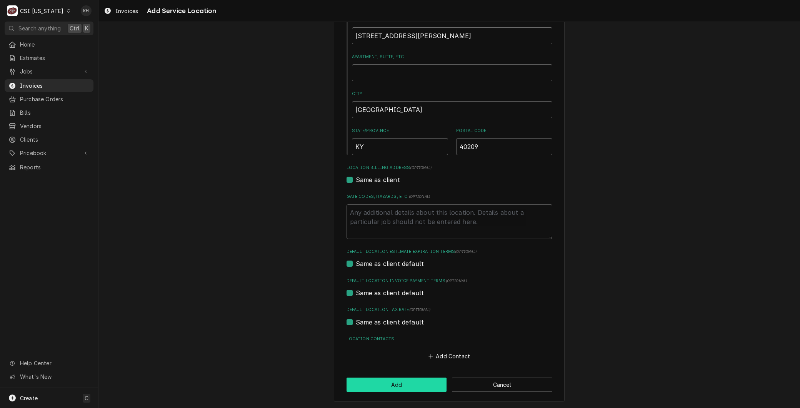
type input "937 Phillips Ln"
click at [398, 383] on button "Add" at bounding box center [396, 384] width 100 height 14
type textarea "x"
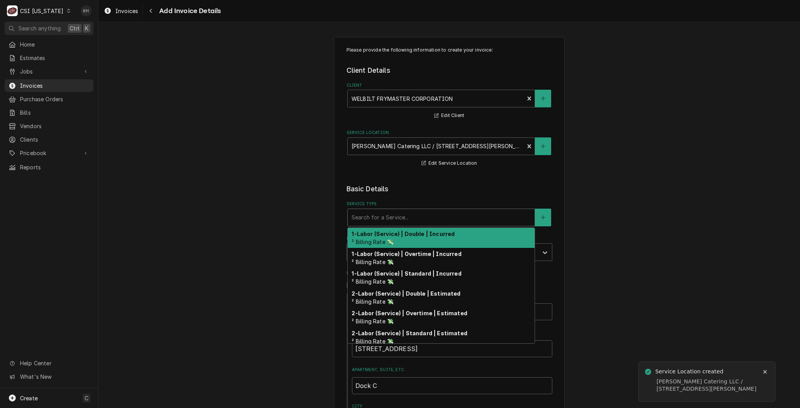
click at [386, 218] on div "Service Type" at bounding box center [440, 217] width 179 height 14
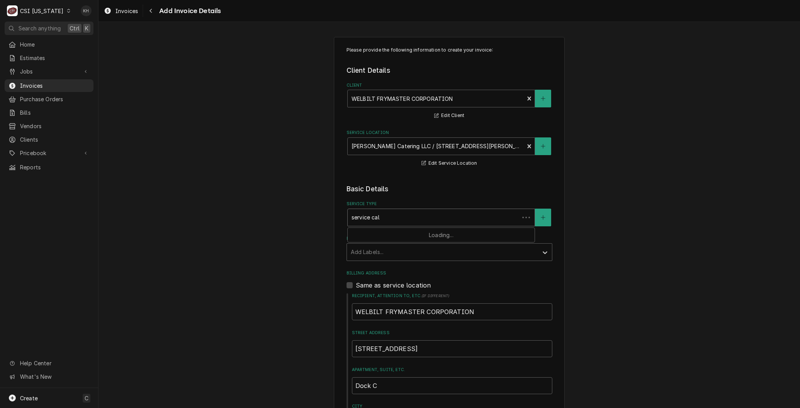
type input "service call"
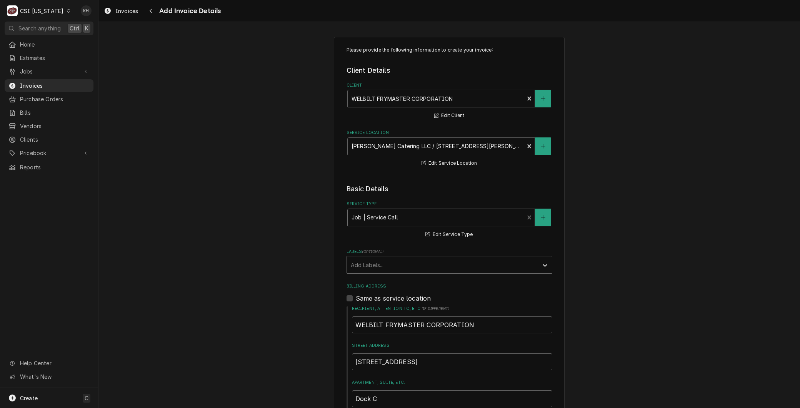
click at [370, 266] on div "Labels" at bounding box center [442, 265] width 183 height 14
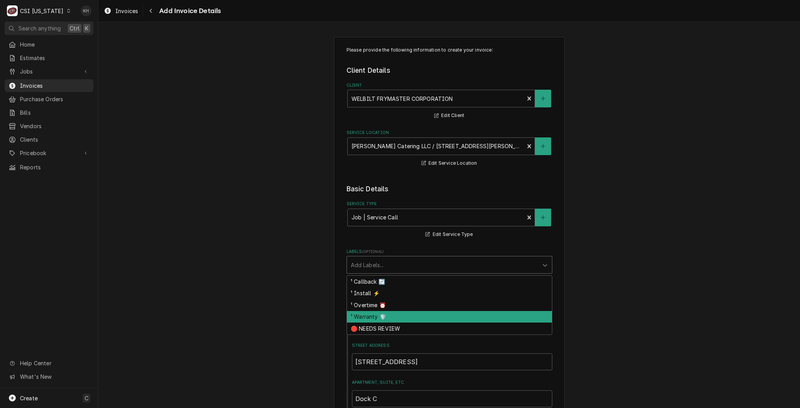
click at [359, 320] on div "¹ Warranty 🛡️" at bounding box center [449, 317] width 205 height 12
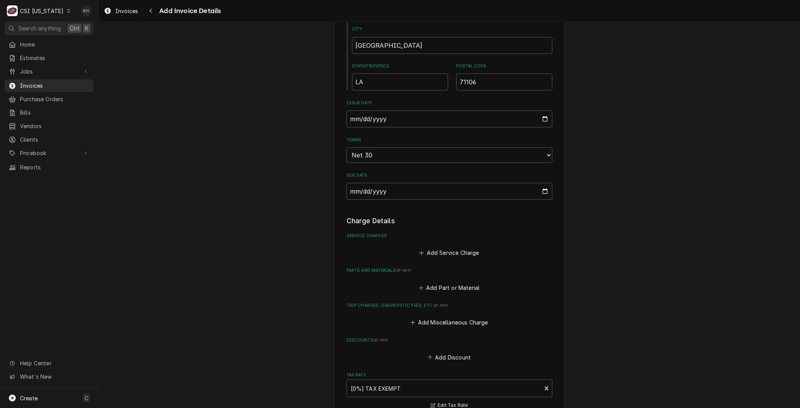
scroll to position [470, 0]
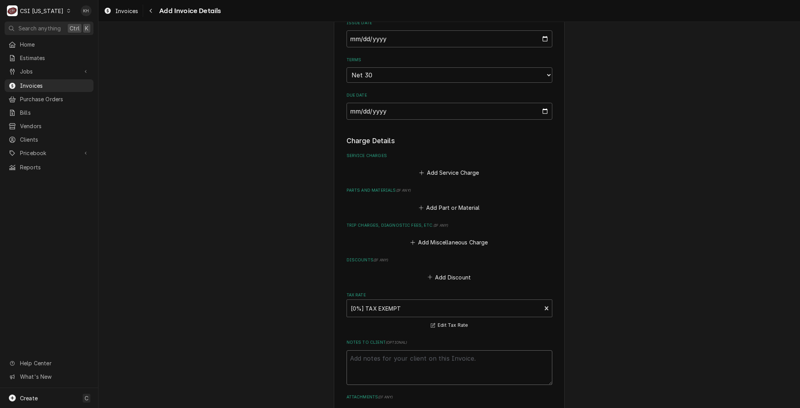
drag, startPoint x: 386, startPoint y: 359, endPoint x: 367, endPoint y: 373, distance: 24.2
click at [386, 358] on textarea "Notes to Client ( optional )" at bounding box center [449, 367] width 206 height 35
type textarea "x"
type textarea "R"
type textarea "x"
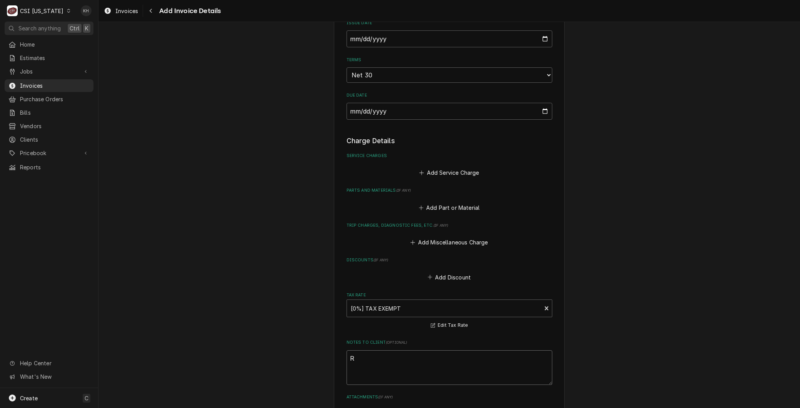
type textarea "Re"
type textarea "x"
type textarea "Reb"
type textarea "x"
type textarea "Rebi"
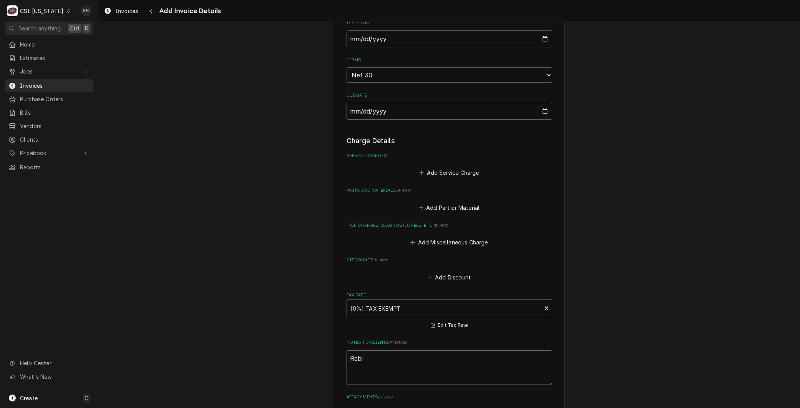
type textarea "x"
type textarea "Rebil"
type textarea "x"
type textarea "Rebill"
type textarea "x"
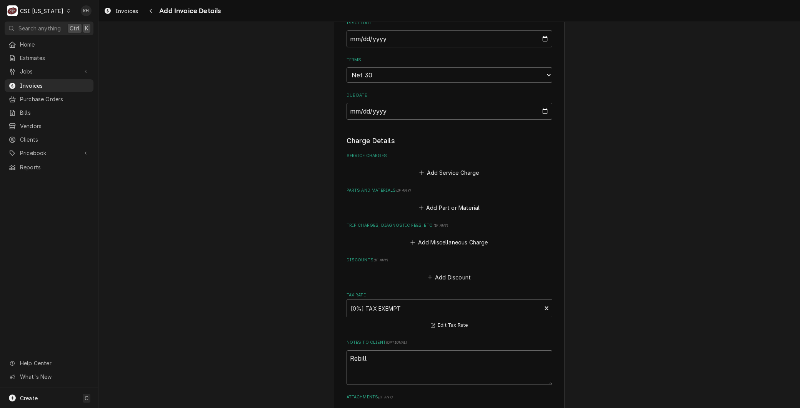
type textarea "Rebill"
type textarea "x"
type textarea "Rebill f"
type textarea "x"
type textarea "Rebill fr"
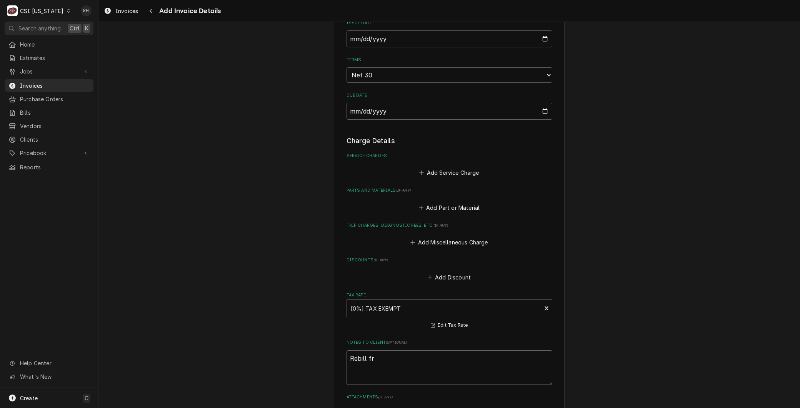
type textarea "x"
type textarea "Rebill fro"
type textarea "x"
type textarea "Rebill from"
type textarea "x"
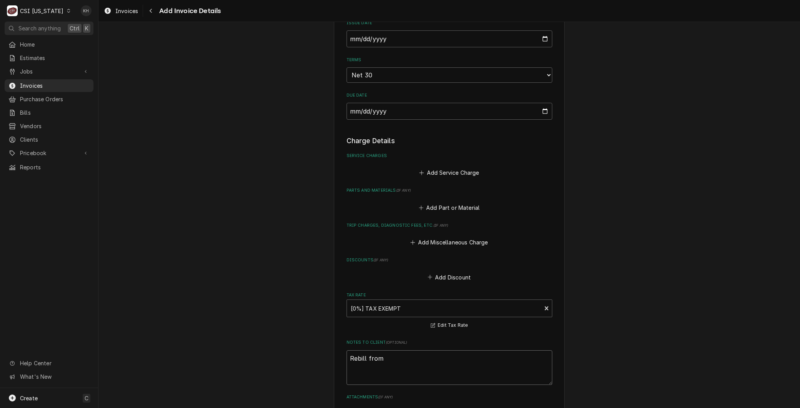
type textarea "Rebill from"
type textarea "x"
type textarea "Rebill from I"
type textarea "x"
type textarea "Rebill from IN"
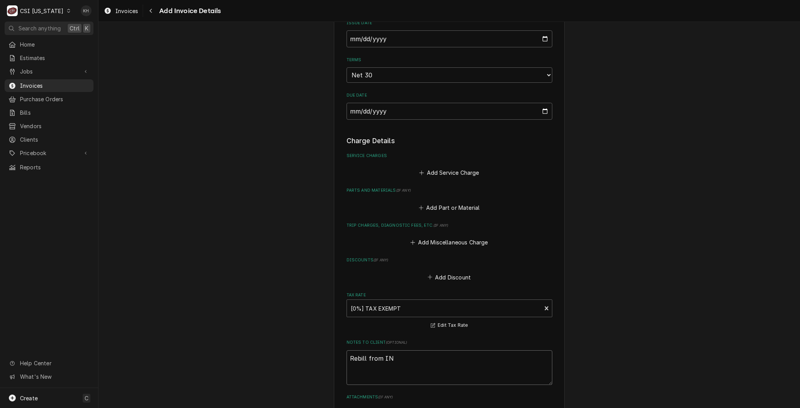
type textarea "x"
type textarea "Rebill from INV"
type textarea "x"
type textarea "Rebill from INV"
type textarea "x"
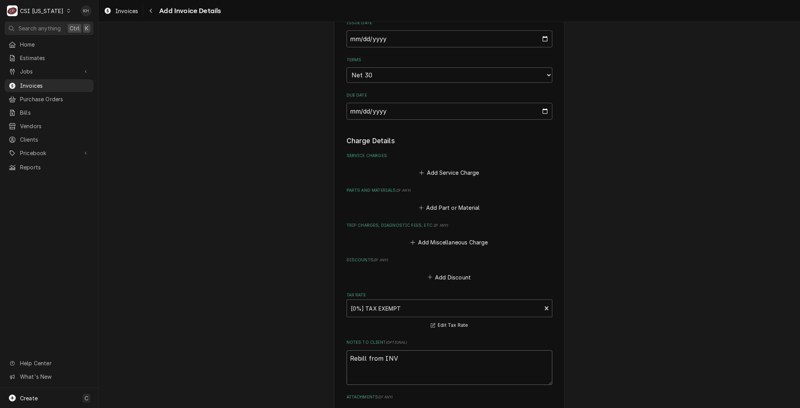
type textarea "Rebill from INV 1"
type textarea "x"
type textarea "Rebill from INV 10"
type textarea "x"
type textarea "Rebill from INV 100"
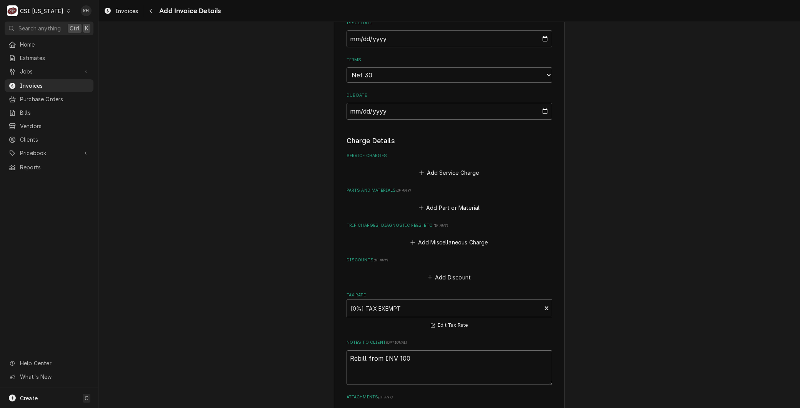
type textarea "x"
type textarea "Rebill from INV 1005"
type textarea "x"
type textarea "Rebill from INV 10050"
type textarea "x"
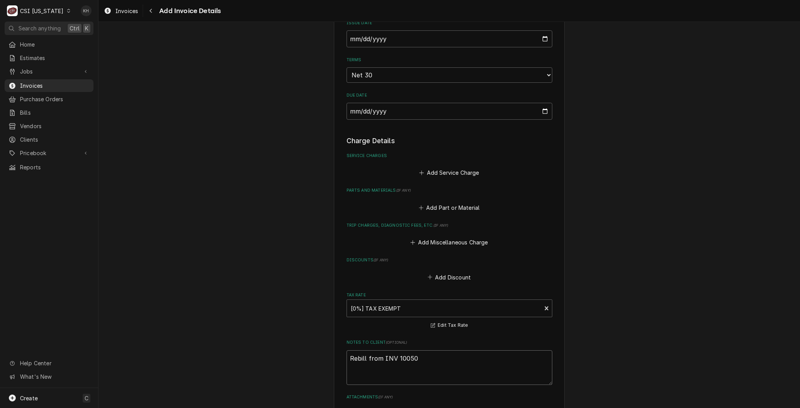
type textarea "Rebill from INV 100507"
type textarea "x"
type textarea "Rebill from INV 100507"
type textarea "x"
type textarea "Rebill from INV 100507 -"
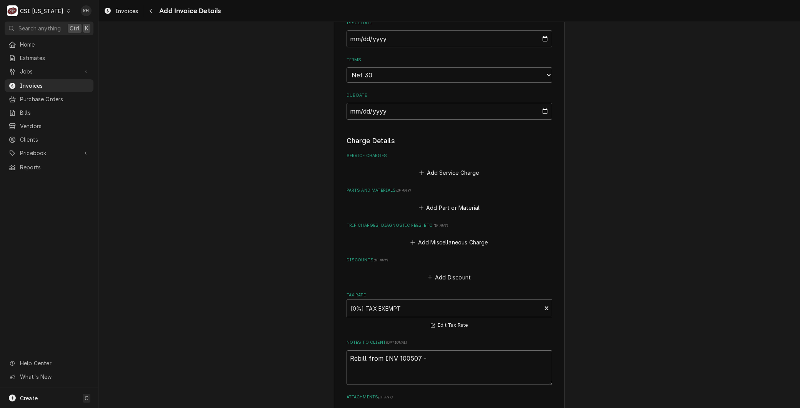
type textarea "x"
type textarea "Rebill from INV 100507 - U"
type textarea "x"
type textarea "Rebill from INV 100507 - Un"
type textarea "x"
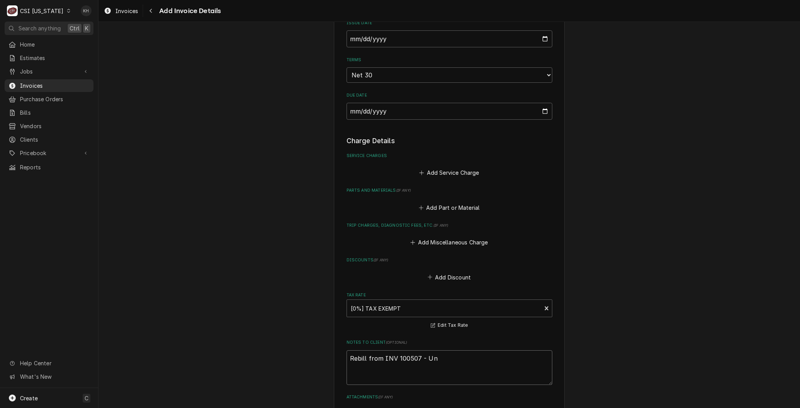
type textarea "Rebill from INV 100507 - Uni"
type textarea "x"
type textarea "Rebill from INV 100507 - Unit"
type textarea "x"
type textarea "Rebill from INV 100507 - Unit"
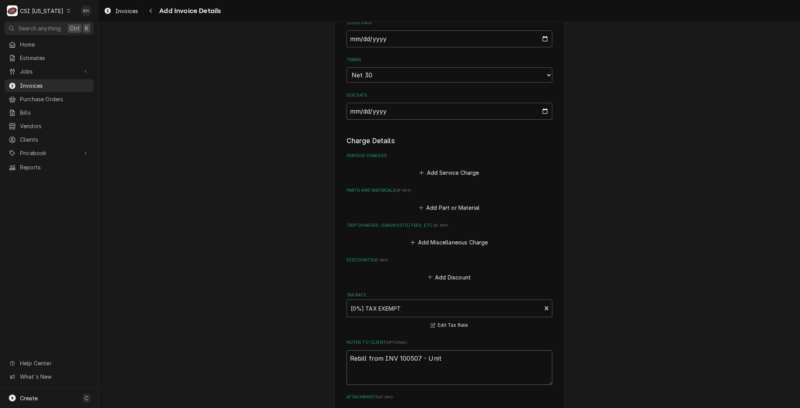
type textarea "x"
type textarea "Rebill from INV 100507 - Unit u"
type textarea "x"
type textarea "Rebill from INV 100507 - Unit un"
type textarea "x"
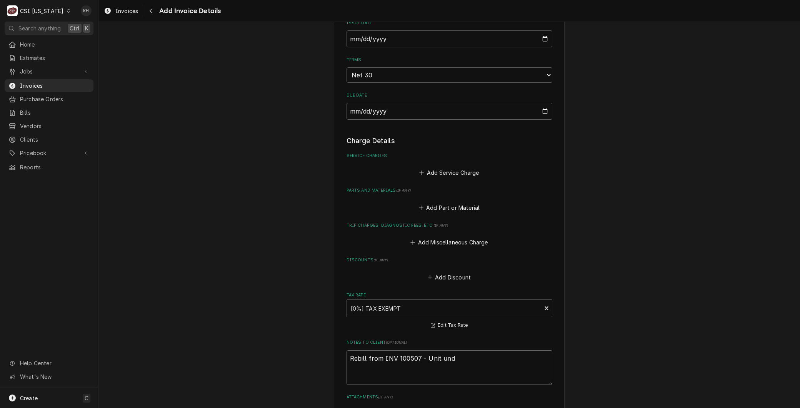
type textarea "Rebill from INV 100507 - Unit unde"
type textarea "x"
type textarea "Rebill from INV 100507 - Unit under"
type textarea "x"
type textarea "Rebill from INV 100507 - Unit under"
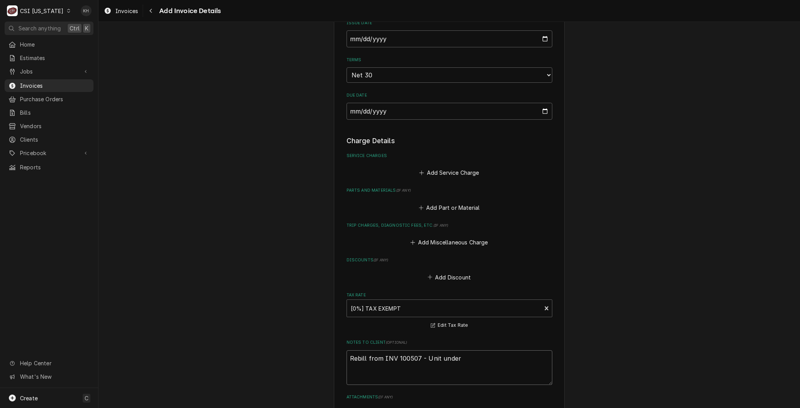
type textarea "x"
type textarea "Rebill from INV 100507 - Unit under w"
type textarea "x"
type textarea "Rebill from INV 100507 - Unit under wa"
type textarea "x"
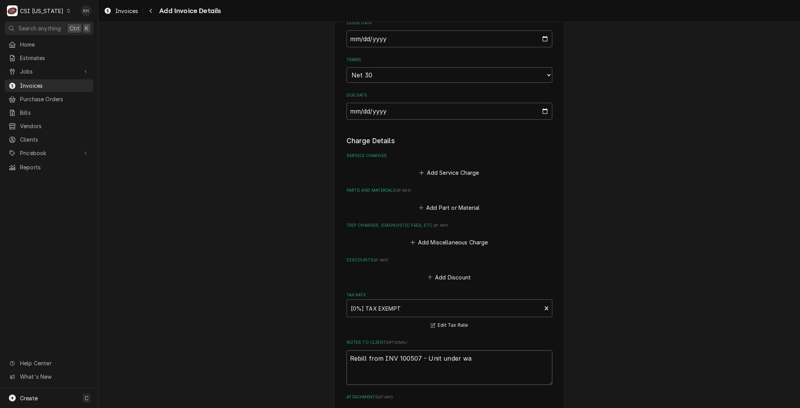
type textarea "Rebill from INV 100507 - Unit under war"
type textarea "x"
type textarea "Rebill from INV 100507 - Unit under warr"
type textarea "x"
type textarea "Rebill from INV 100507 - Unit under warra"
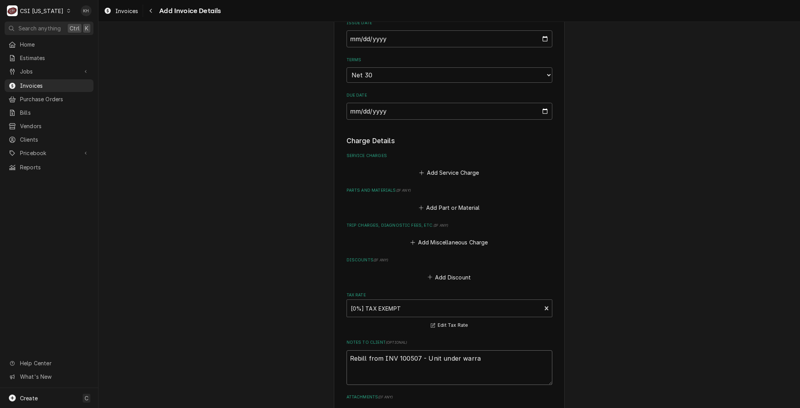
type textarea "x"
type textarea "Rebill from INV 100507 - Unit under warrant"
type textarea "x"
type textarea "Rebill from INV 100507 - Unit under warranty"
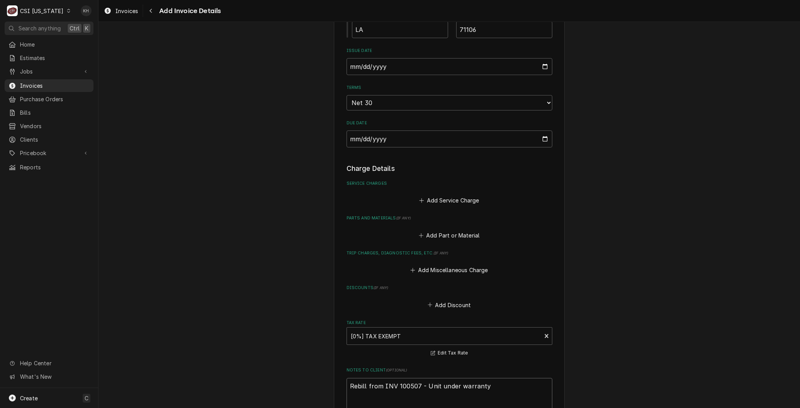
scroll to position [427, 0]
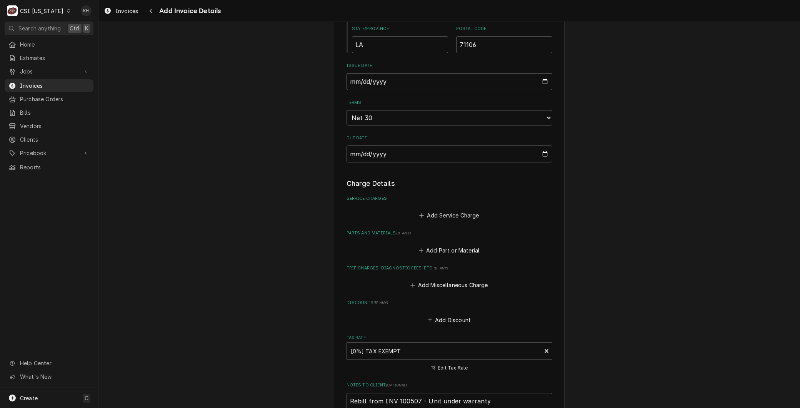
click at [543, 80] on input "2025-08-20" at bounding box center [449, 81] width 206 height 17
type textarea "x"
type input "2025-07-31"
click at [281, 175] on div "Please provide the following information to create your invoice: Client Details…" at bounding box center [448, 113] width 701 height 1021
click at [429, 213] on button "Add Service Charge" at bounding box center [449, 215] width 62 height 11
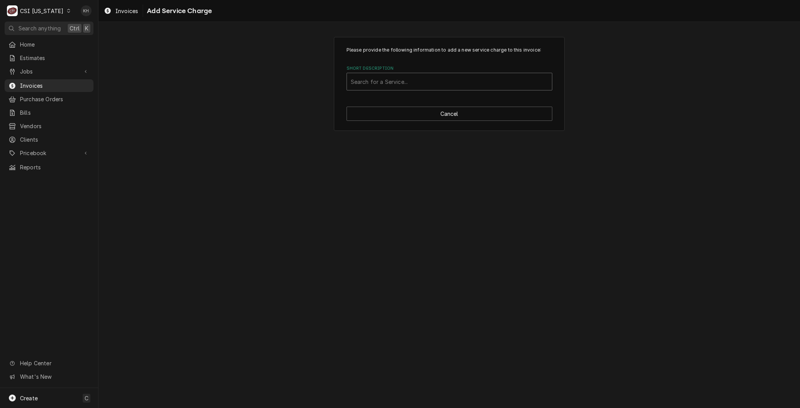
click at [368, 83] on div "Short Description" at bounding box center [449, 82] width 197 height 14
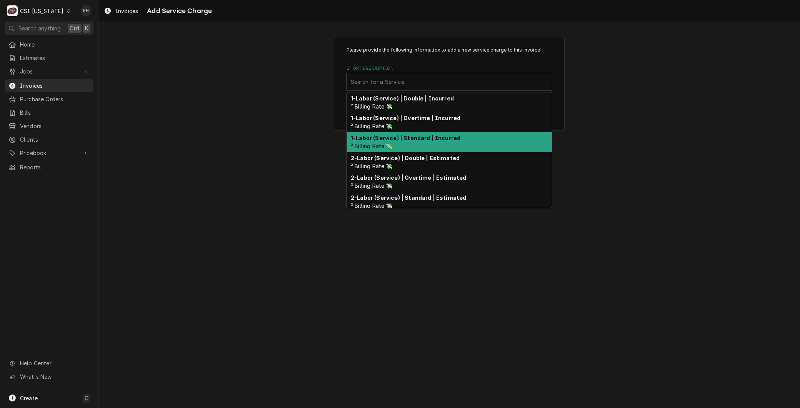
click at [374, 138] on strong "1-Labor (Service) | Standard | Incurred" at bounding box center [406, 138] width 110 height 7
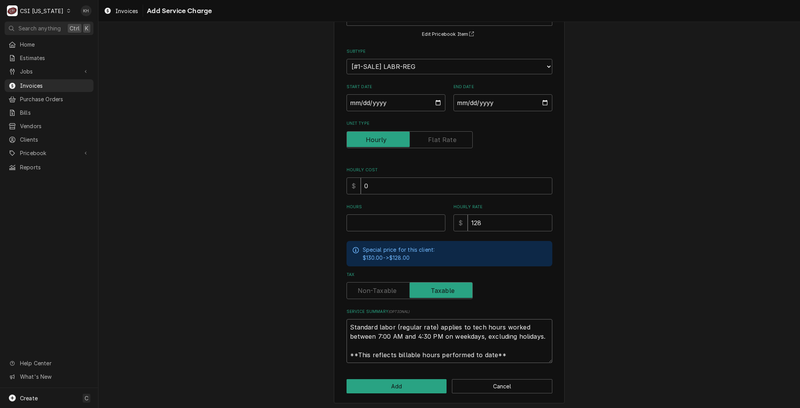
drag, startPoint x: 508, startPoint y: 354, endPoint x: 121, endPoint y: 251, distance: 400.2
click at [121, 251] on div "Please provide the following information to add a new service charge to this in…" at bounding box center [448, 187] width 701 height 444
paste textarea "Brand: FRYMASTER Model: MJCFSE Serial: 2022HA0033 7/24 - Arrived on site, found…"
type textarea "x"
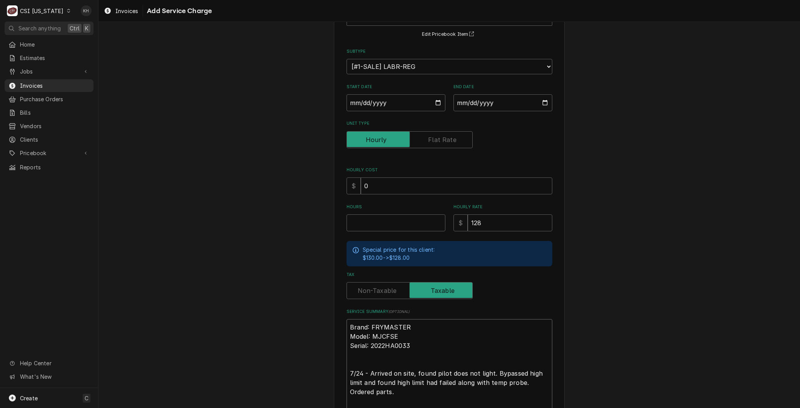
scroll to position [87, 0]
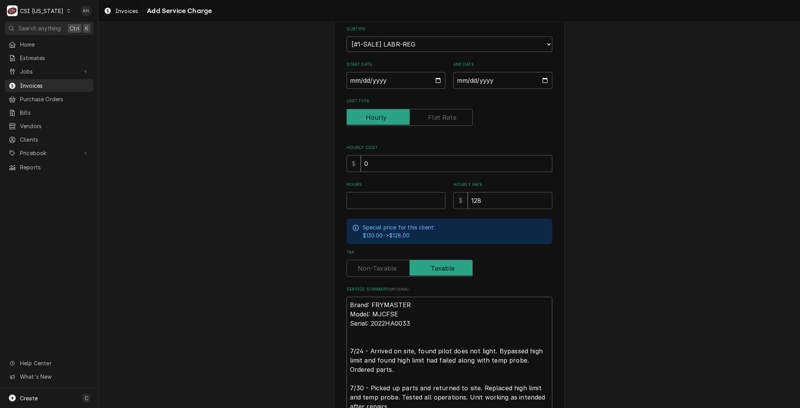
type textarea "Brand: FRYMASTER Model: MJCFSE Serial: 2022HA0033 7/24 - Arrived on site, found…"
click at [435, 79] on input "Start Date" at bounding box center [395, 80] width 99 height 17
type textarea "x"
type input "2025-07-24"
click at [541, 77] on input "End Date" at bounding box center [502, 80] width 99 height 17
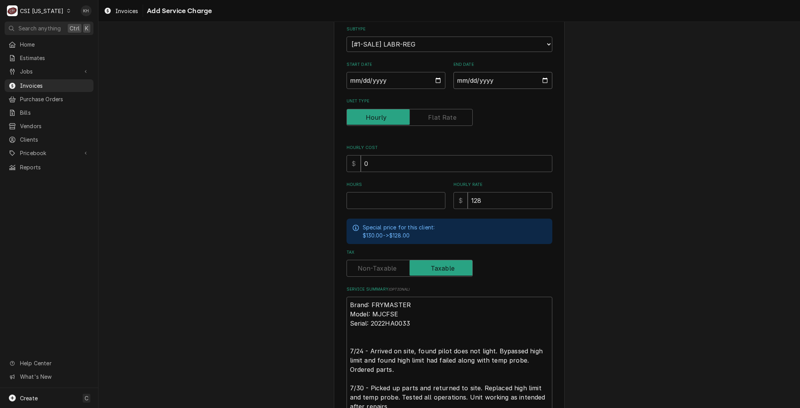
type textarea "x"
type input "2025-07-30"
click at [164, 139] on div "Please provide the following information to add a new service charge to this in…" at bounding box center [448, 202] width 701 height 518
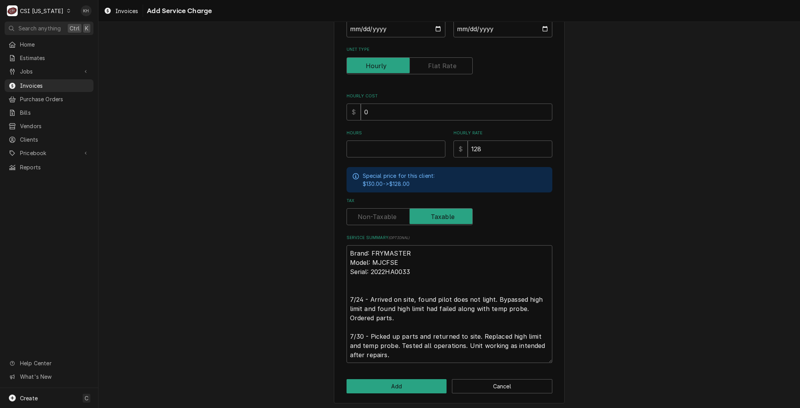
click at [358, 156] on div "Please provide the following information to add a new service charge to this in…" at bounding box center [449, 135] width 206 height 454
click at [356, 149] on input "Hours" at bounding box center [395, 148] width 99 height 17
type textarea "x"
type input "4"
click at [402, 384] on button "Add" at bounding box center [396, 386] width 100 height 14
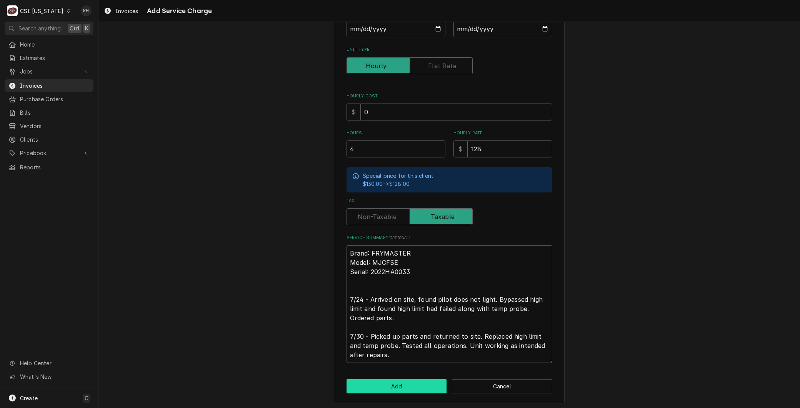
type textarea "x"
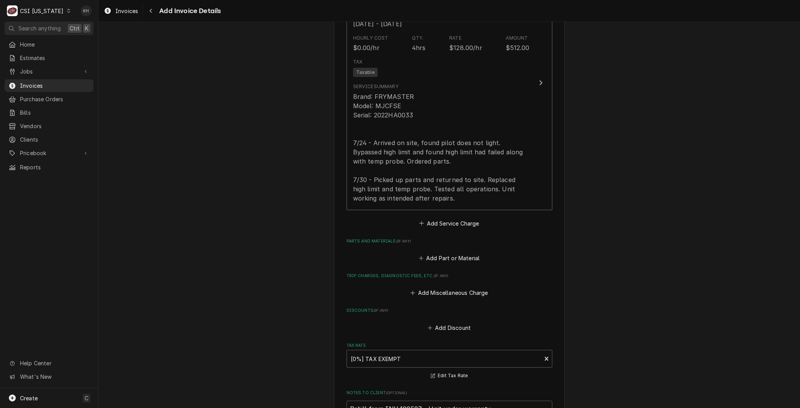
scroll to position [717, 0]
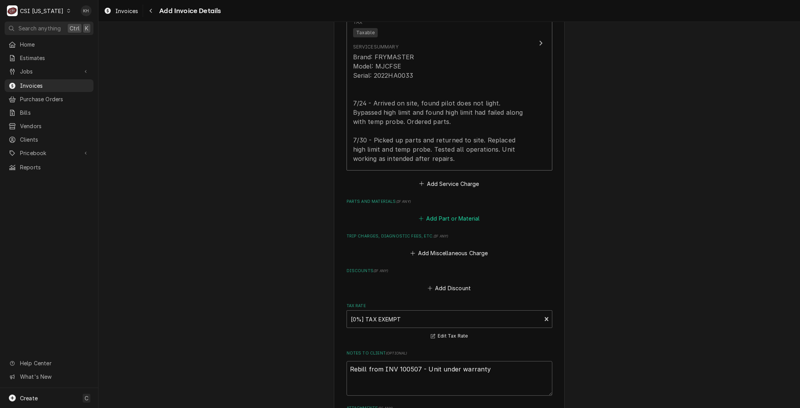
click at [438, 218] on button "Add Part or Material" at bounding box center [448, 218] width 63 height 11
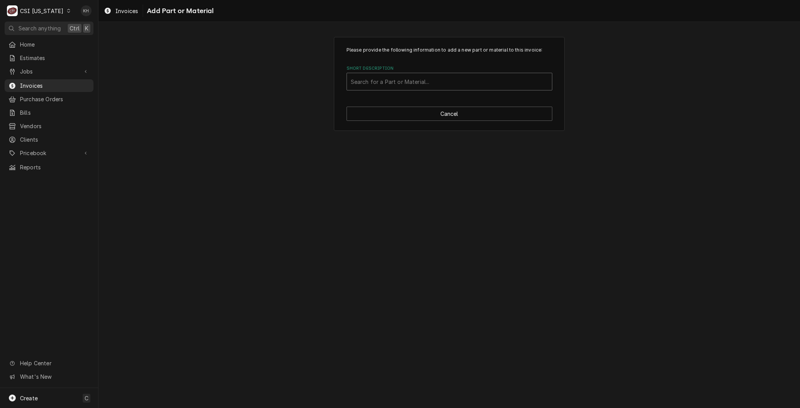
click at [370, 84] on div "Short Description" at bounding box center [449, 82] width 197 height 14
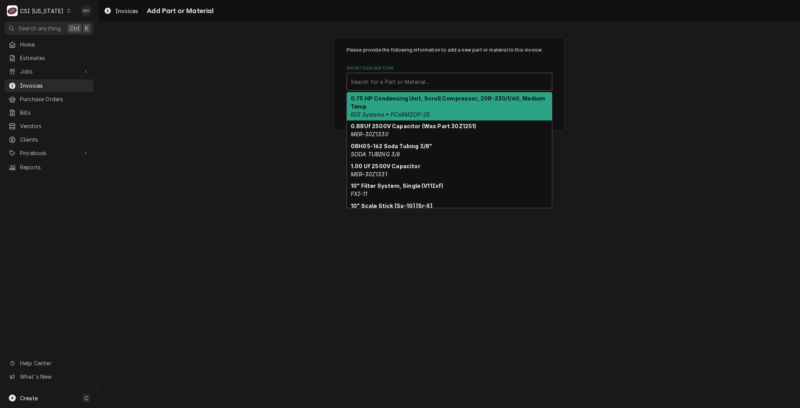
paste input "FRY-8060184"
type input "FRY-8060184"
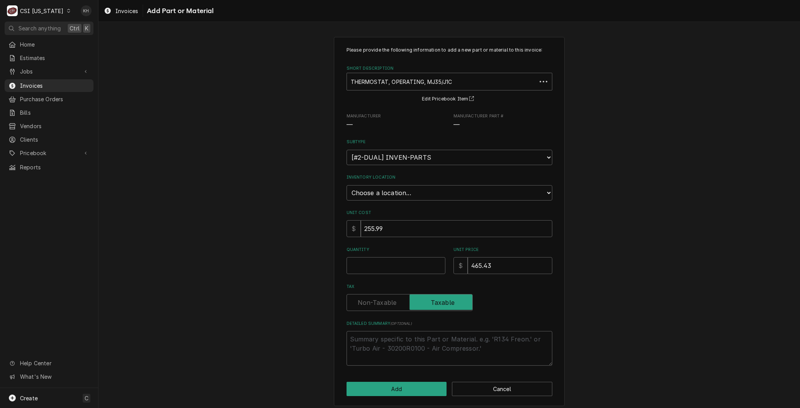
type textarea "x"
click at [383, 190] on select "Choose a location... 00 | KY WAREHOUSE 01 | BRYANT JOLLEY V#142 01 | JAY MAIDEN…" at bounding box center [449, 192] width 206 height 15
select select "624"
click at [346, 185] on select "Choose a location... 00 | KY WAREHOUSE 01 | BRYANT JOLLEY V#142 01 | JAY MAIDEN…" at bounding box center [449, 192] width 206 height 15
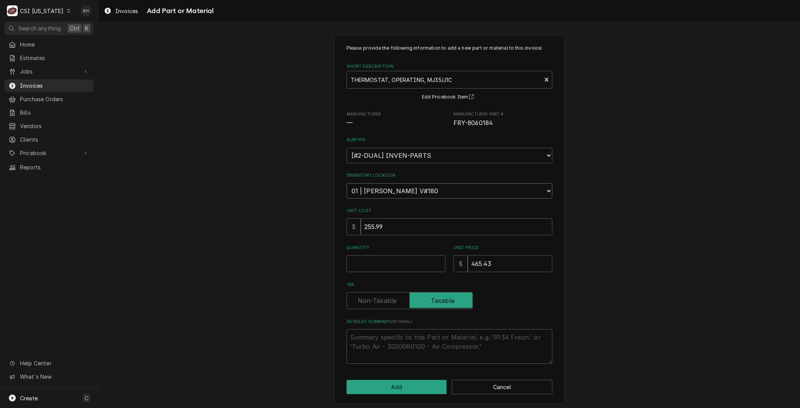
scroll to position [2, 0]
click at [377, 256] on input "Quantity" at bounding box center [395, 263] width 99 height 17
type textarea "x"
type input "1"
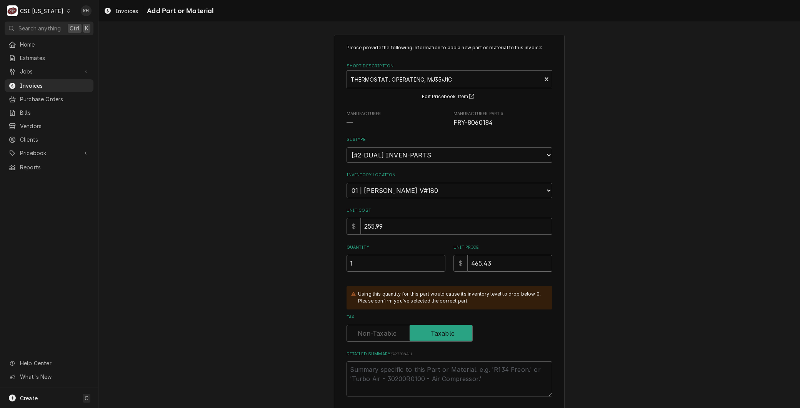
type textarea "x"
type input "2"
type textarea "x"
type input "25"
type textarea "x"
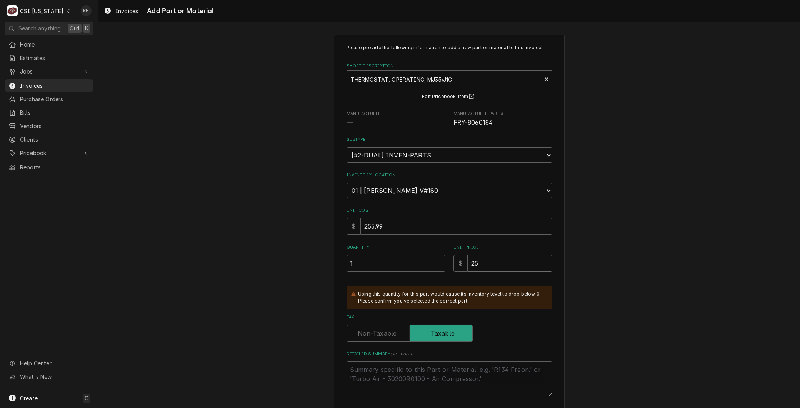
type input "255"
type textarea "x"
type input "255.9"
type textarea "x"
type input "255.99"
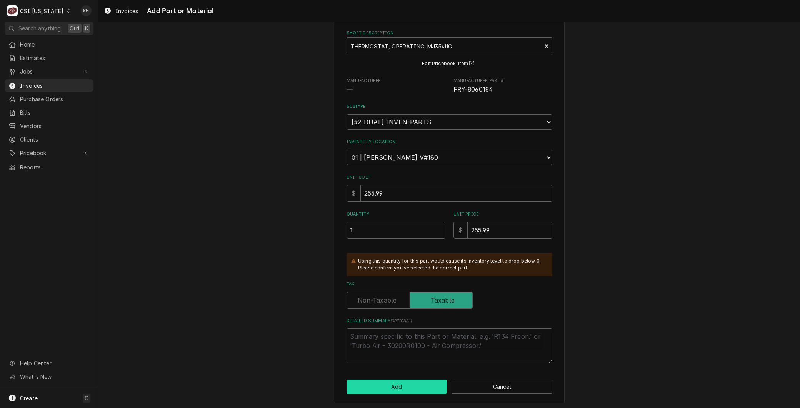
click at [405, 379] on button "Add" at bounding box center [396, 386] width 100 height 14
type textarea "x"
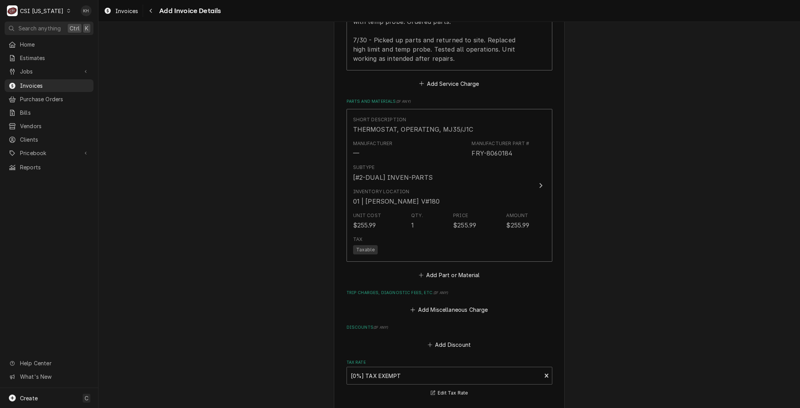
scroll to position [817, 0]
click at [440, 271] on button "Add Part or Material" at bounding box center [448, 274] width 63 height 11
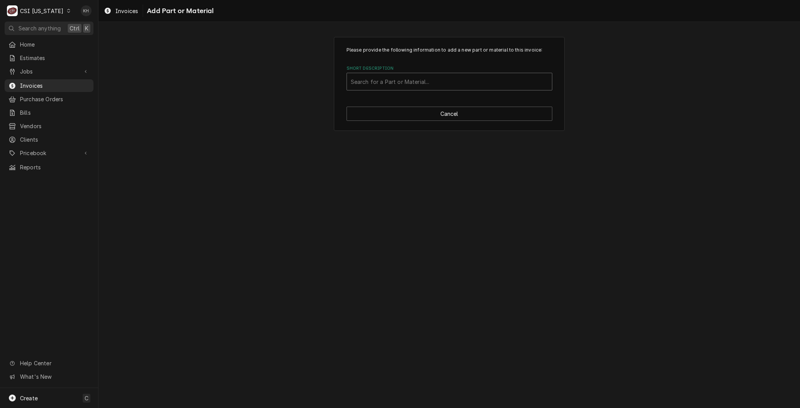
click at [385, 83] on div "Short Description" at bounding box center [449, 82] width 197 height 14
paste input "FRY-8261177"
type input "FRY-8261177"
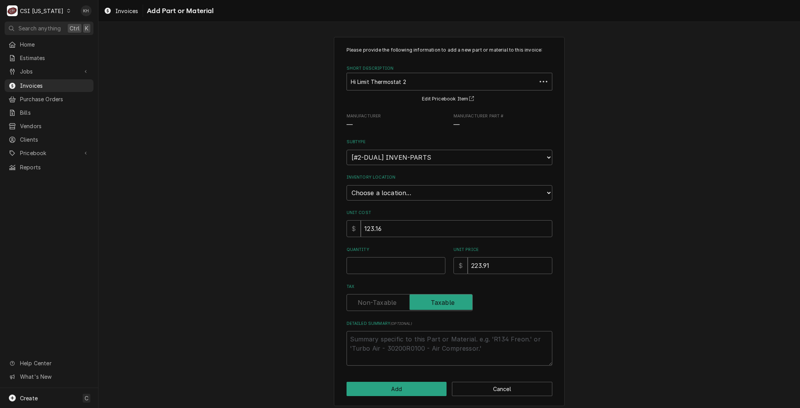
type textarea "x"
click at [389, 200] on div "Please provide the following information to add a new part or material to this …" at bounding box center [449, 206] width 206 height 319
click at [385, 193] on select "Choose a location... 00 | KY WAREHOUSE 01 | BRYANT JOLLEY V#142 01 | JAY MAIDEN…" at bounding box center [449, 192] width 206 height 15
select select "624"
click at [346, 185] on select "Choose a location... 00 | KY WAREHOUSE 01 | BRYANT JOLLEY V#142 01 | JAY MAIDEN…" at bounding box center [449, 192] width 206 height 15
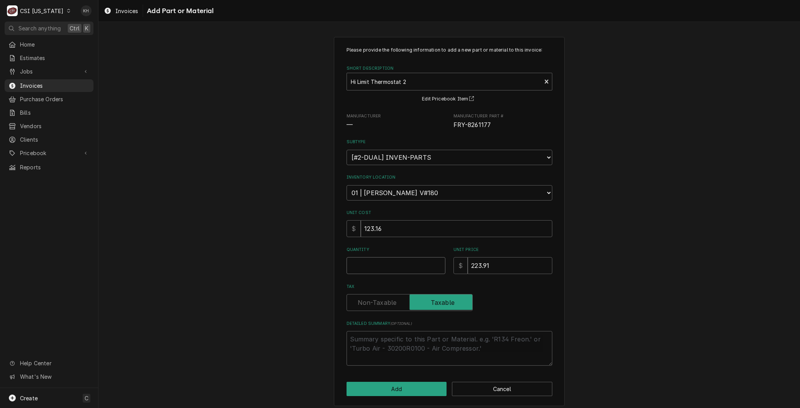
click at [364, 264] on input "Quantity" at bounding box center [395, 265] width 99 height 17
type textarea "x"
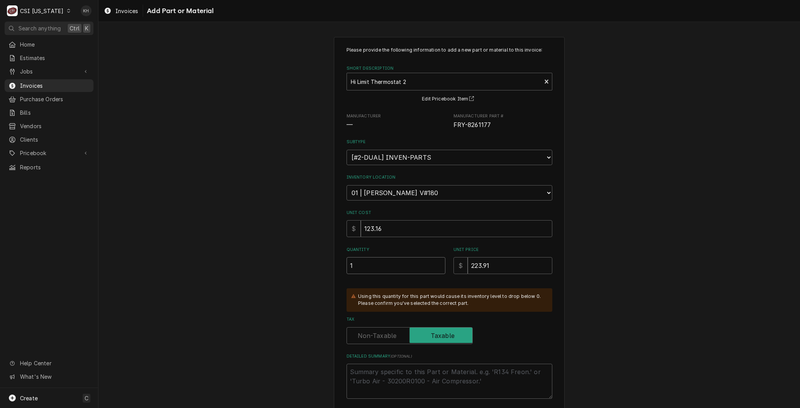
type input "1"
type textarea "x"
type input "2"
type textarea "x"
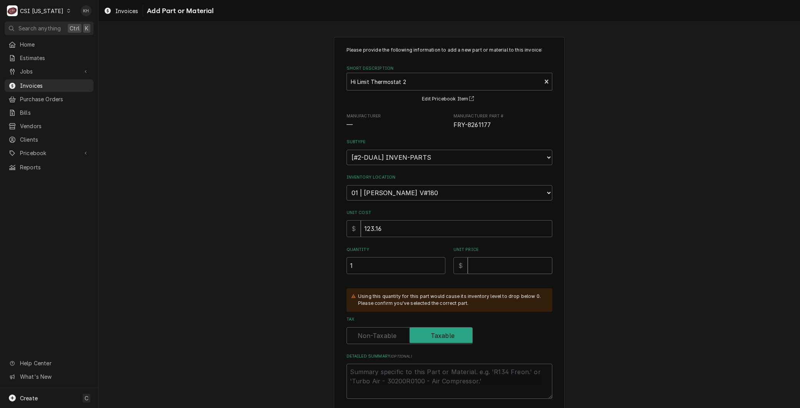
type input "1"
type textarea "x"
type input "12"
type textarea "x"
type input "123"
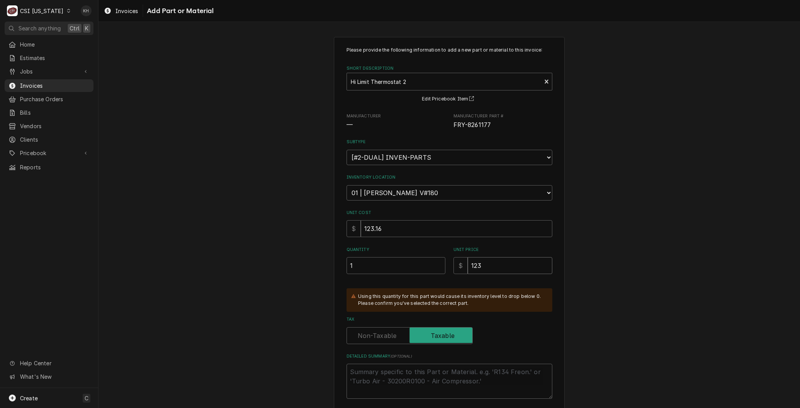
type textarea "x"
type input "123.1"
type textarea "x"
type input "123.16"
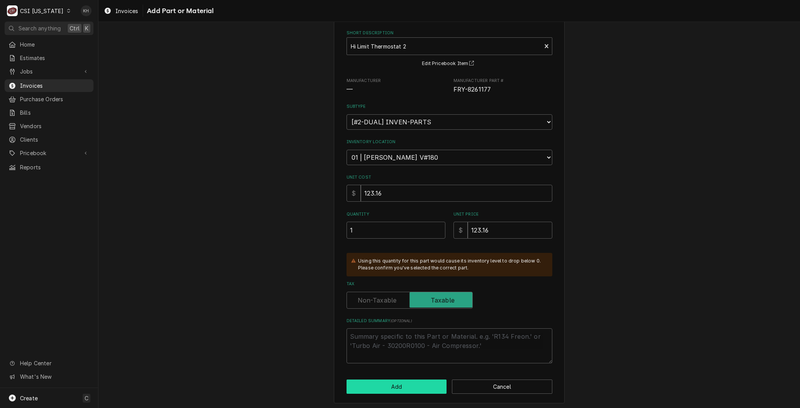
click at [375, 382] on button "Add" at bounding box center [396, 386] width 100 height 14
type textarea "x"
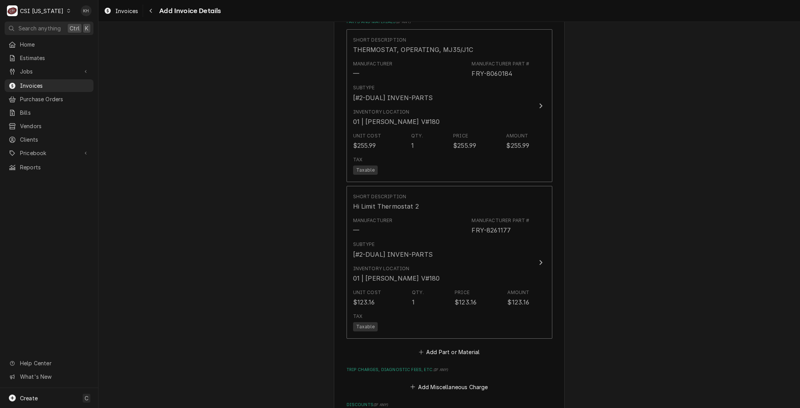
scroll to position [1046, 0]
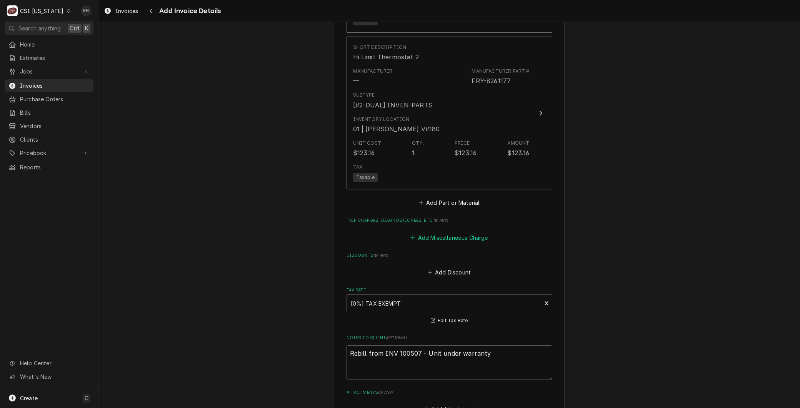
click at [454, 240] on button "Add Miscellaneous Charge" at bounding box center [449, 237] width 80 height 11
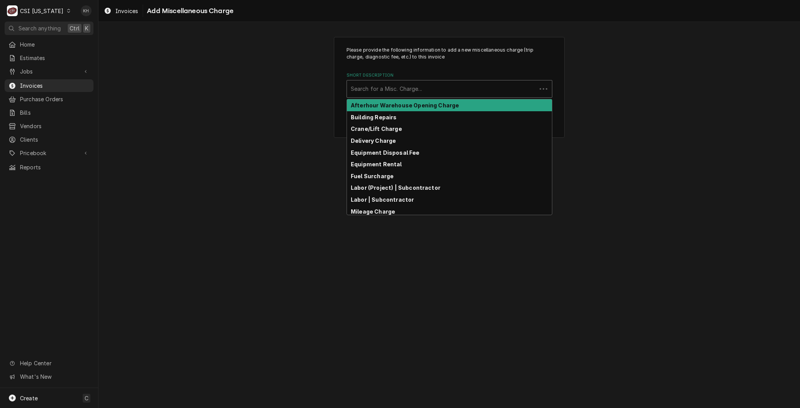
click at [366, 90] on div "Short Description" at bounding box center [442, 89] width 182 height 14
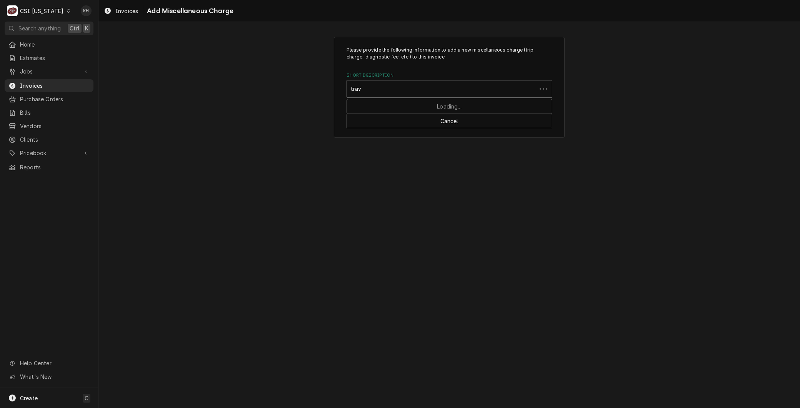
type input "trave"
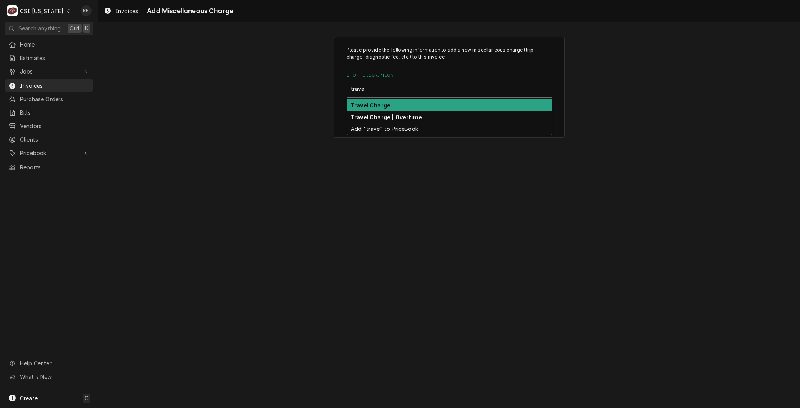
click at [368, 106] on strong "Travel Charge" at bounding box center [371, 105] width 40 height 7
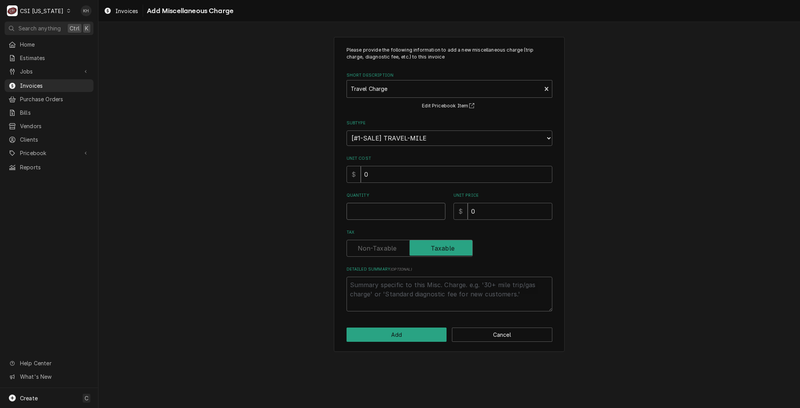
click at [377, 212] on input "Quantity" at bounding box center [395, 211] width 99 height 17
type textarea "x"
type input "1"
type textarea "x"
type input "1"
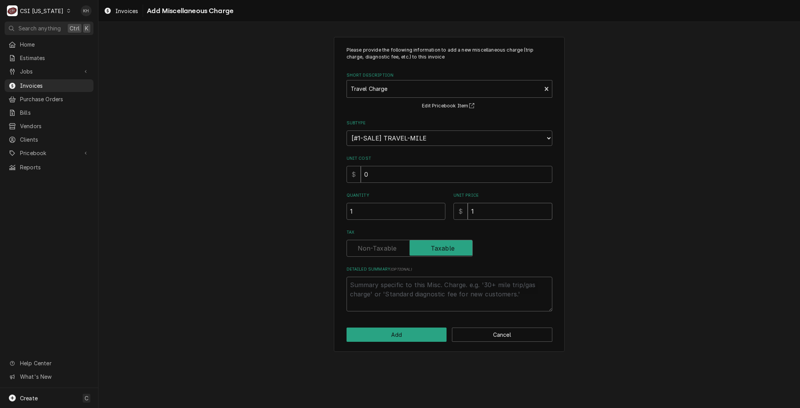
type textarea "x"
type input "12"
type textarea "x"
type input "128"
drag, startPoint x: 374, startPoint y: 210, endPoint x: 114, endPoint y: 221, distance: 260.6
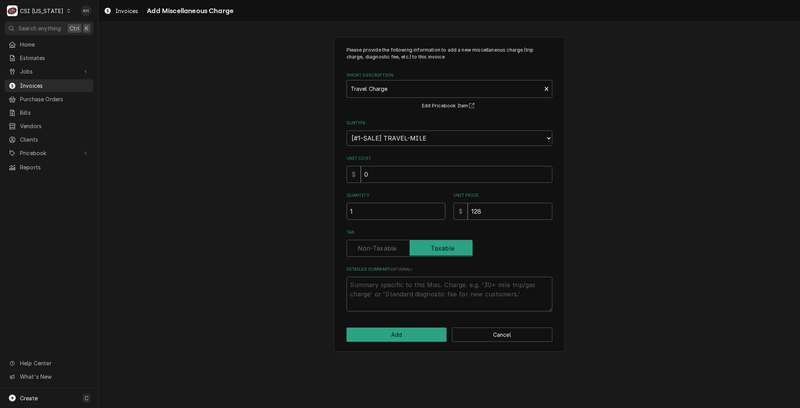
click at [114, 221] on div "Please provide the following information to add a new miscellaneous charge (tri…" at bounding box center [448, 194] width 701 height 328
type textarea "x"
type input "2"
type textarea "x"
type textarea "T"
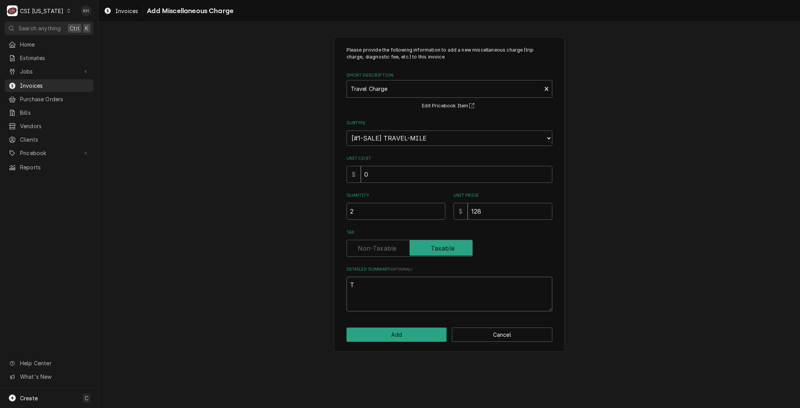
type textarea "x"
type textarea "Tw"
type textarea "x"
type textarea "Two"
type textarea "x"
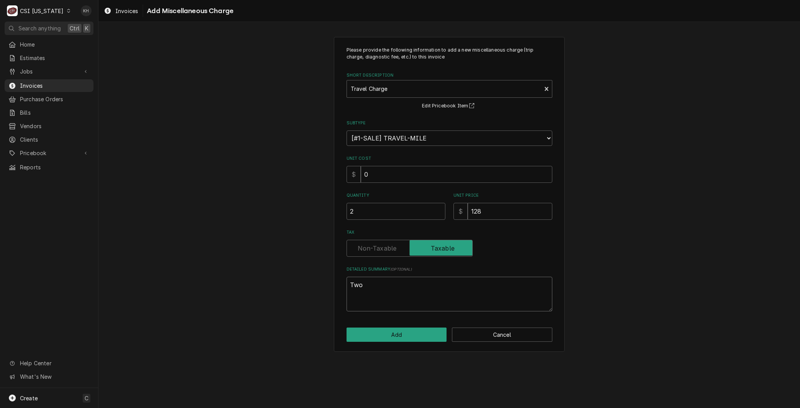
type textarea "Two"
type textarea "x"
type textarea "Two t"
type textarea "x"
type textarea "Two tr"
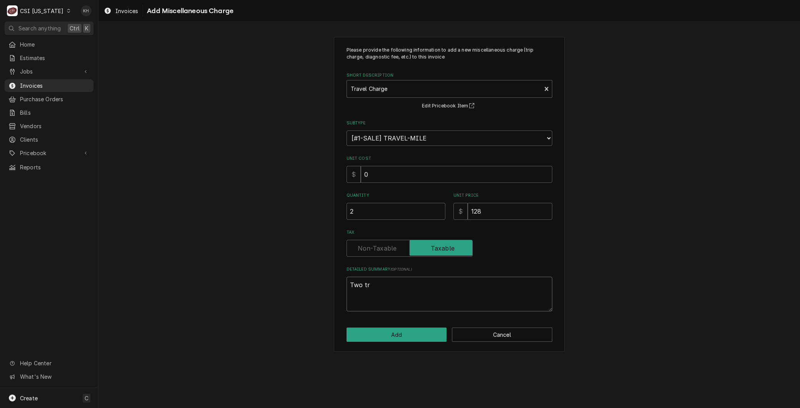
type textarea "x"
type textarea "Two tri"
type textarea "x"
type textarea "Two trip"
type textarea "x"
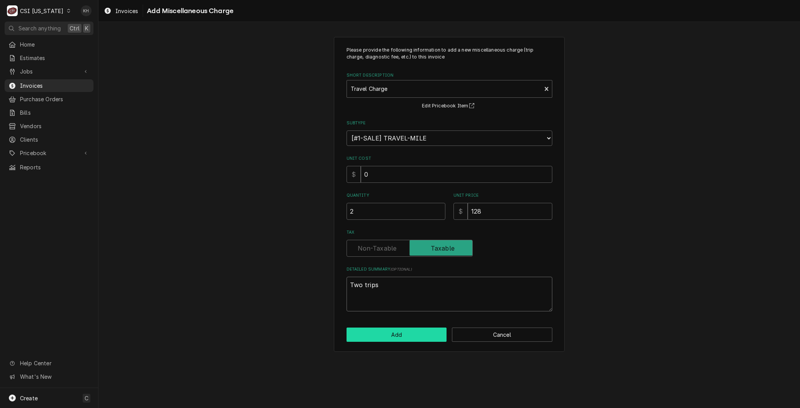
type textarea "Two trips"
click at [388, 329] on button "Add" at bounding box center [396, 334] width 100 height 14
type textarea "x"
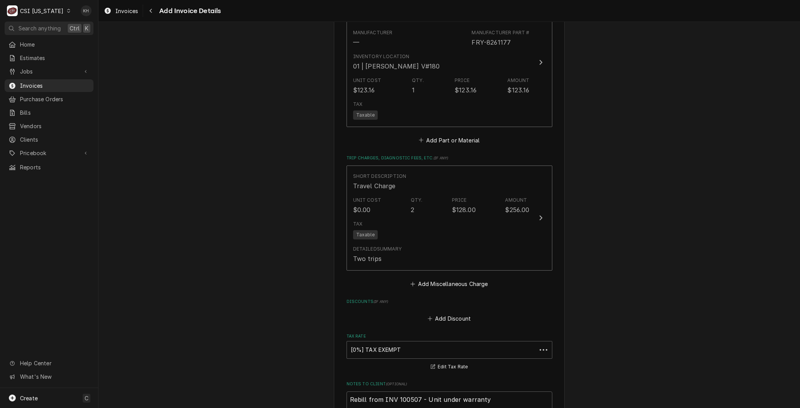
scroll to position [1084, 0]
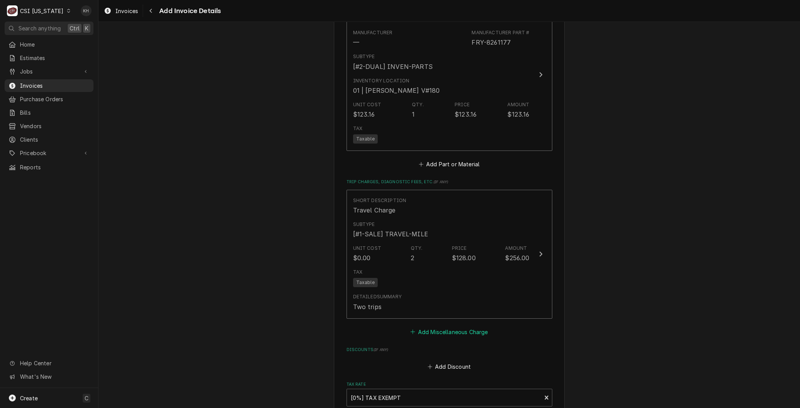
click at [430, 330] on button "Add Miscellaneous Charge" at bounding box center [449, 331] width 80 height 11
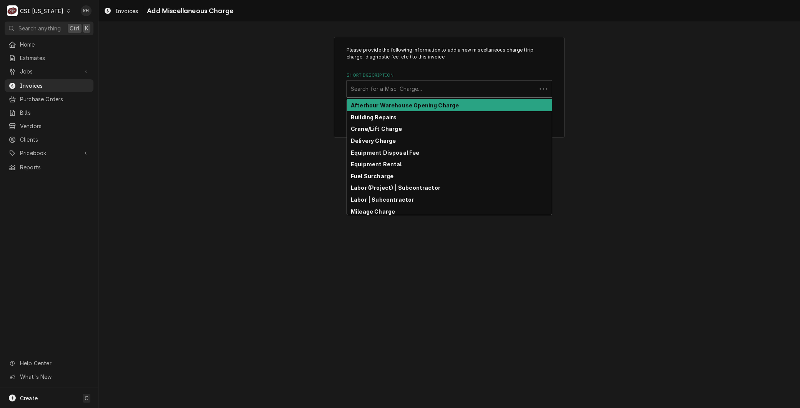
click at [377, 93] on div "Short Description" at bounding box center [442, 89] width 182 height 14
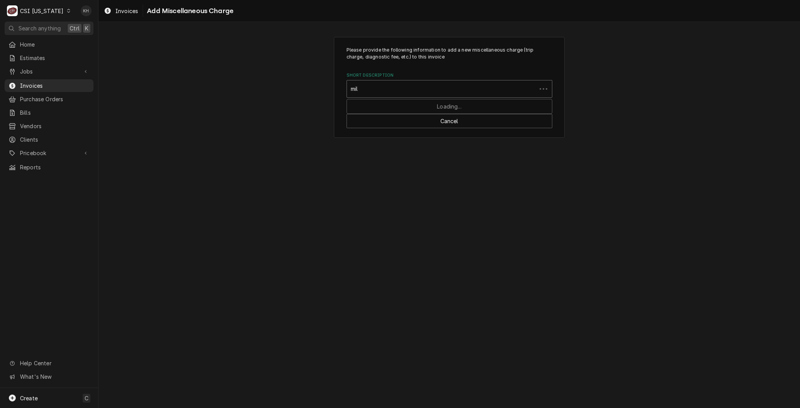
type input "mile"
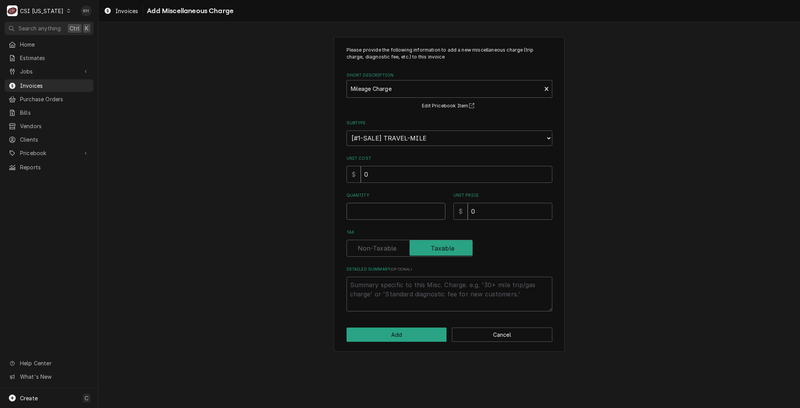
click at [389, 205] on input "Quantity" at bounding box center [395, 211] width 99 height 17
type textarea "x"
type input "1"
type textarea "x"
type input "1"
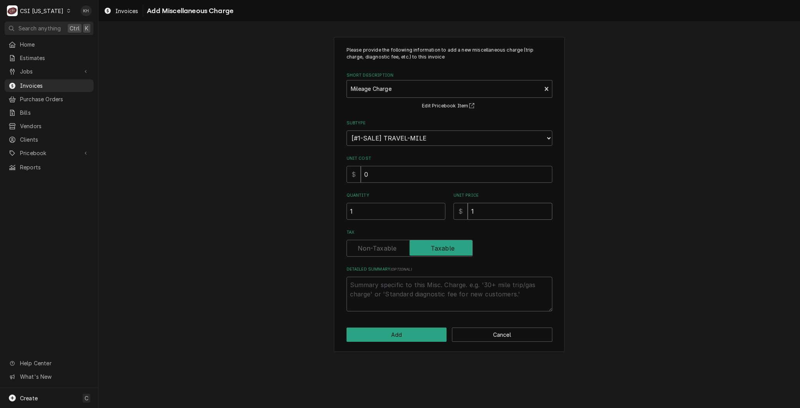
type textarea "x"
type input "1.2"
type textarea "x"
type input "1.28"
click at [387, 338] on button "Add" at bounding box center [396, 334] width 100 height 14
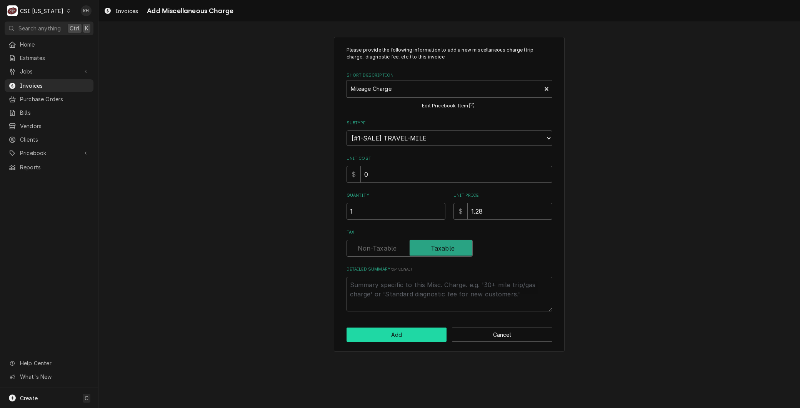
type textarea "x"
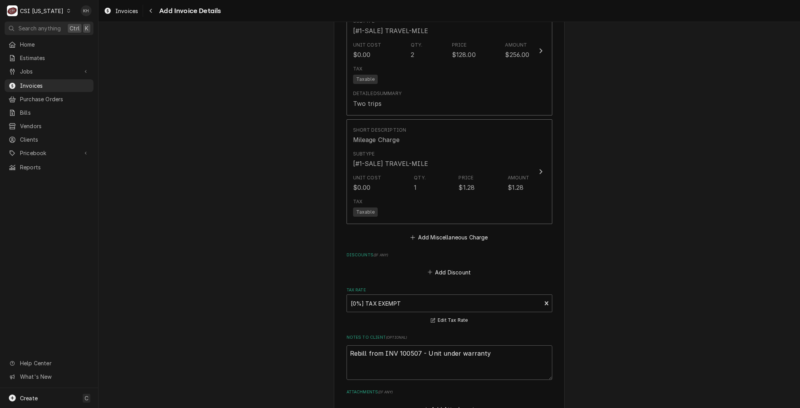
scroll to position [1328, 0]
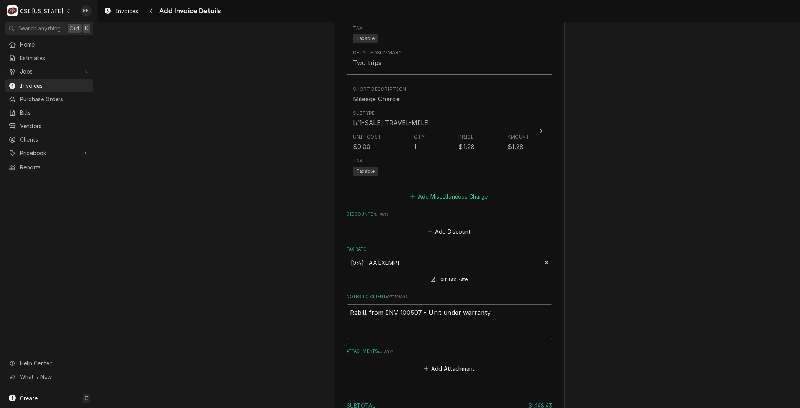
click at [456, 191] on button "Add Miscellaneous Charge" at bounding box center [449, 196] width 80 height 11
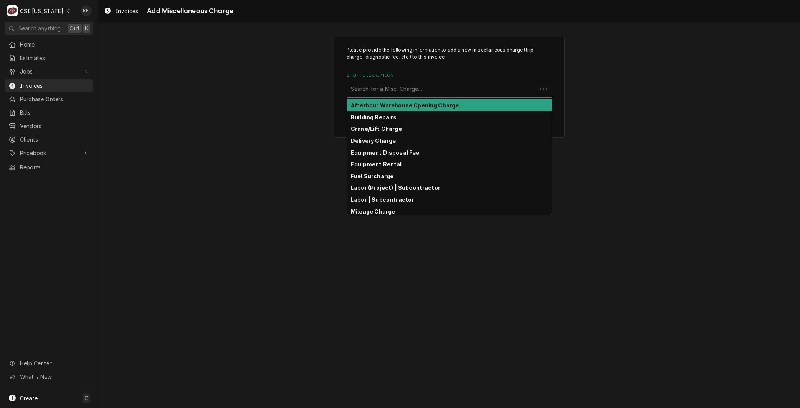
click at [366, 87] on div "Short Description" at bounding box center [442, 89] width 182 height 14
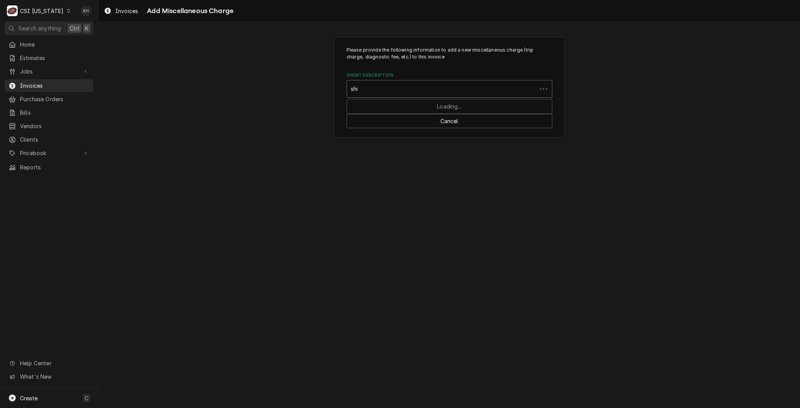
type input "ship"
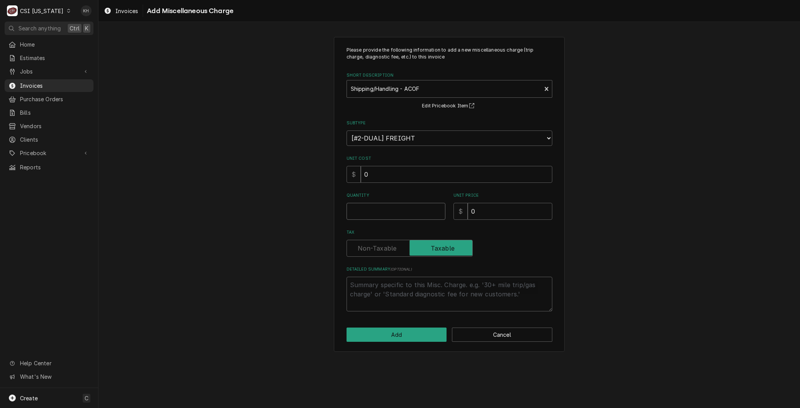
click at [362, 215] on input "Quantity" at bounding box center [395, 211] width 99 height 17
type textarea "x"
type input "1"
click at [486, 205] on input "0" at bounding box center [510, 211] width 85 height 17
drag, startPoint x: 485, startPoint y: 205, endPoint x: 435, endPoint y: 203, distance: 50.0
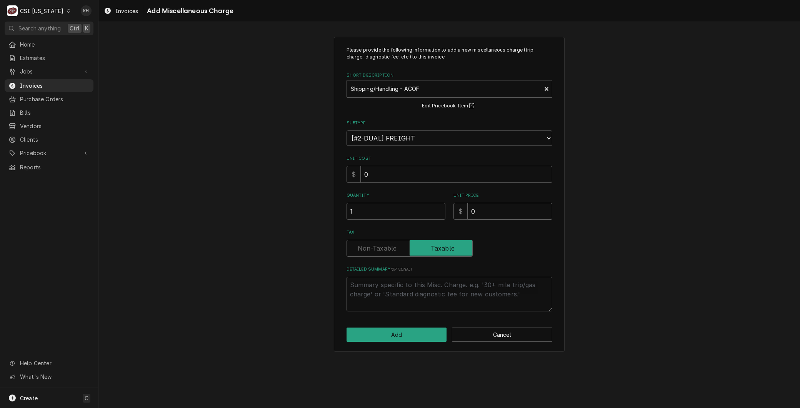
click at [435, 203] on div "Quantity 1 Unit Price $ 0" at bounding box center [449, 205] width 206 height 27
type textarea "x"
type input "3"
type textarea "x"
type input "30"
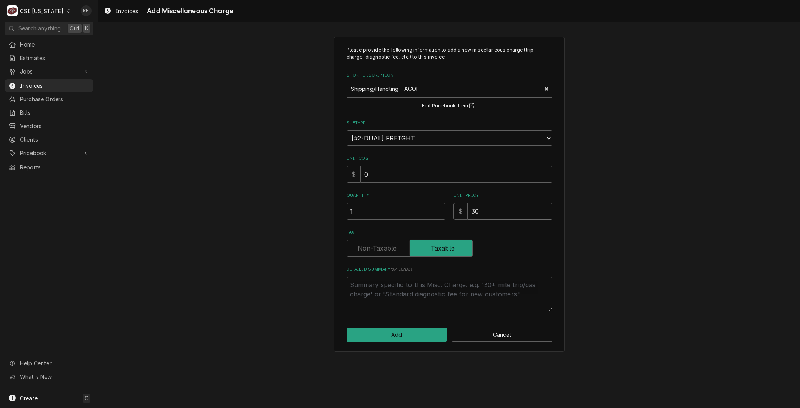
type textarea "x"
type input "30.4"
type textarea "x"
click at [387, 328] on button "Add" at bounding box center [396, 334] width 100 height 14
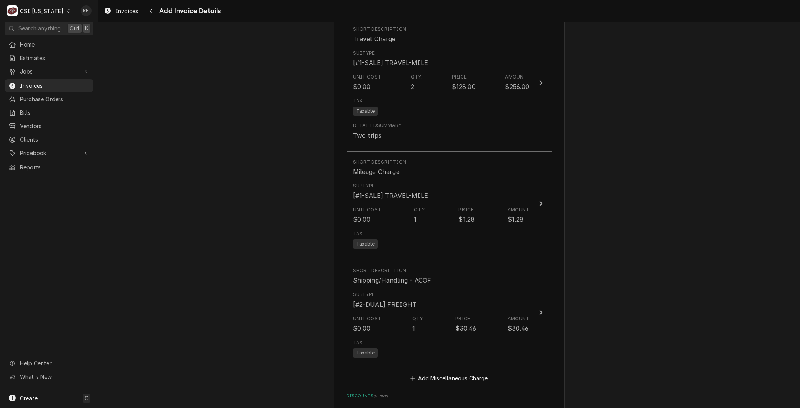
scroll to position [1267, 0]
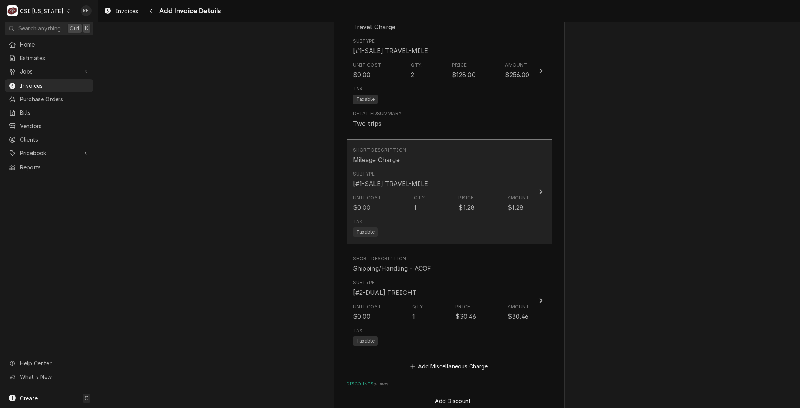
click at [358, 198] on div "Unit Cost" at bounding box center [367, 197] width 28 height 7
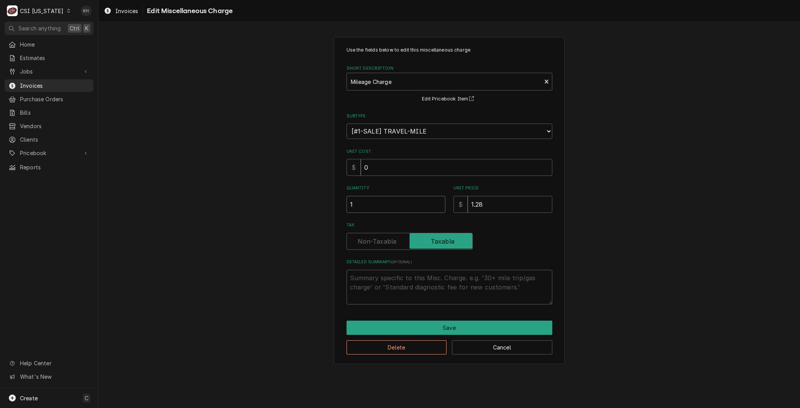
drag, startPoint x: 359, startPoint y: 204, endPoint x: 266, endPoint y: 209, distance: 92.8
click at [300, 206] on div "Use the fields below to edit this miscellaneous charge Short Description Mileag…" at bounding box center [448, 200] width 701 height 341
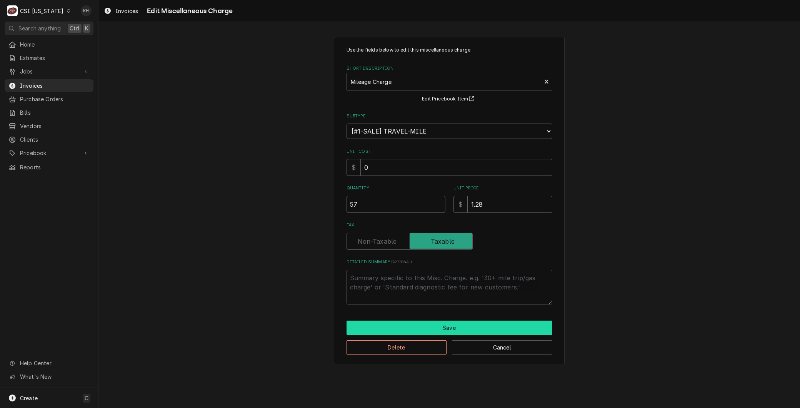
click at [452, 321] on button "Save" at bounding box center [449, 327] width 206 height 14
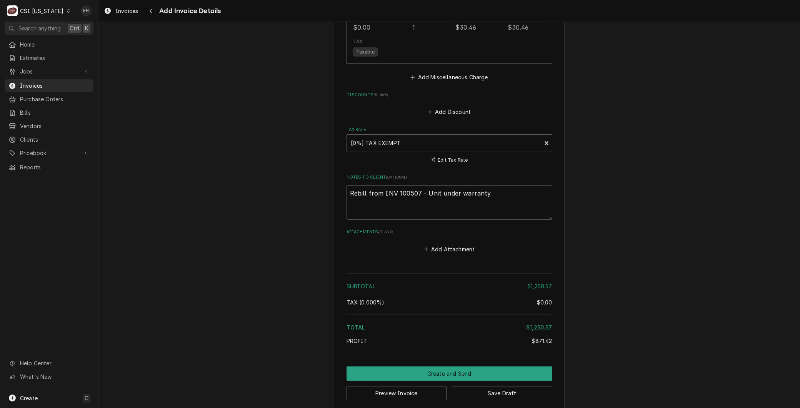
scroll to position [1565, 0]
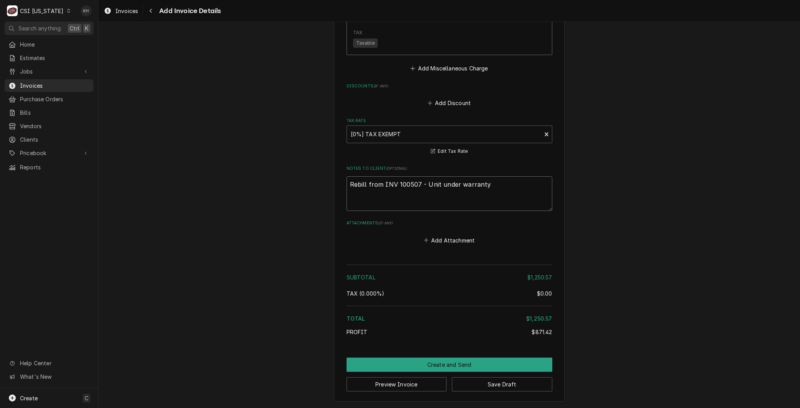
drag, startPoint x: 415, startPoint y: 183, endPoint x: 381, endPoint y: 183, distance: 33.8
click at [381, 183] on textarea "Rebill from INV 100507 - Unit under warranty" at bounding box center [449, 193] width 206 height 35
click at [470, 384] on button "Save Draft" at bounding box center [502, 384] width 100 height 14
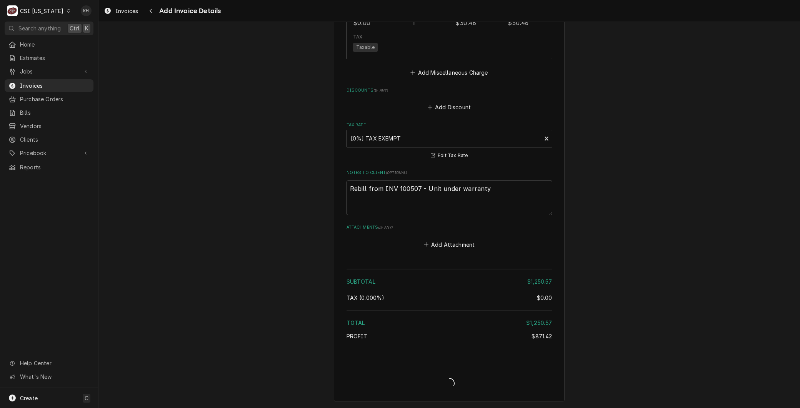
scroll to position [1561, 0]
